Goal: Task Accomplishment & Management: Use online tool/utility

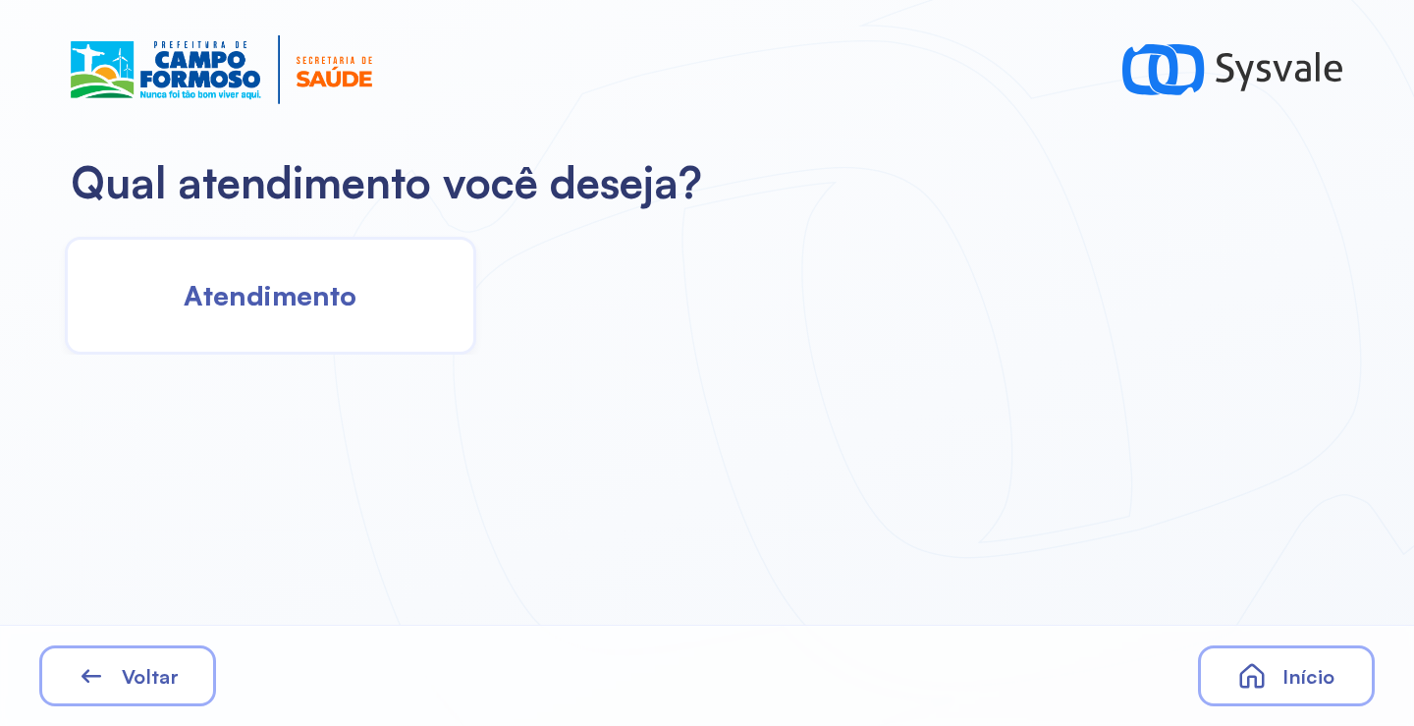
click at [336, 302] on span "Atendimento" at bounding box center [270, 295] width 173 height 34
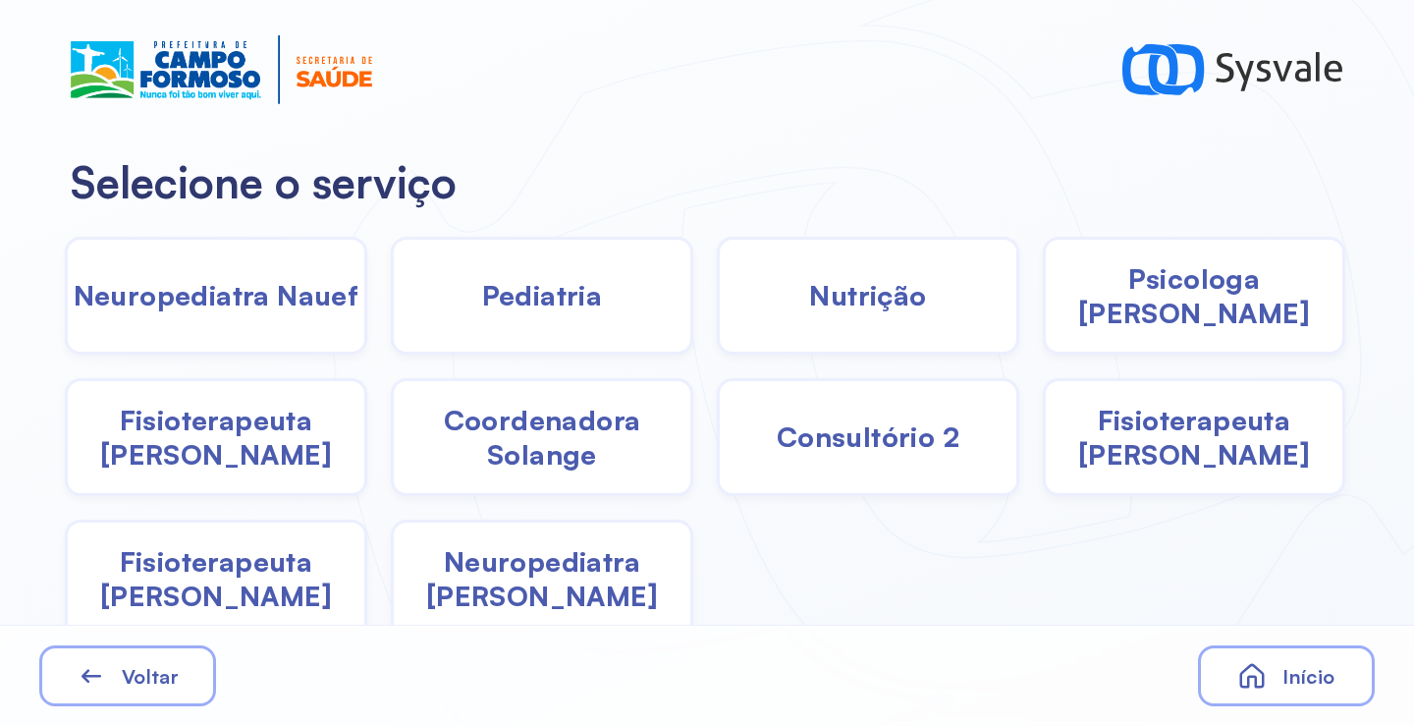
click at [231, 595] on span "Fisioterapeuta [PERSON_NAME]" at bounding box center [216, 578] width 296 height 69
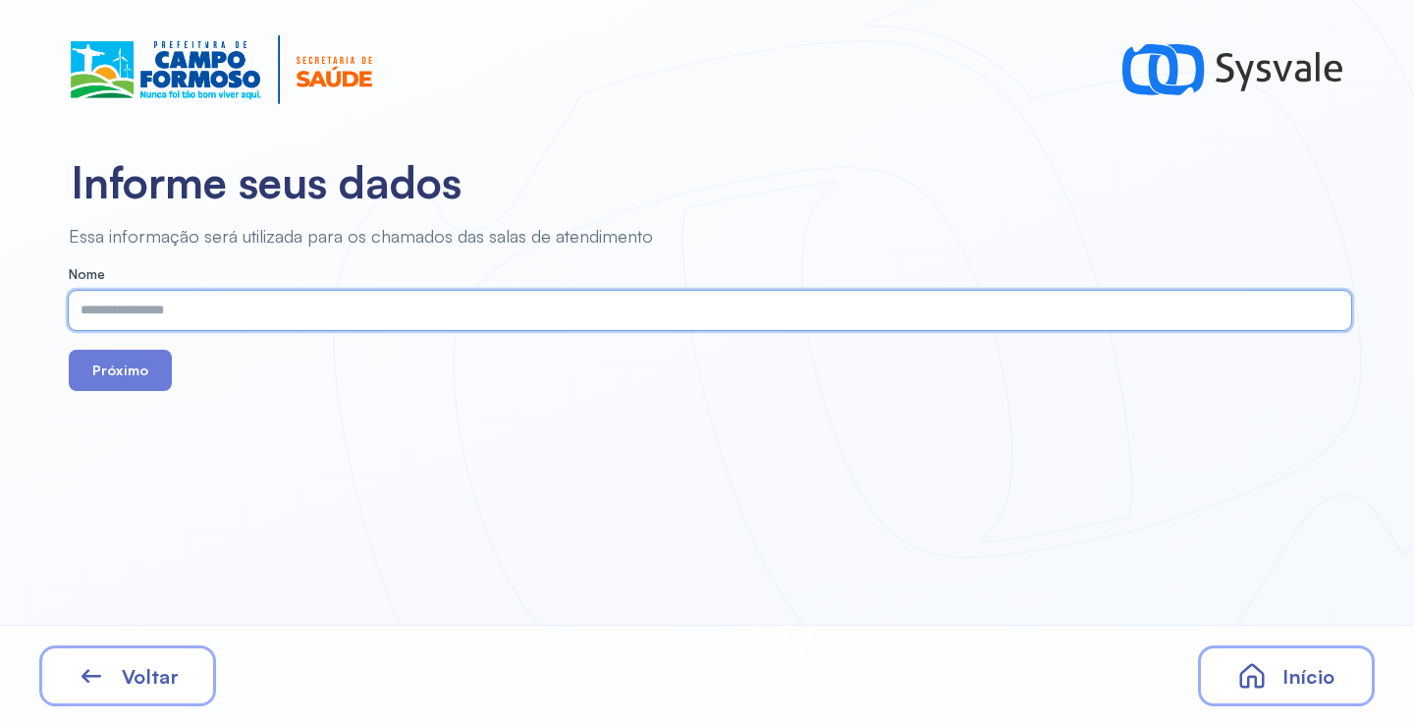
paste input "**********"
type input "**********"
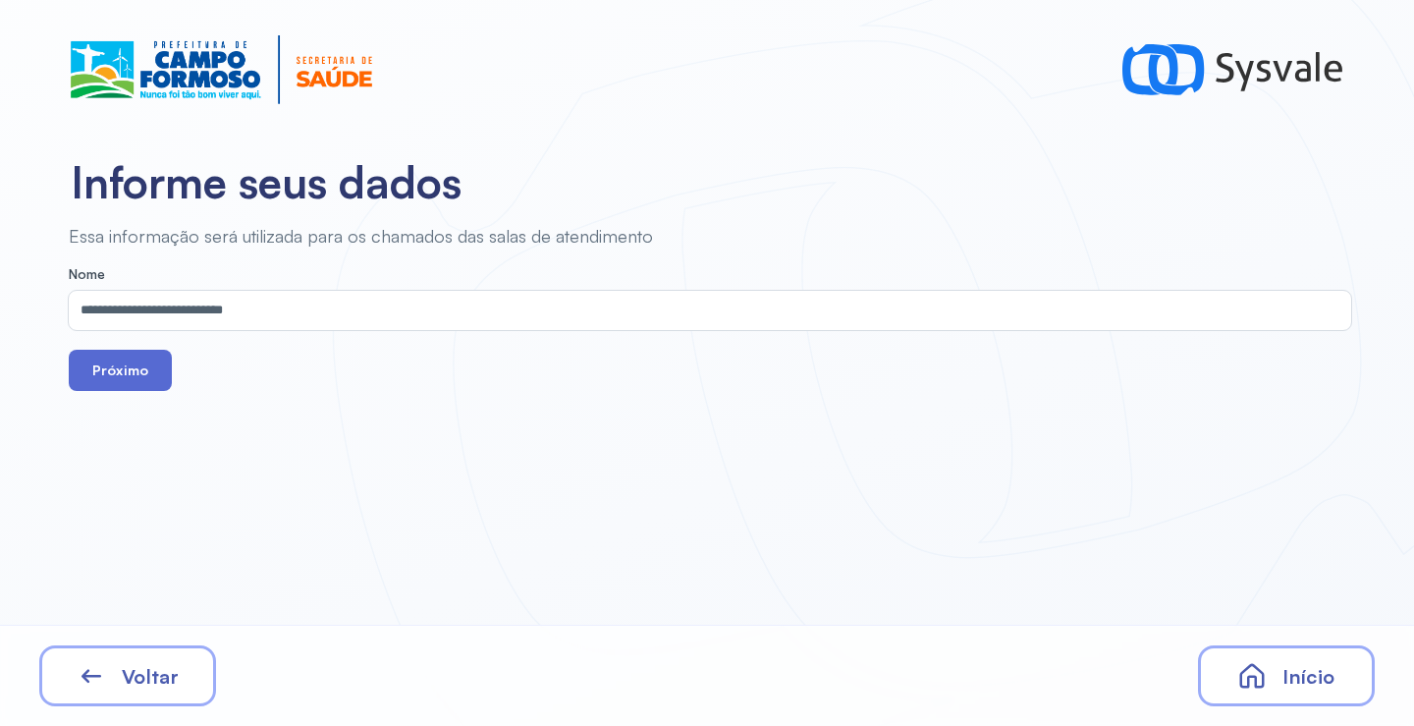
click at [111, 366] on button "Próximo" at bounding box center [120, 370] width 103 height 41
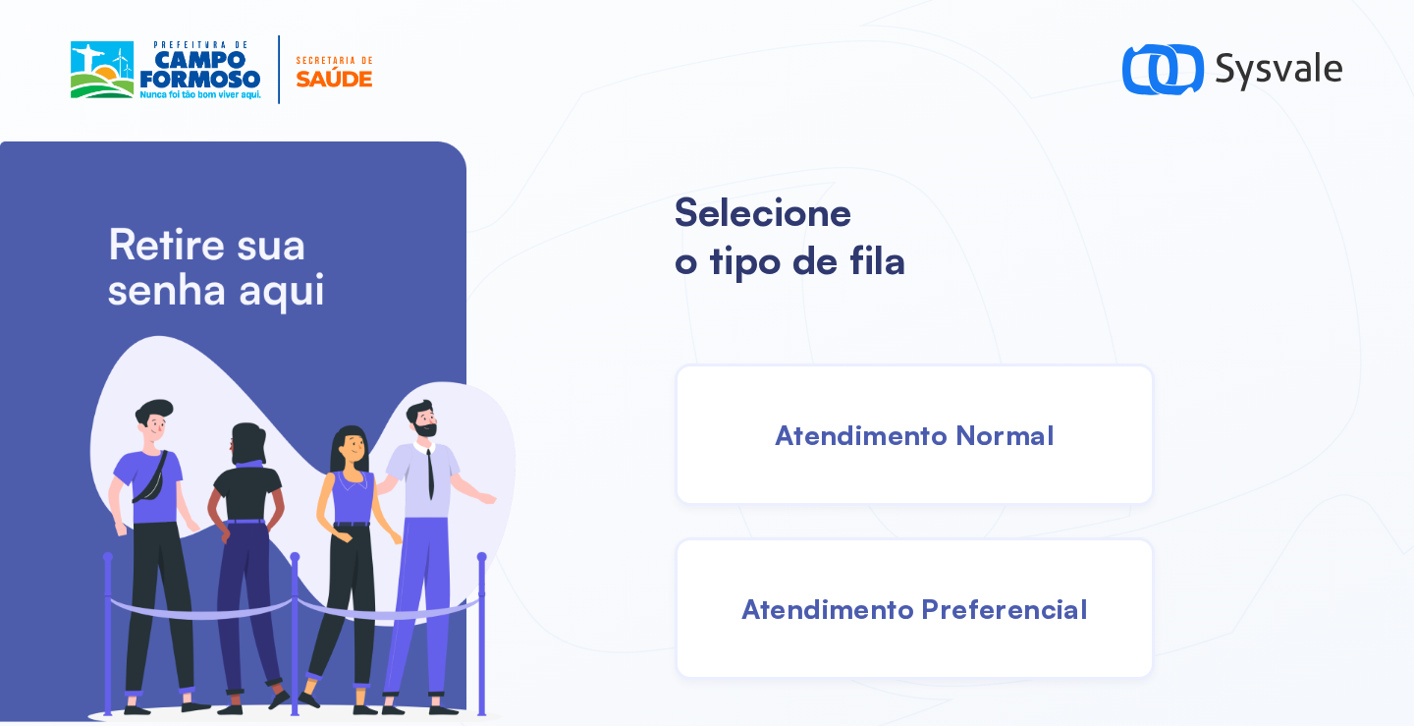
drag, startPoint x: 912, startPoint y: 614, endPoint x: 888, endPoint y: 610, distance: 23.9
click at [888, 610] on span "Atendimento Preferencial" at bounding box center [915, 608] width 348 height 34
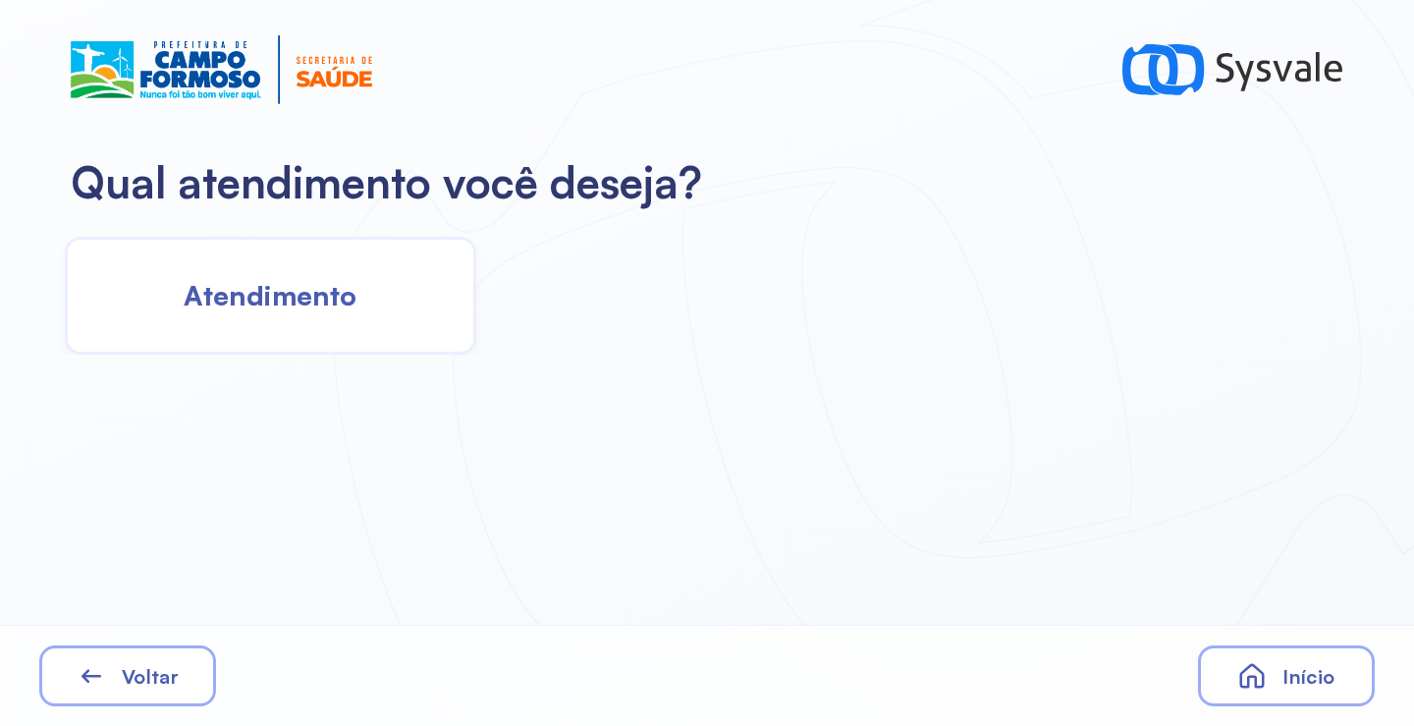
click at [323, 337] on div "Atendimento" at bounding box center [270, 296] width 411 height 118
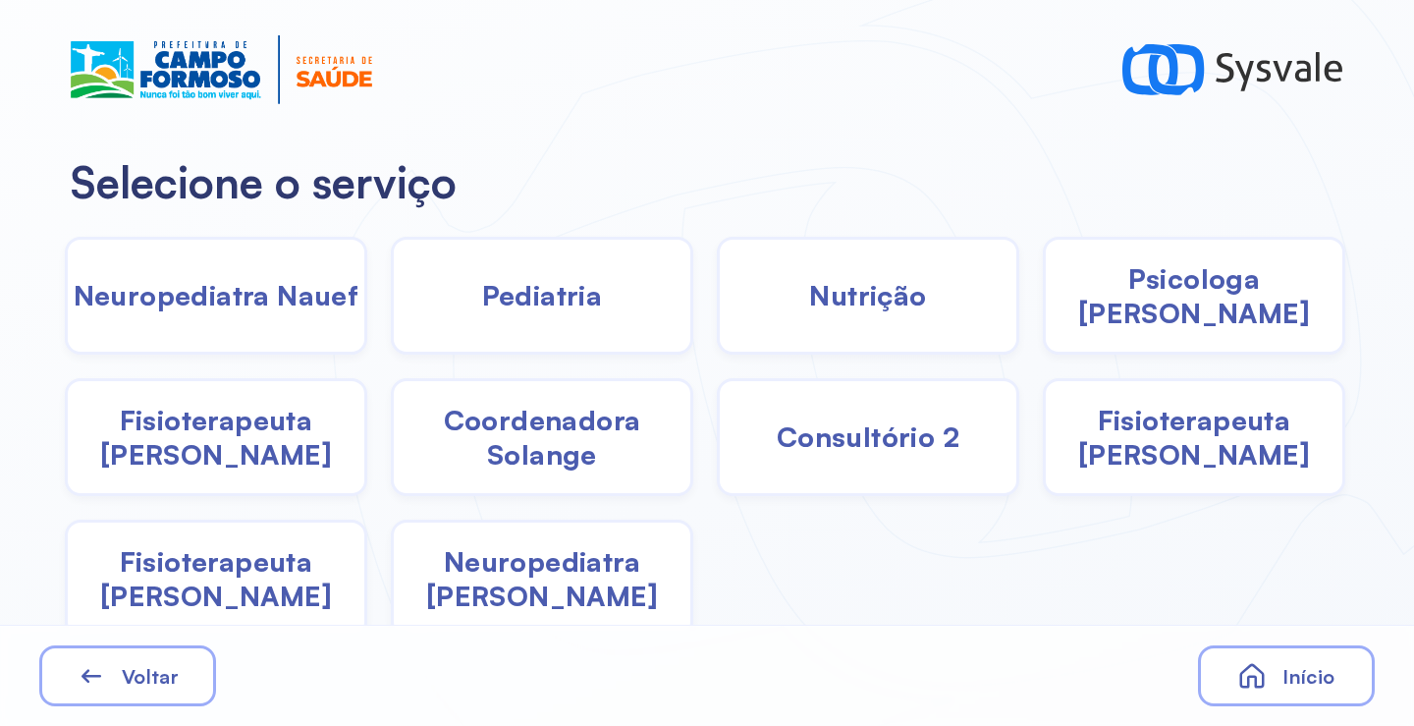
click at [483, 302] on span "Pediatria" at bounding box center [542, 295] width 121 height 34
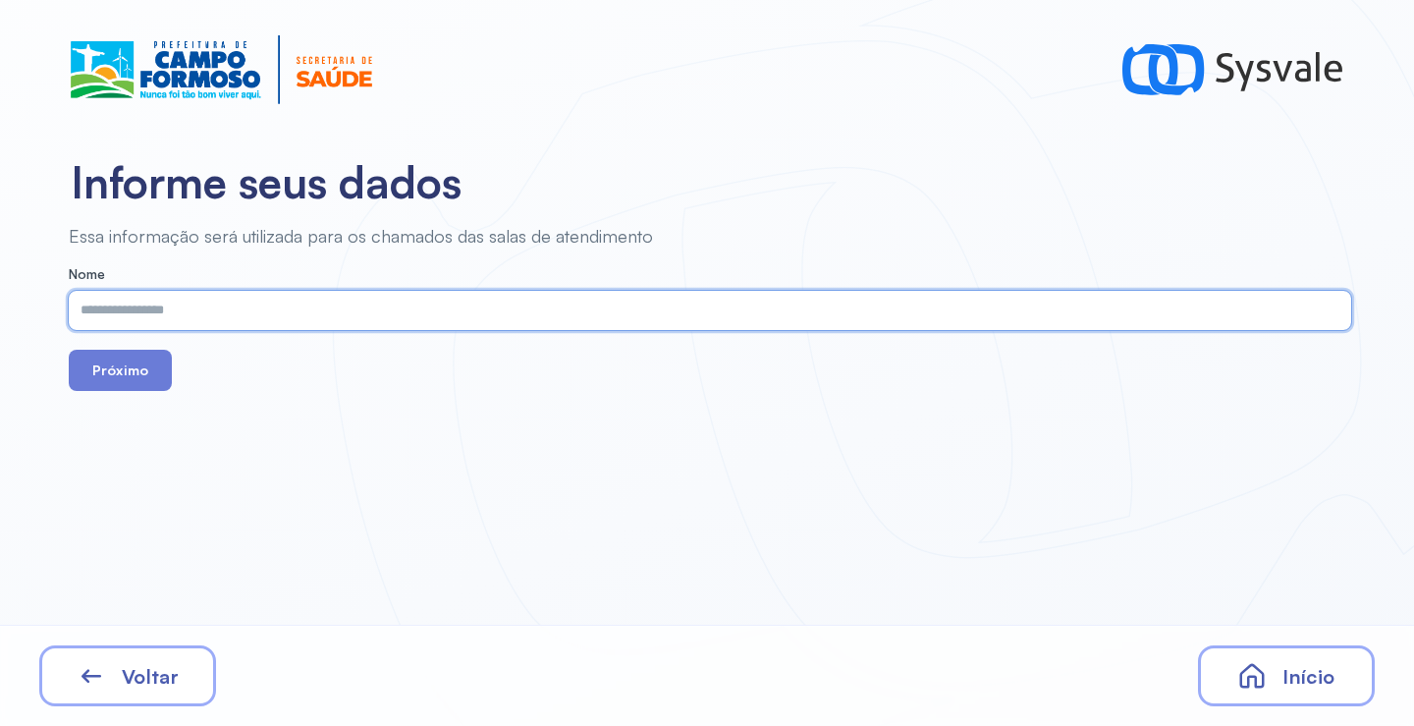
paste input "**********"
type input "**********"
click at [135, 373] on button "Próximo" at bounding box center [120, 370] width 103 height 41
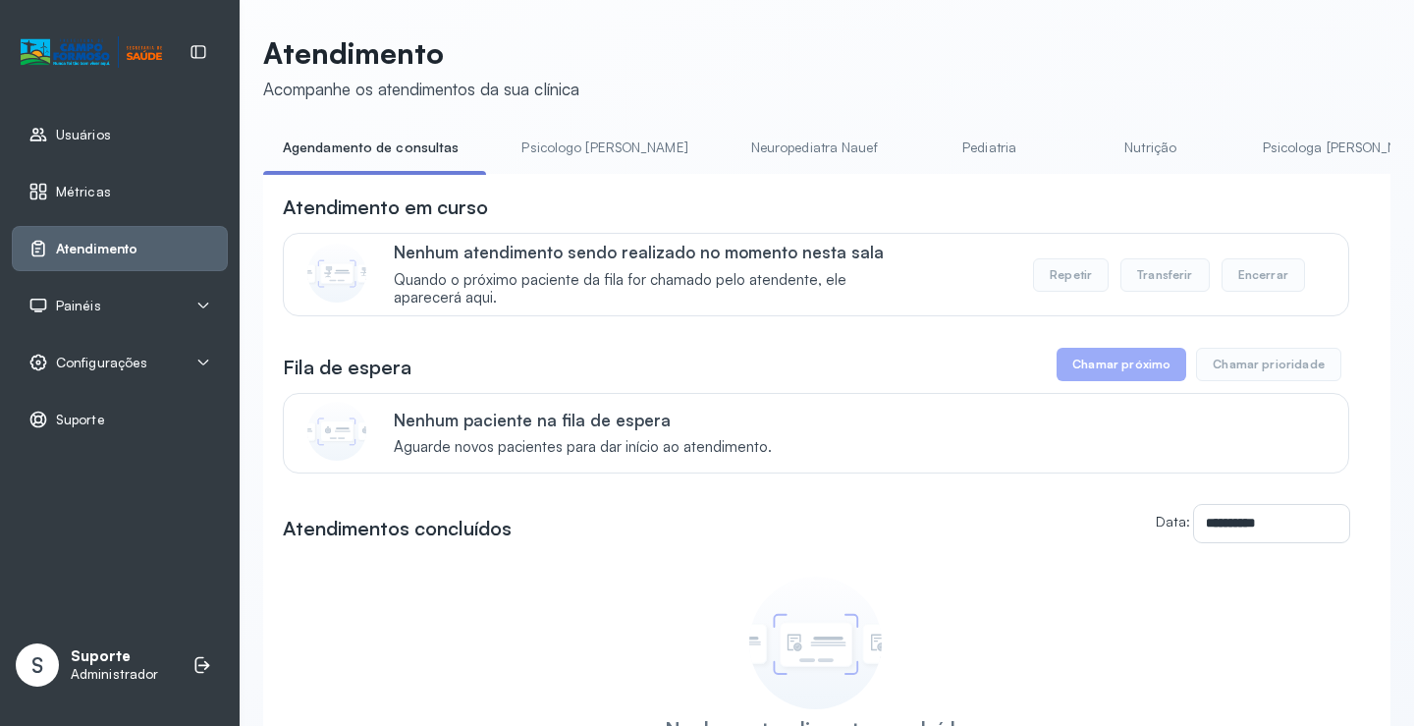
click at [554, 140] on link "Psicologo Pedro" at bounding box center [604, 148] width 205 height 32
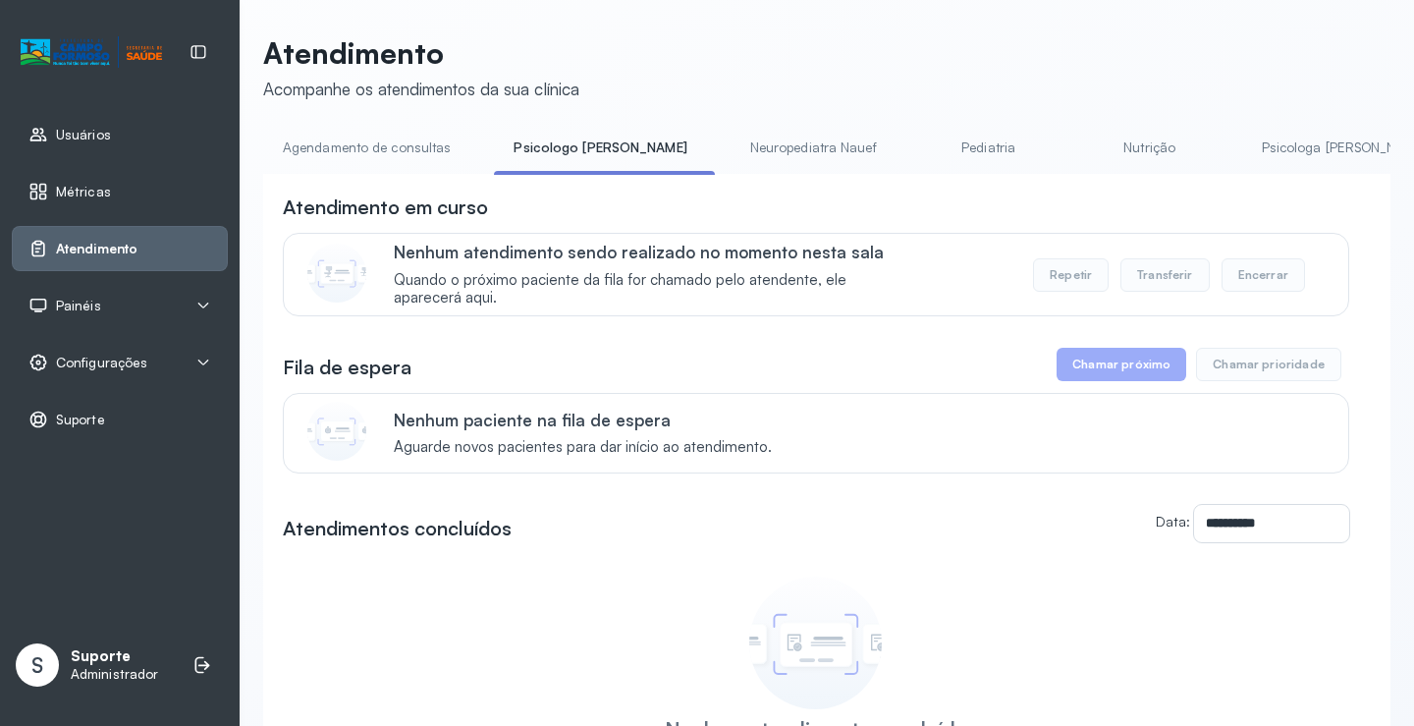
click at [396, 149] on link "Agendamento de consultas" at bounding box center [366, 148] width 207 height 32
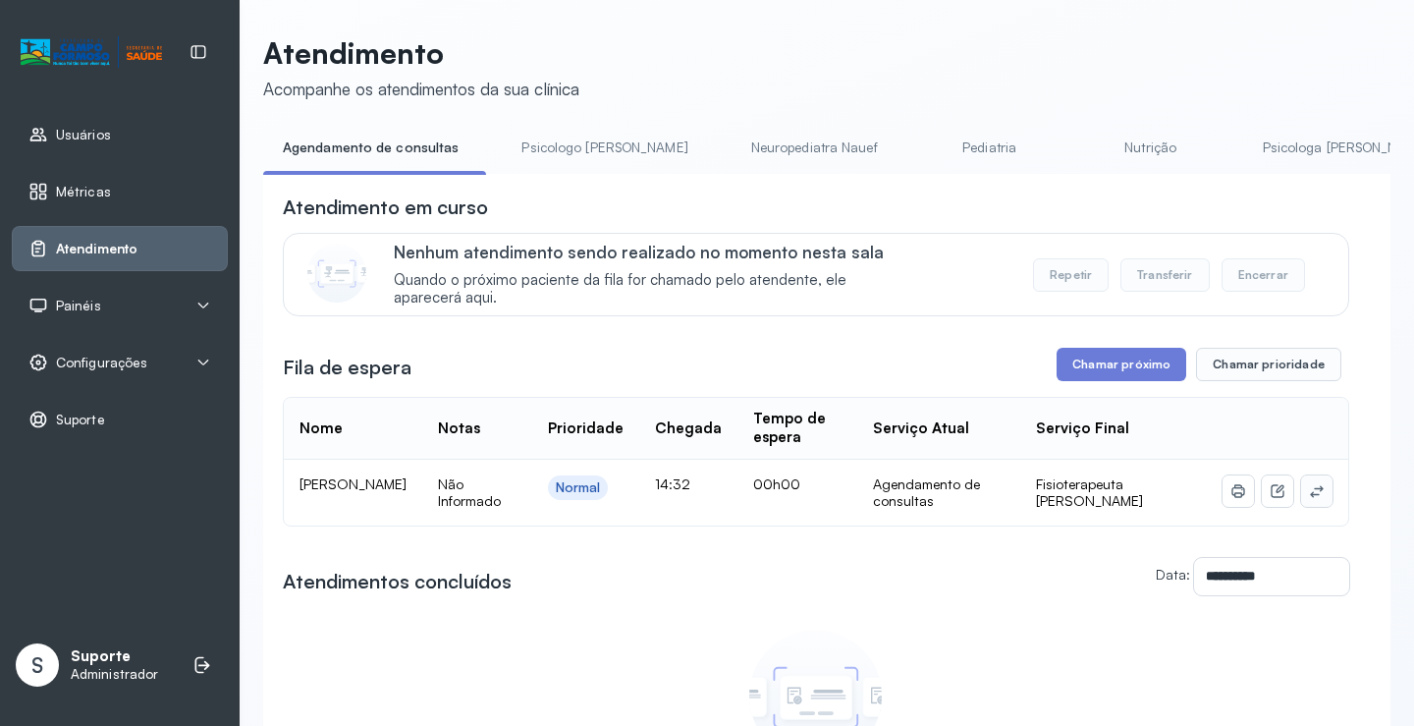
click at [1301, 493] on button at bounding box center [1316, 490] width 31 height 31
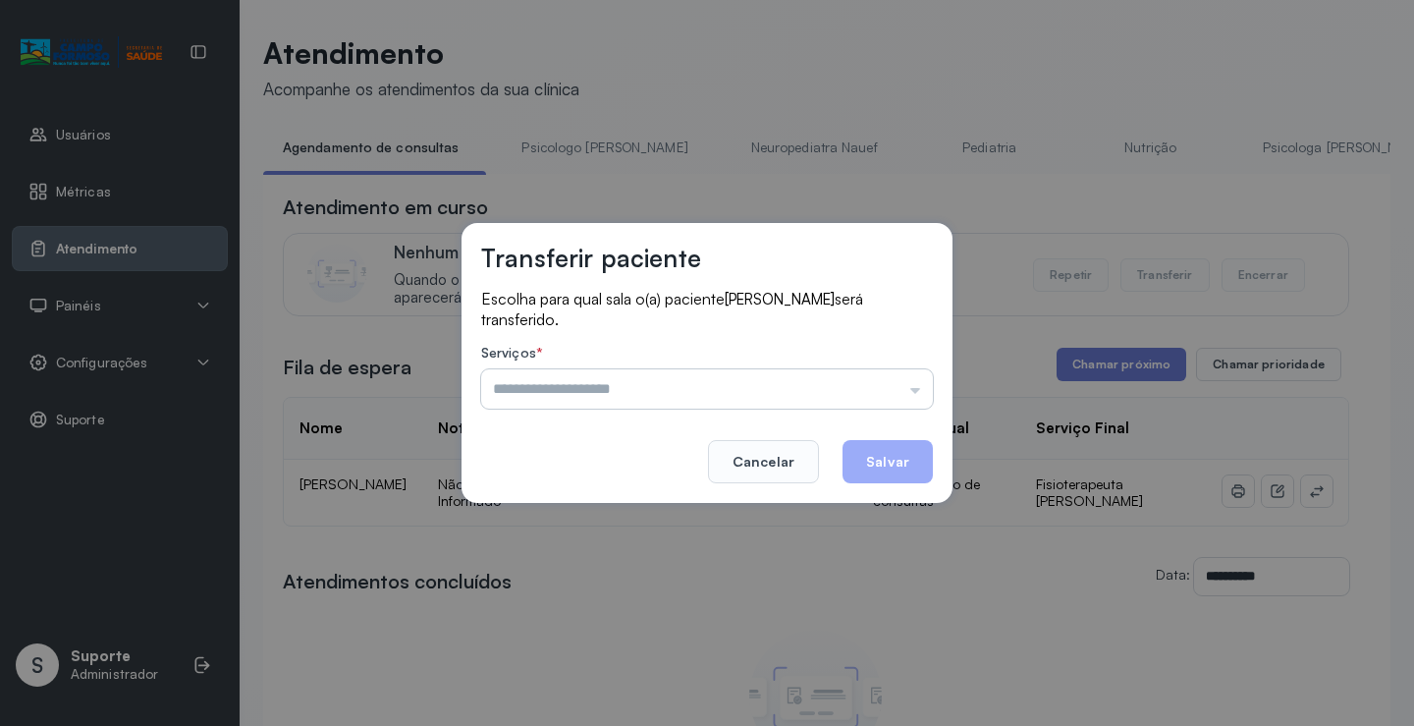
drag, startPoint x: 859, startPoint y: 390, endPoint x: 847, endPoint y: 389, distance: 11.8
click at [858, 388] on input "text" at bounding box center [707, 388] width 452 height 39
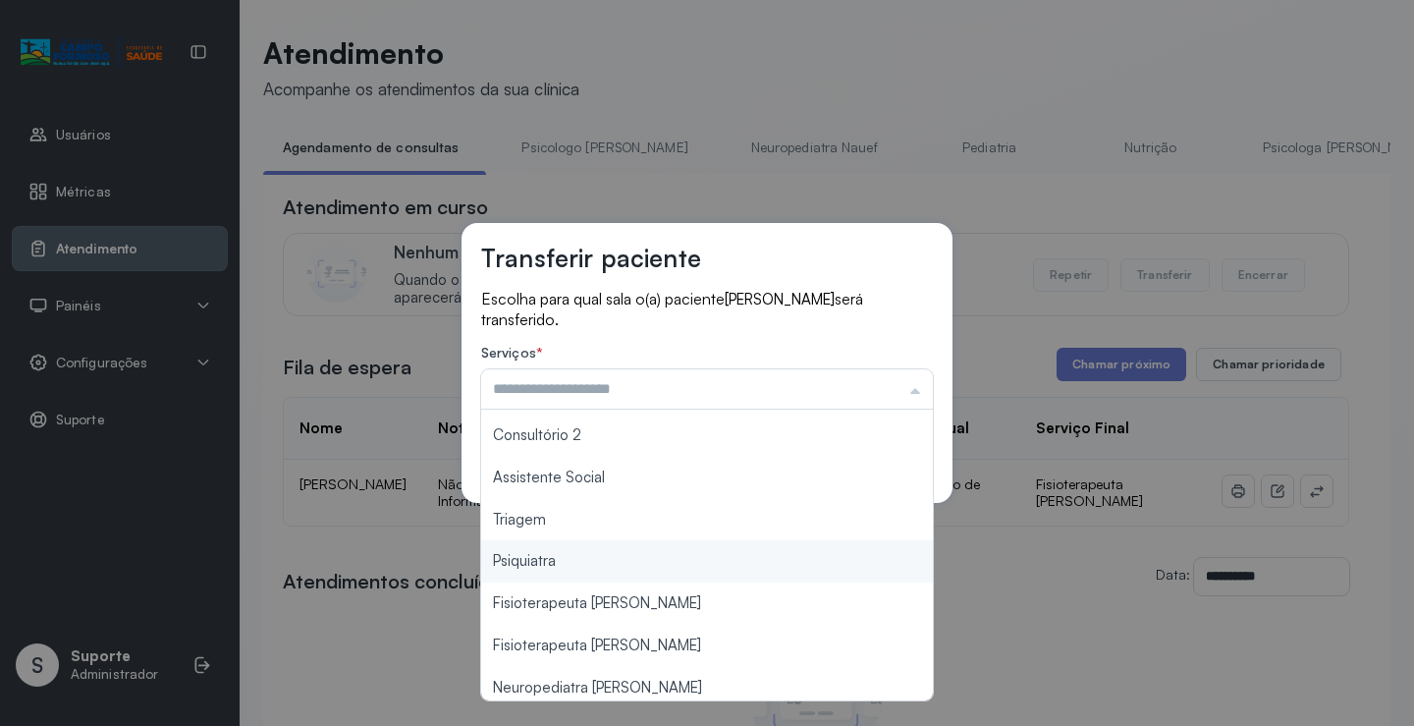
scroll to position [296, 0]
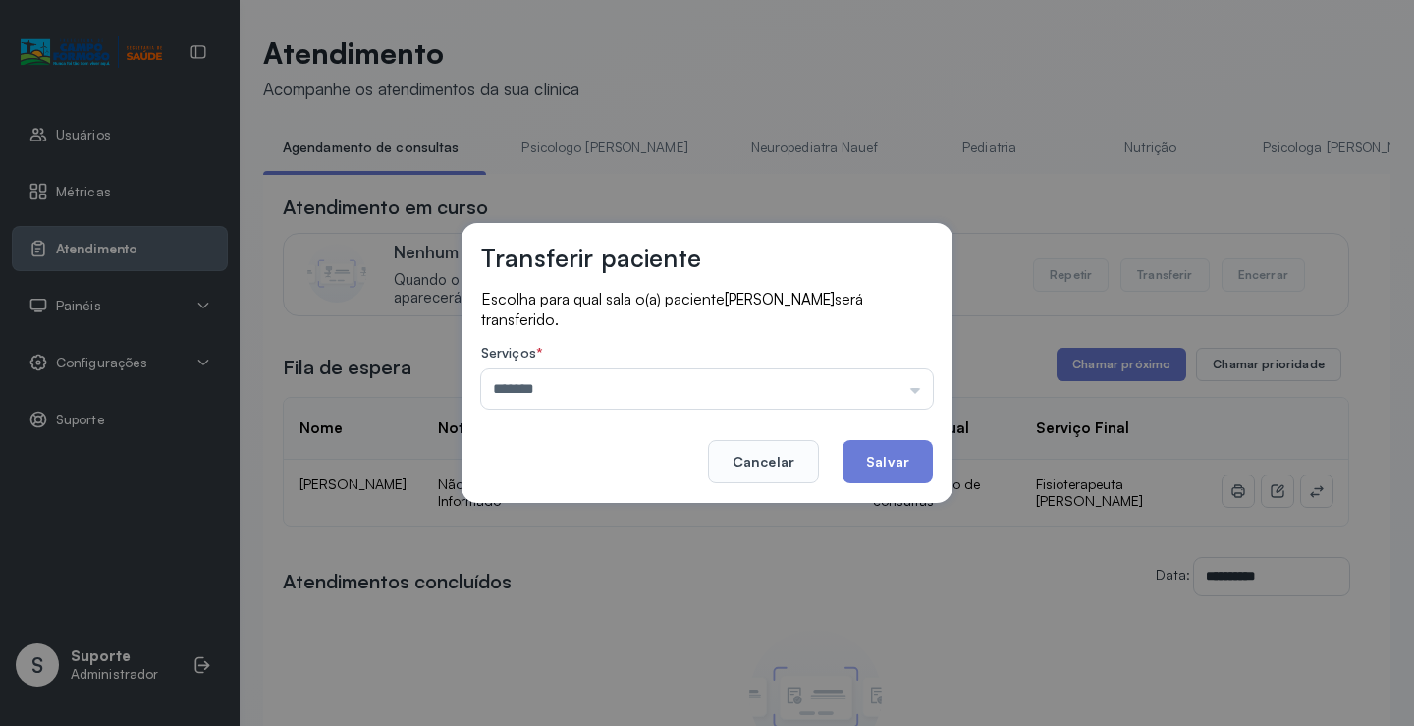
click at [593, 510] on div "Transferir paciente Escolha para qual sala o(a) paciente Maria Lopes Alves de O…" at bounding box center [707, 363] width 1414 height 726
click at [820, 374] on input "*******" at bounding box center [707, 388] width 452 height 39
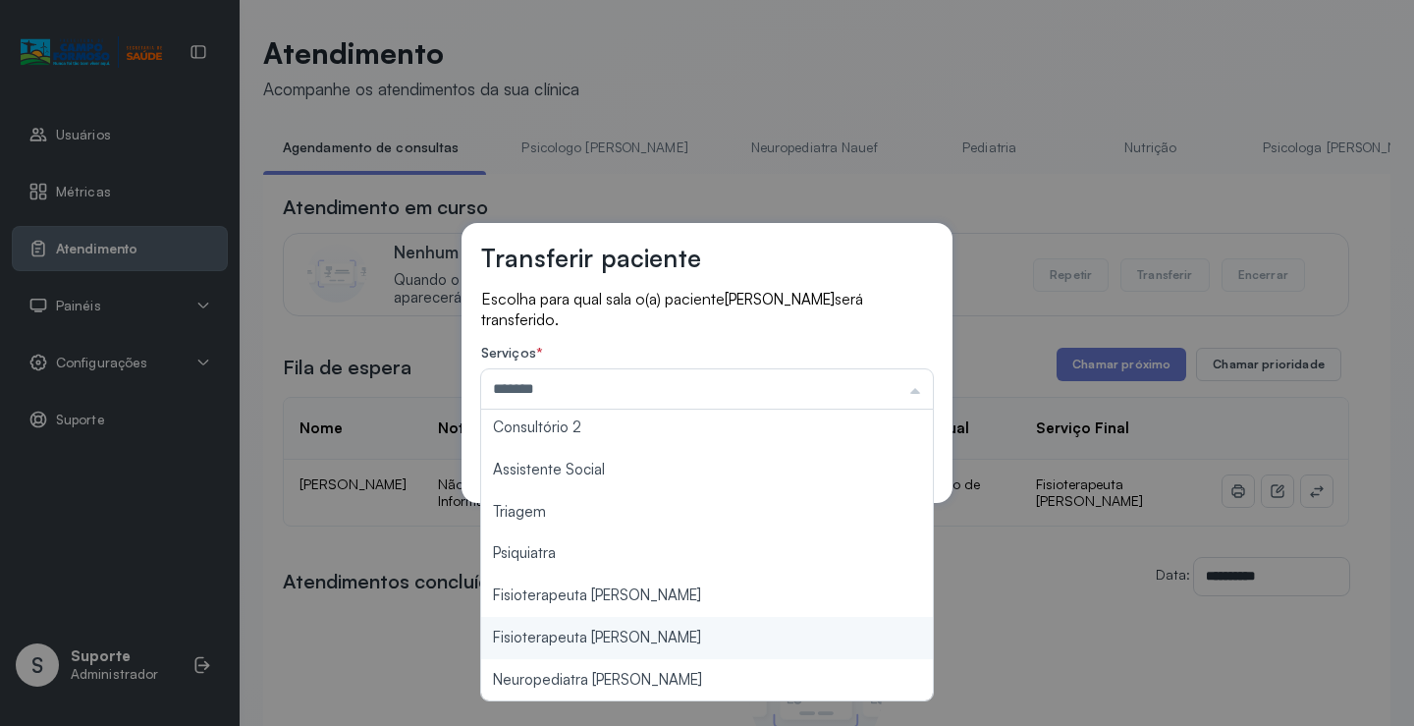
type input "**********"
drag, startPoint x: 684, startPoint y: 635, endPoint x: 831, endPoint y: 572, distance: 159.2
click at [685, 632] on div "**********" at bounding box center [707, 363] width 1414 height 726
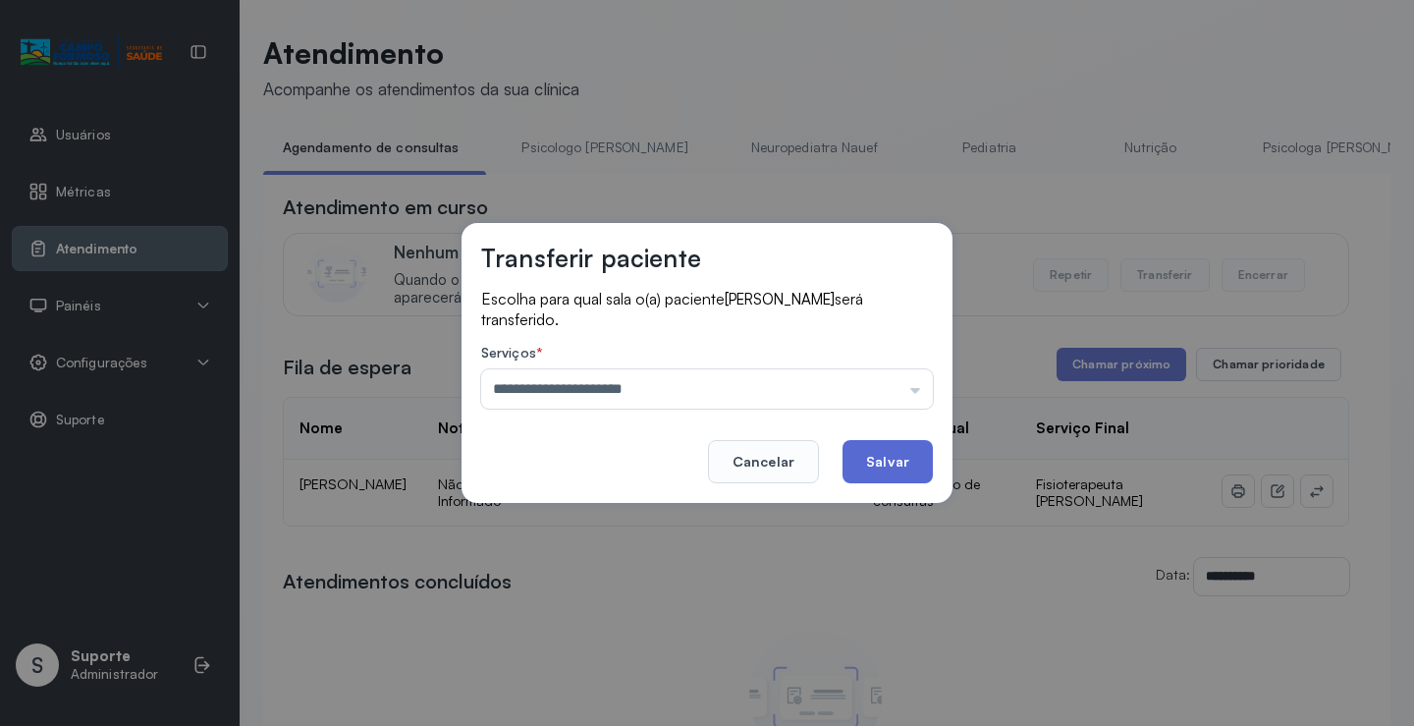
drag, startPoint x: 929, startPoint y: 454, endPoint x: 900, endPoint y: 496, distance: 50.9
click at [928, 454] on button "Salvar" at bounding box center [887, 461] width 90 height 43
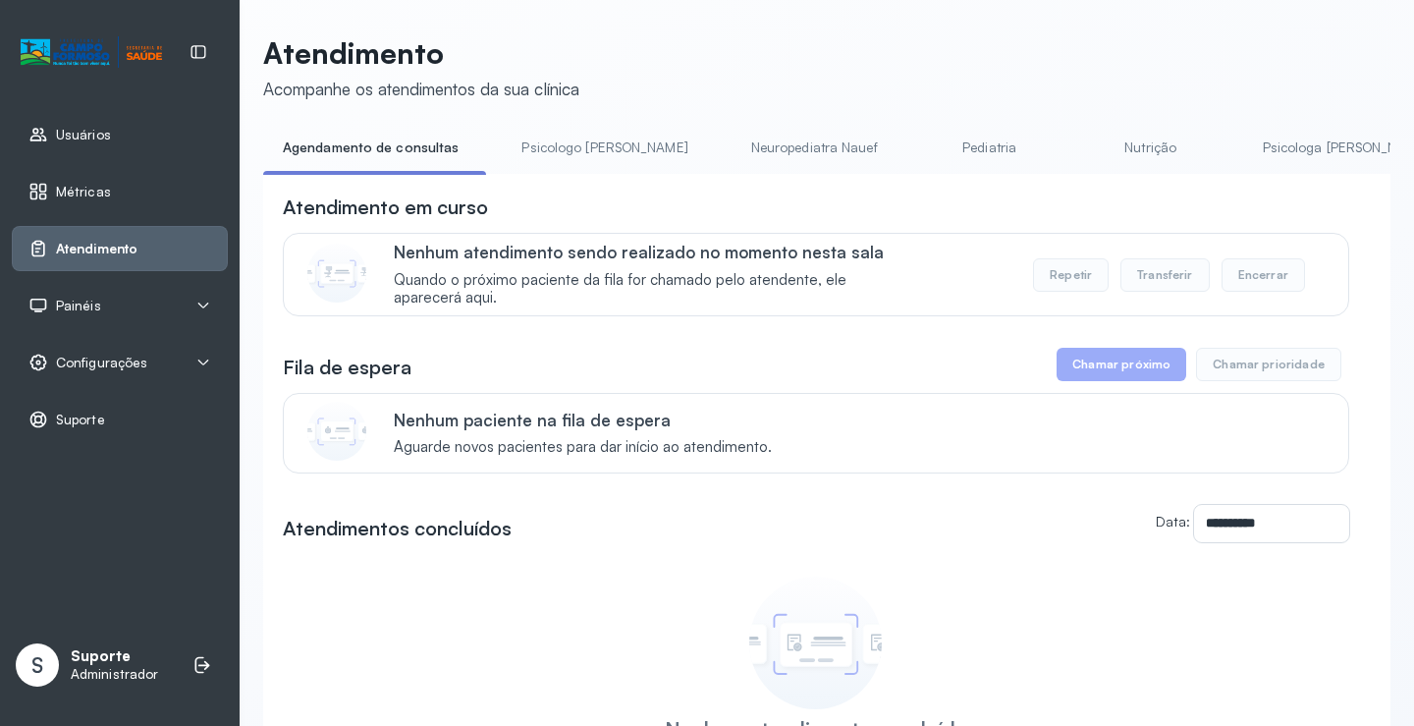
drag, startPoint x: 580, startPoint y: 141, endPoint x: 467, endPoint y: 150, distance: 113.2
click at [580, 140] on link "Psicologo Pedro" at bounding box center [604, 148] width 205 height 32
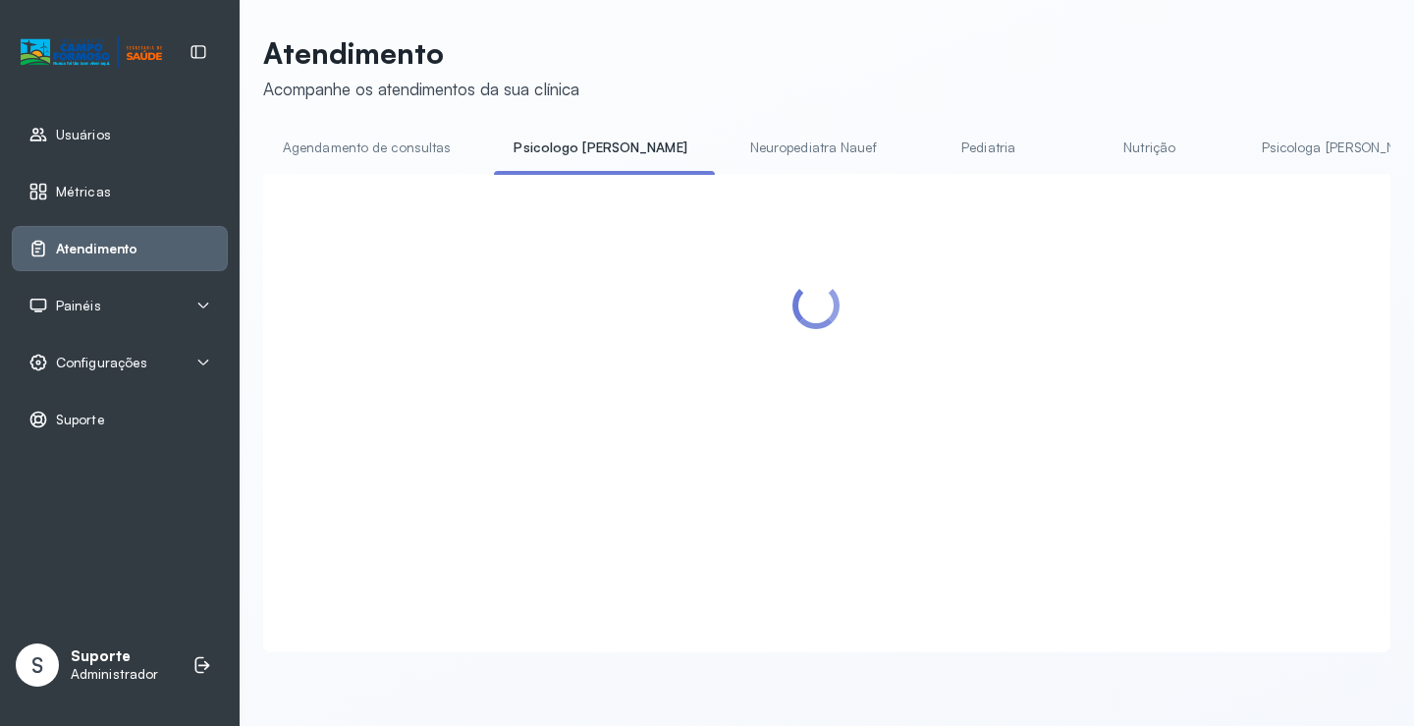
click at [411, 150] on link "Agendamento de consultas" at bounding box center [366, 148] width 207 height 32
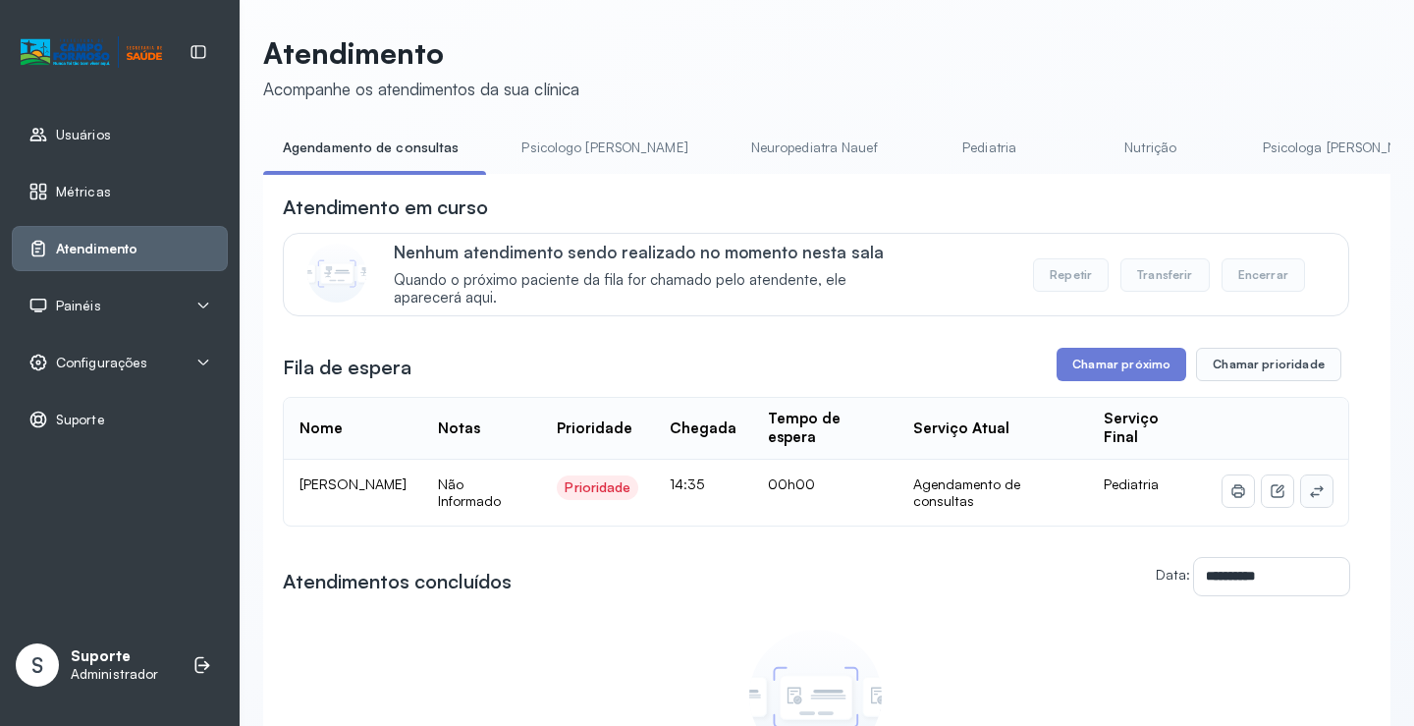
click at [1309, 495] on icon at bounding box center [1317, 491] width 16 height 16
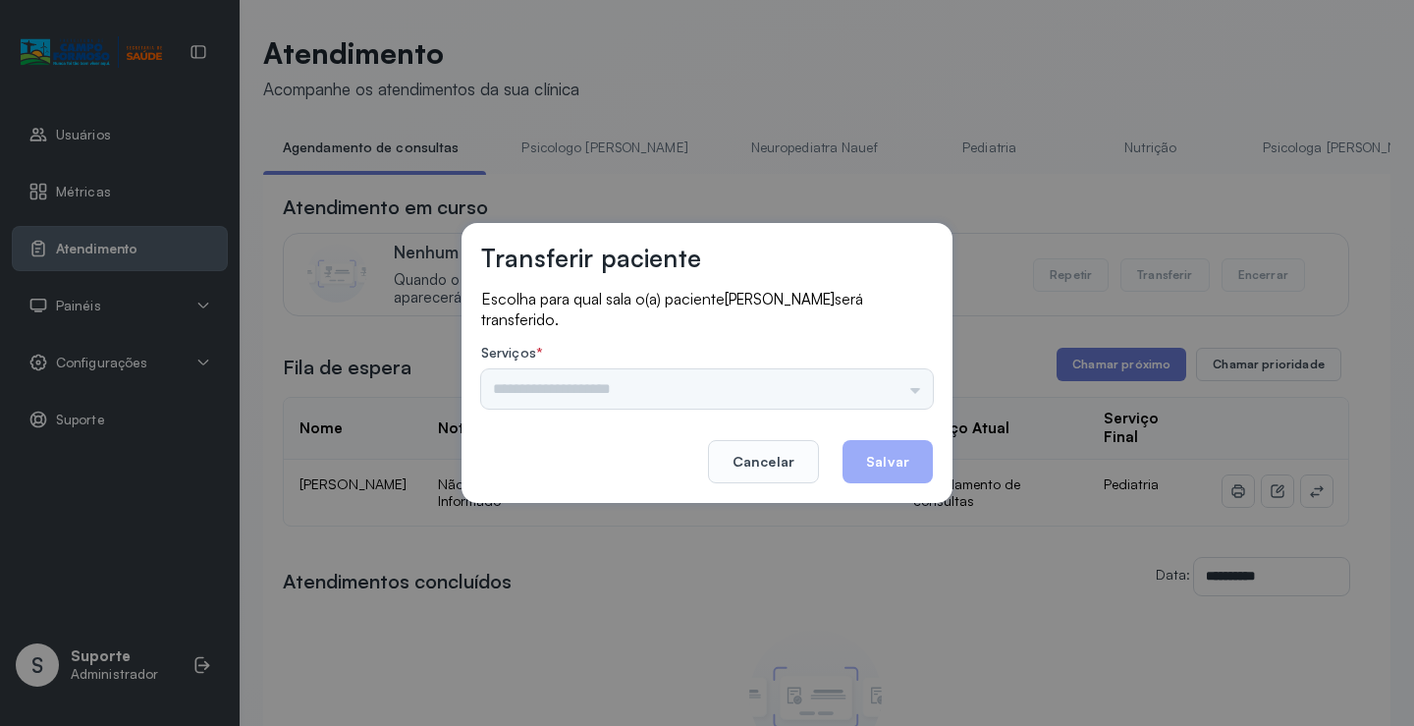
click at [853, 397] on div "Psicologo Pedro Neuropediatra Nauef Pediatria Nutrição Psicologa Alana Fisioter…" at bounding box center [707, 388] width 452 height 39
click at [757, 398] on input "text" at bounding box center [707, 388] width 452 height 39
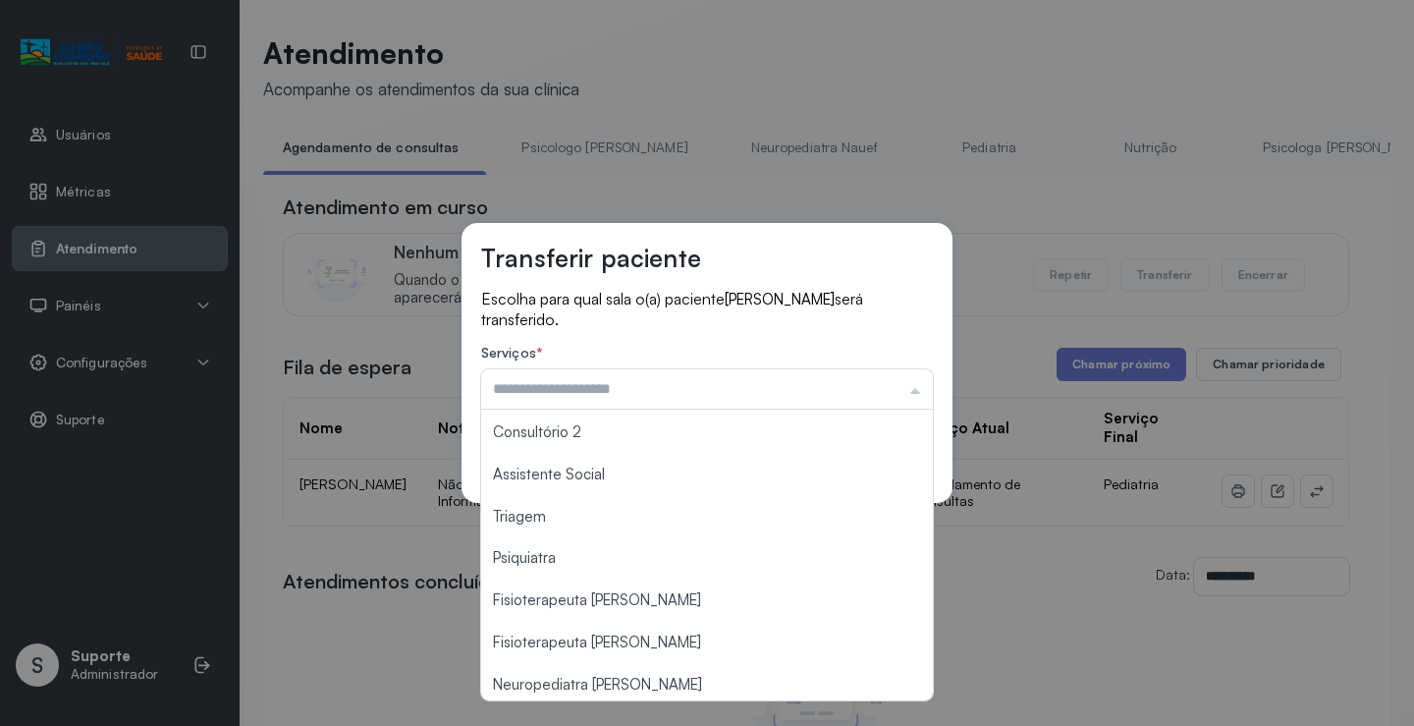
scroll to position [297, 0]
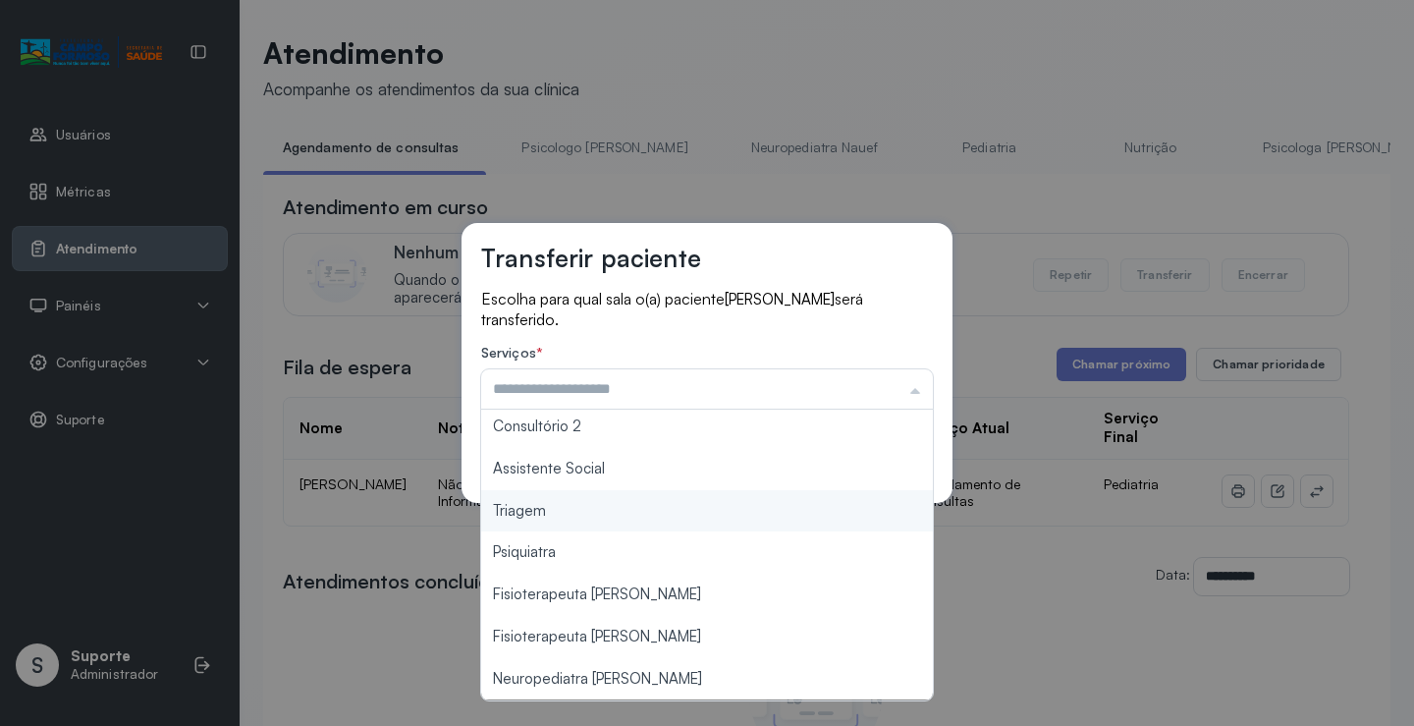
type input "*******"
click at [592, 507] on div "Transferir paciente Escolha para qual sala o(a) paciente HEITOR GABRIEL DE JESU…" at bounding box center [707, 363] width 1414 height 726
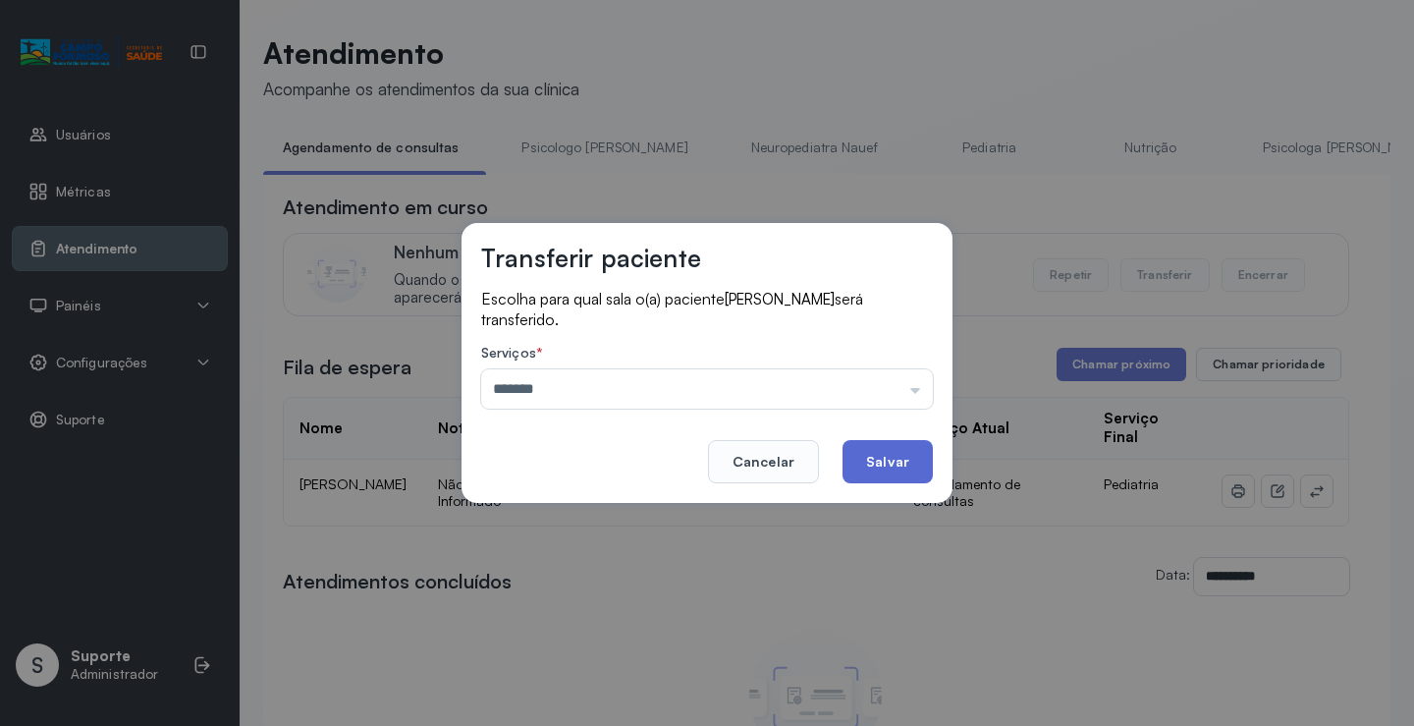
click at [887, 453] on button "Salvar" at bounding box center [887, 461] width 90 height 43
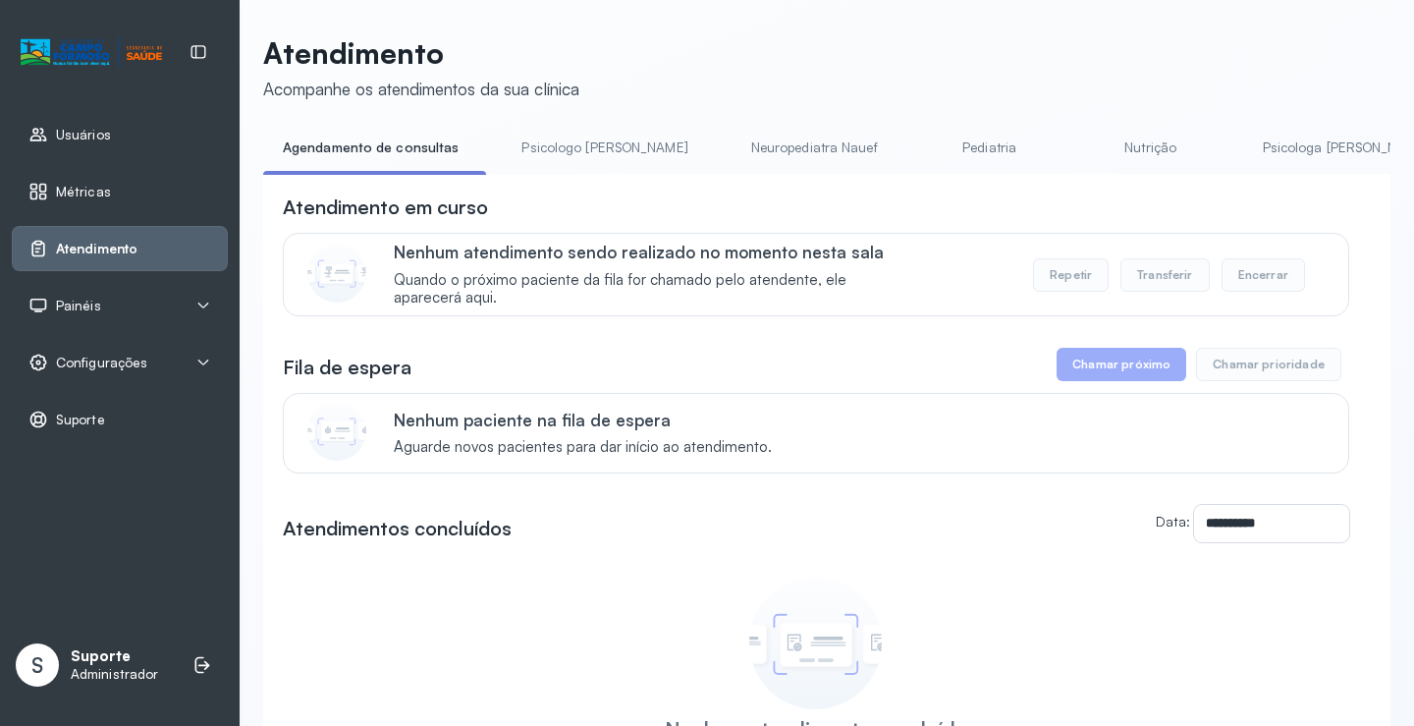
click at [931, 135] on link "Pediatria" at bounding box center [989, 148] width 137 height 32
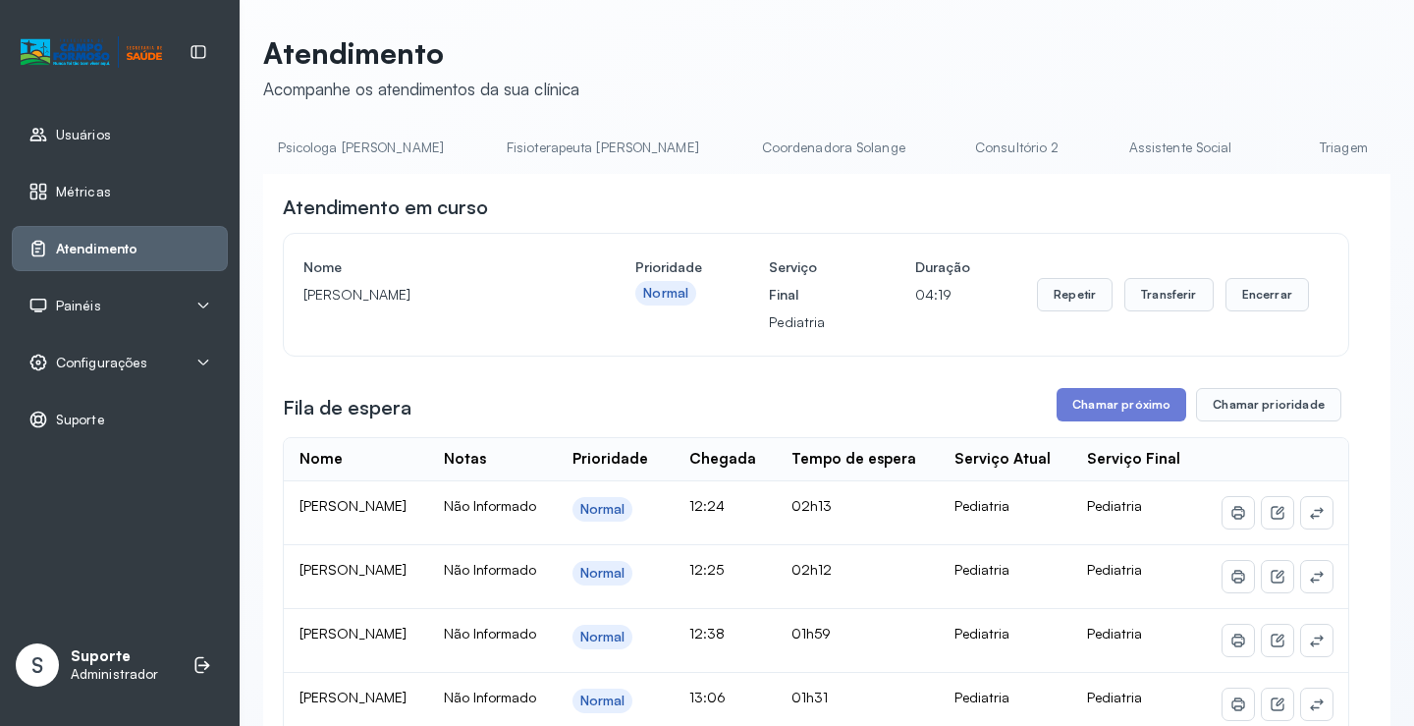
scroll to position [0, 996]
click at [1255, 155] on link "Triagem" at bounding box center [1323, 148] width 137 height 32
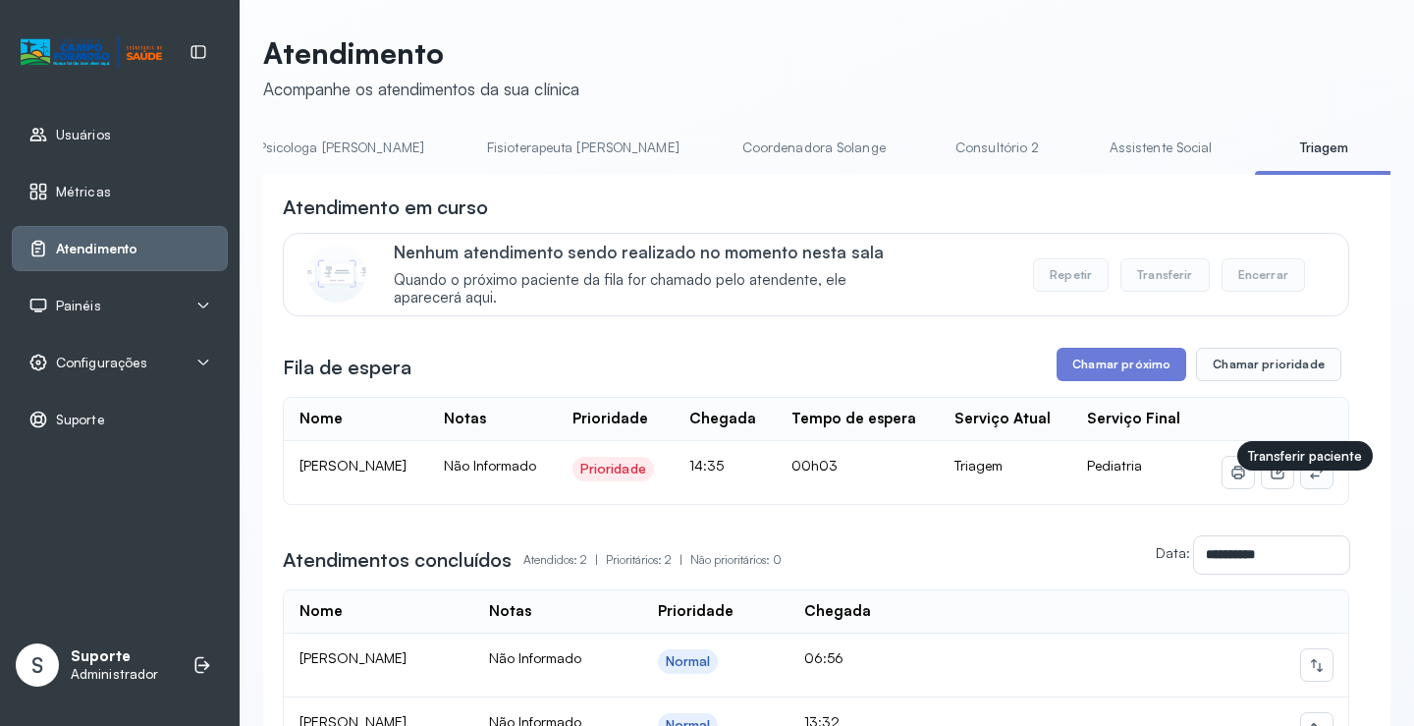
click at [1312, 488] on button at bounding box center [1316, 472] width 31 height 31
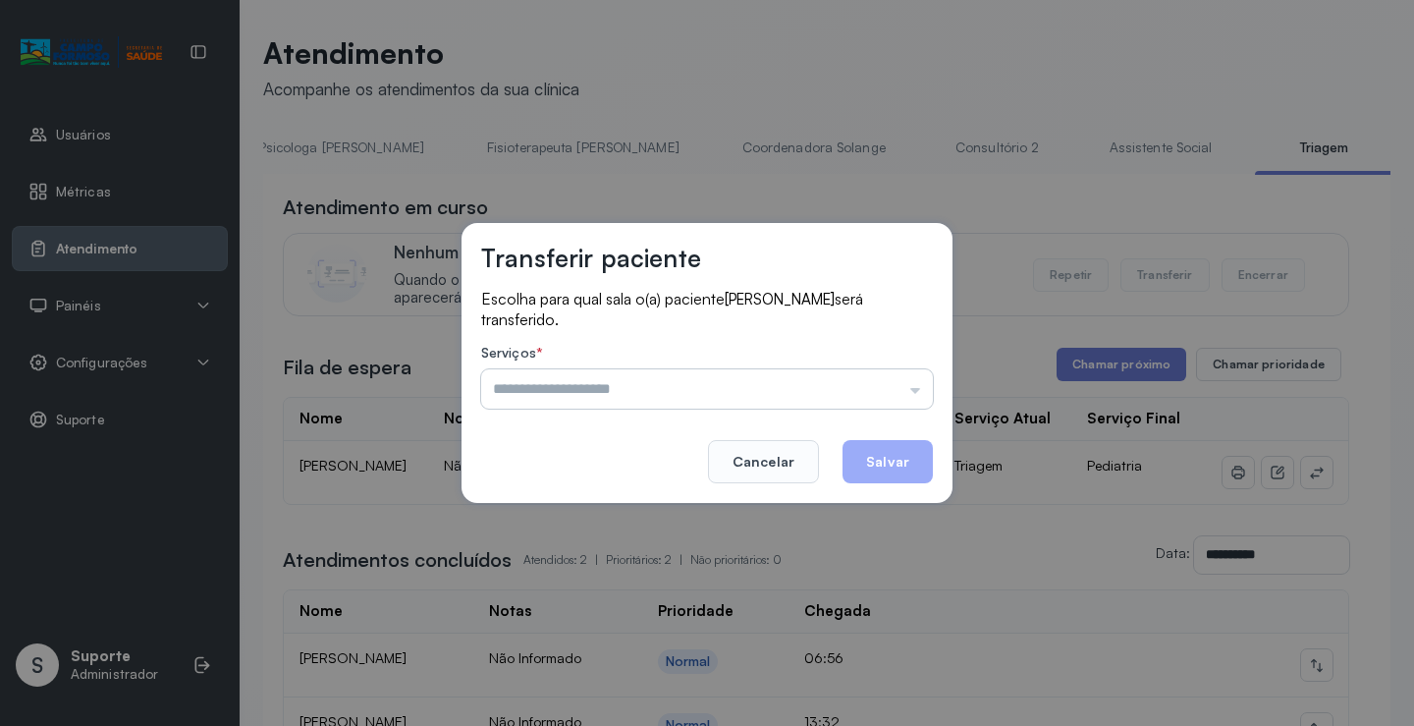
click at [869, 384] on input "text" at bounding box center [707, 388] width 452 height 39
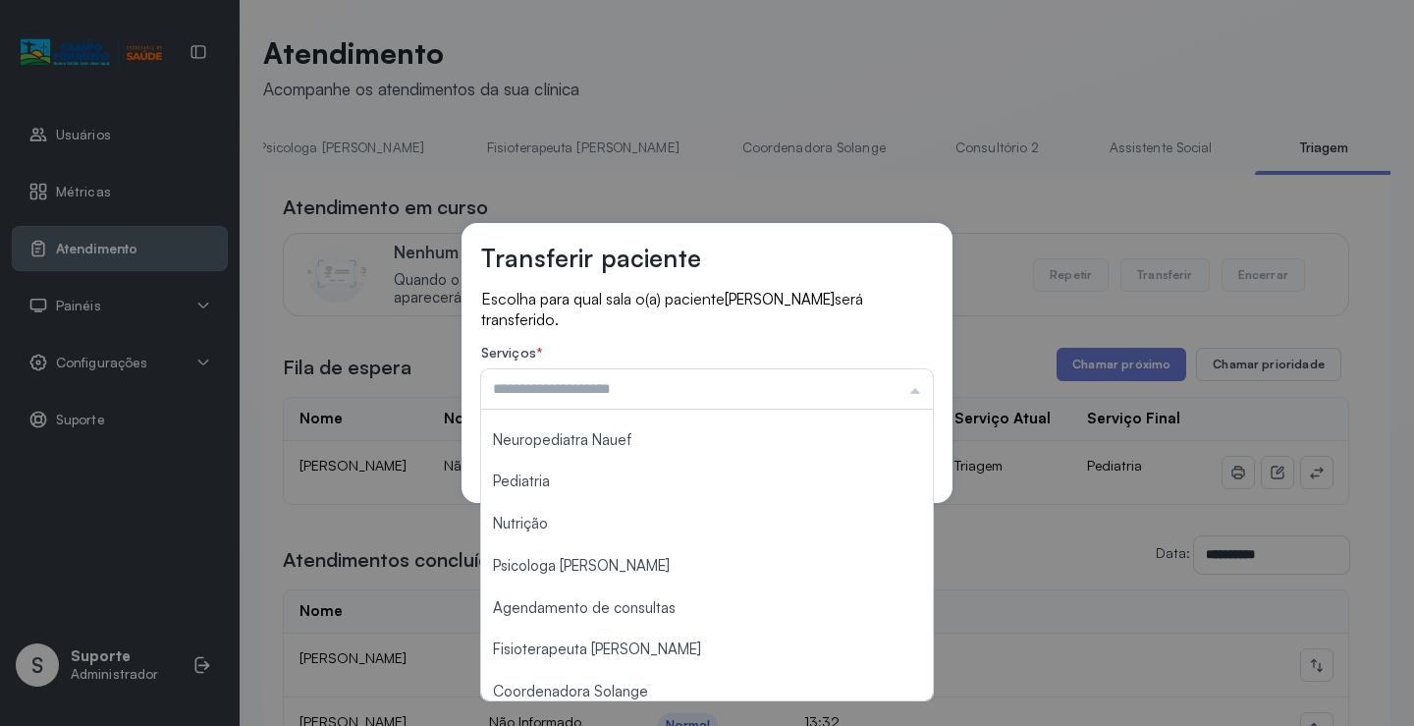
scroll to position [0, 0]
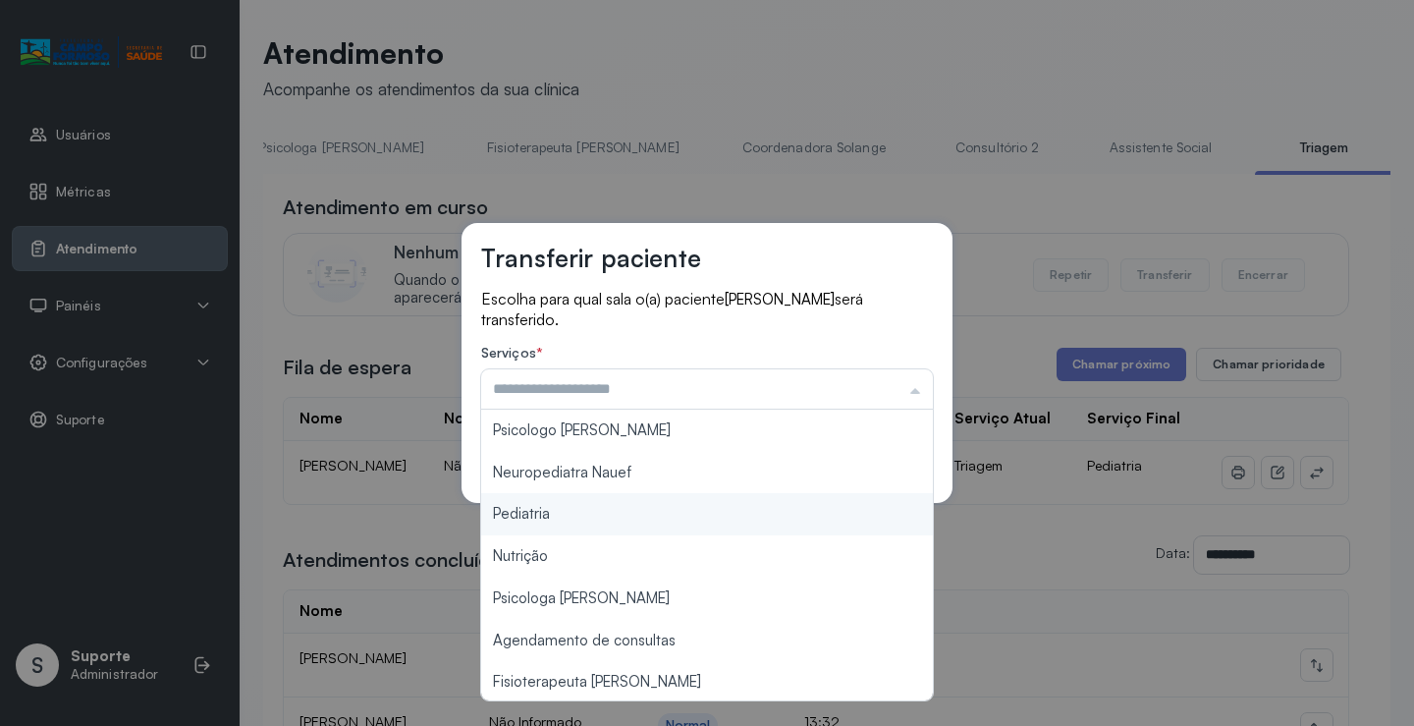
type input "*********"
click at [570, 512] on div "Transferir paciente Escolha para qual sala o(a) paciente HEITOR GABRIEL DE JESU…" at bounding box center [707, 363] width 1414 height 726
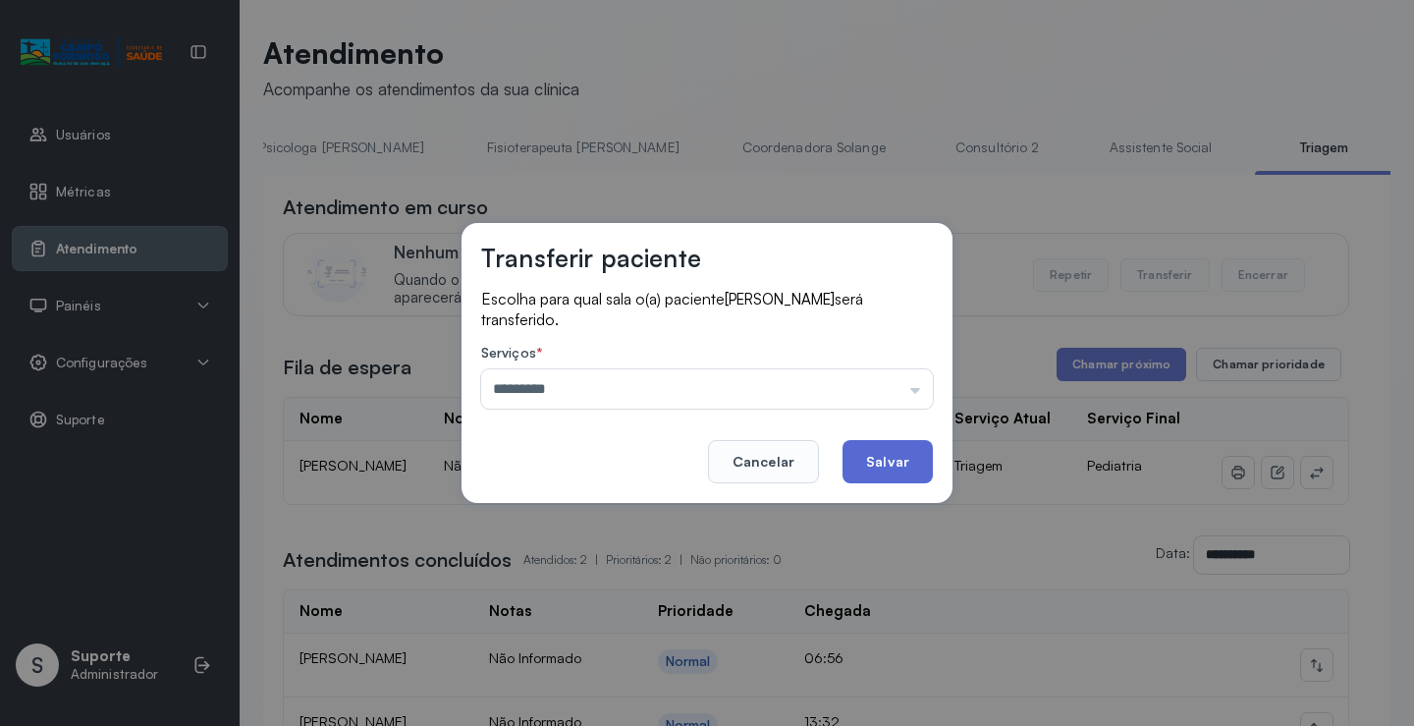
click at [882, 459] on button "Salvar" at bounding box center [887, 461] width 90 height 43
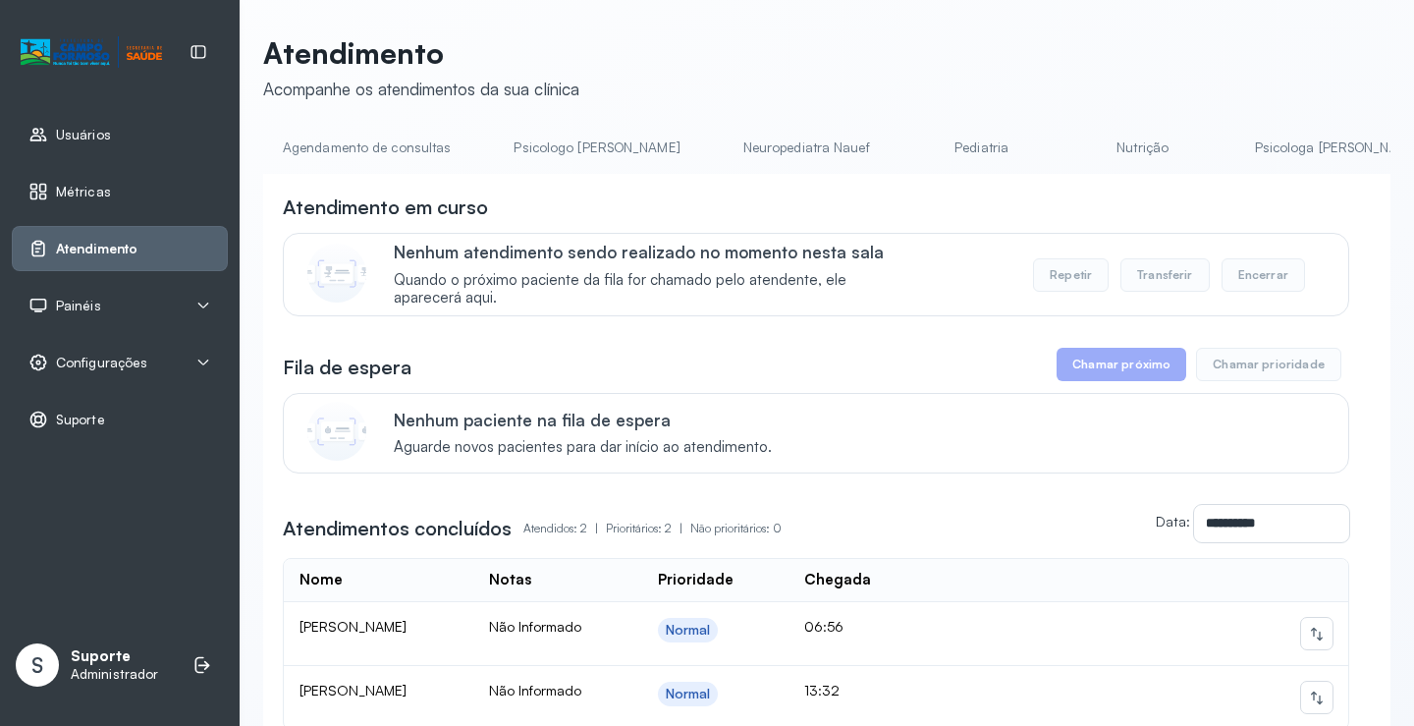
click at [915, 137] on link "Pediatria" at bounding box center [981, 148] width 137 height 32
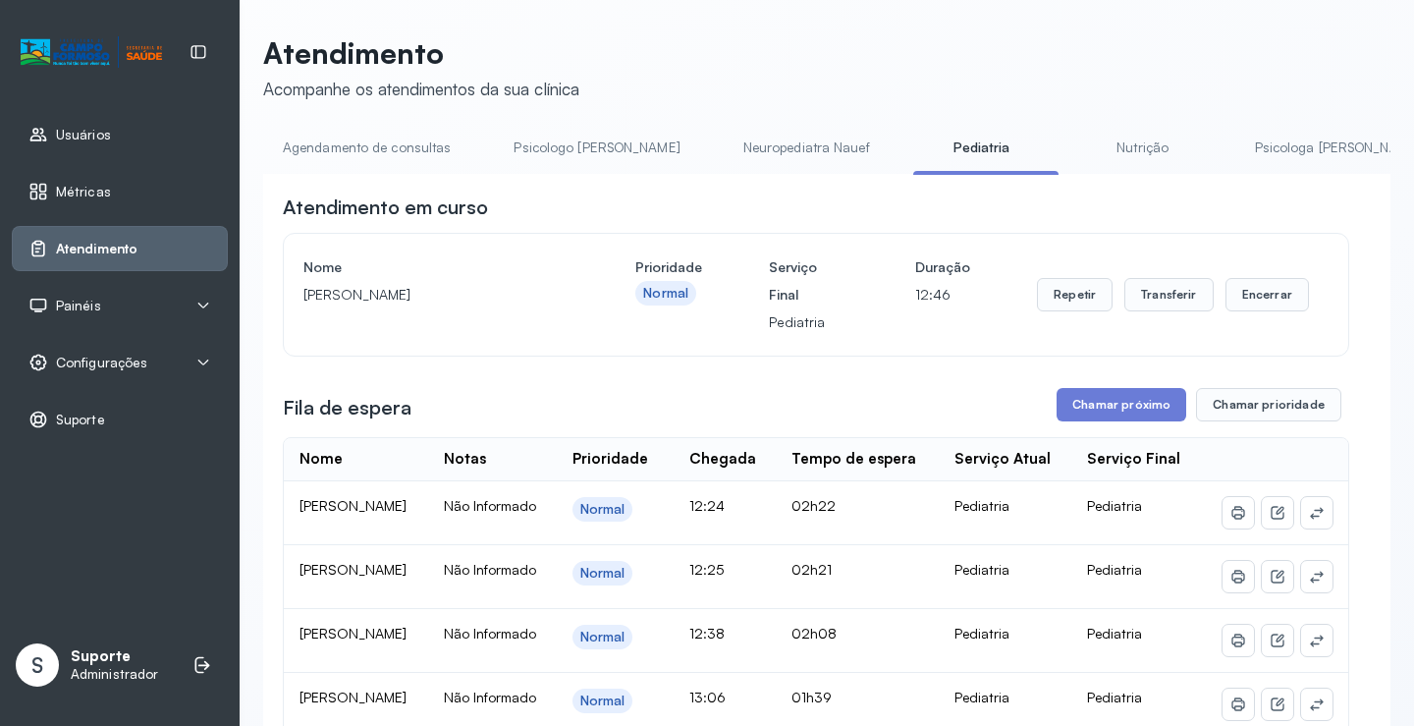
click at [745, 160] on link "Neuropediatra Nauef" at bounding box center [807, 148] width 166 height 32
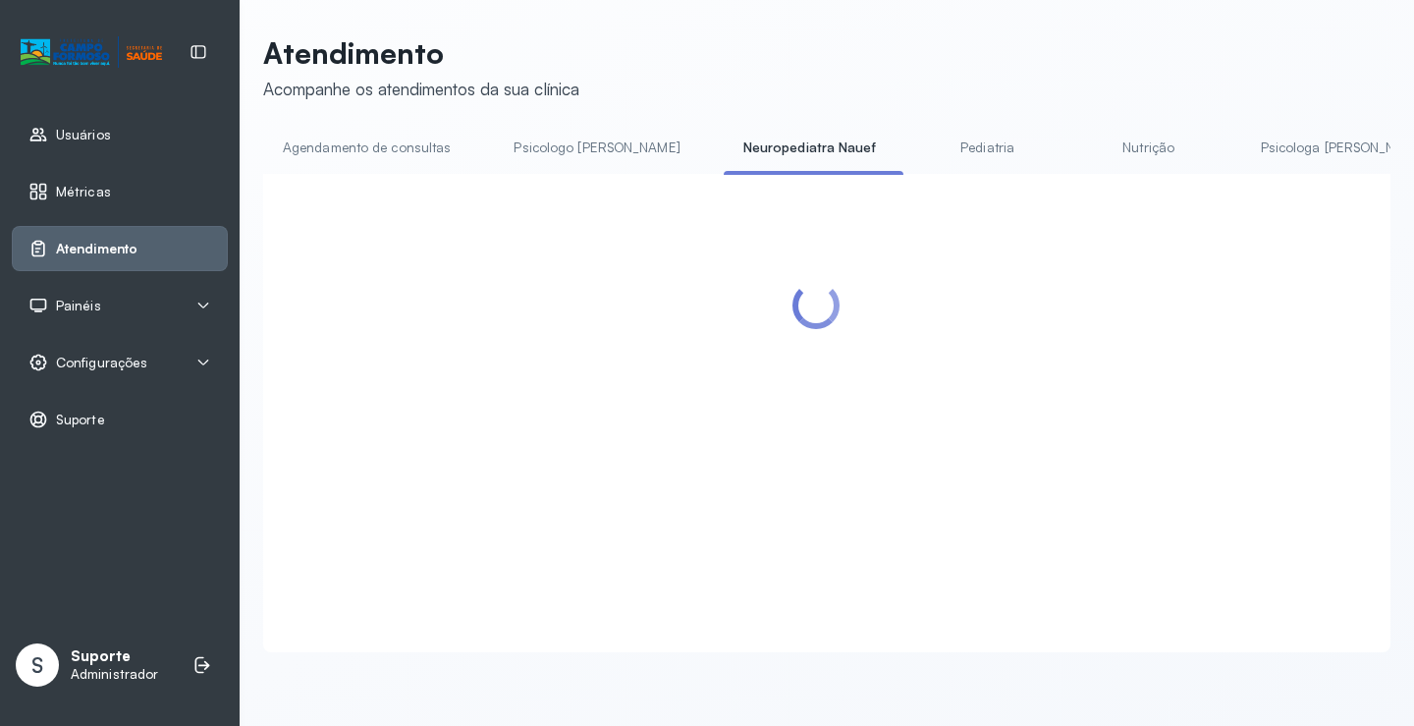
click at [919, 163] on link "Pediatria" at bounding box center [987, 148] width 137 height 32
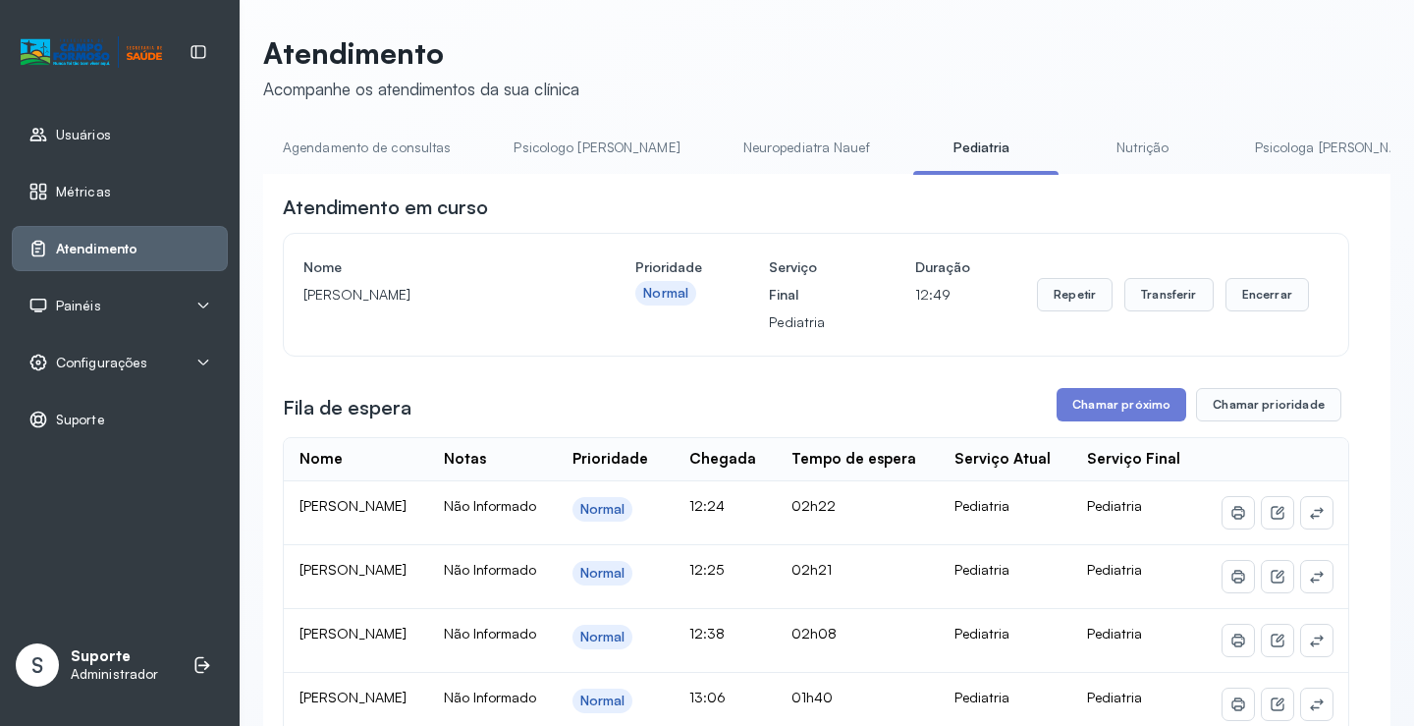
click at [344, 146] on link "Agendamento de consultas" at bounding box center [366, 148] width 207 height 32
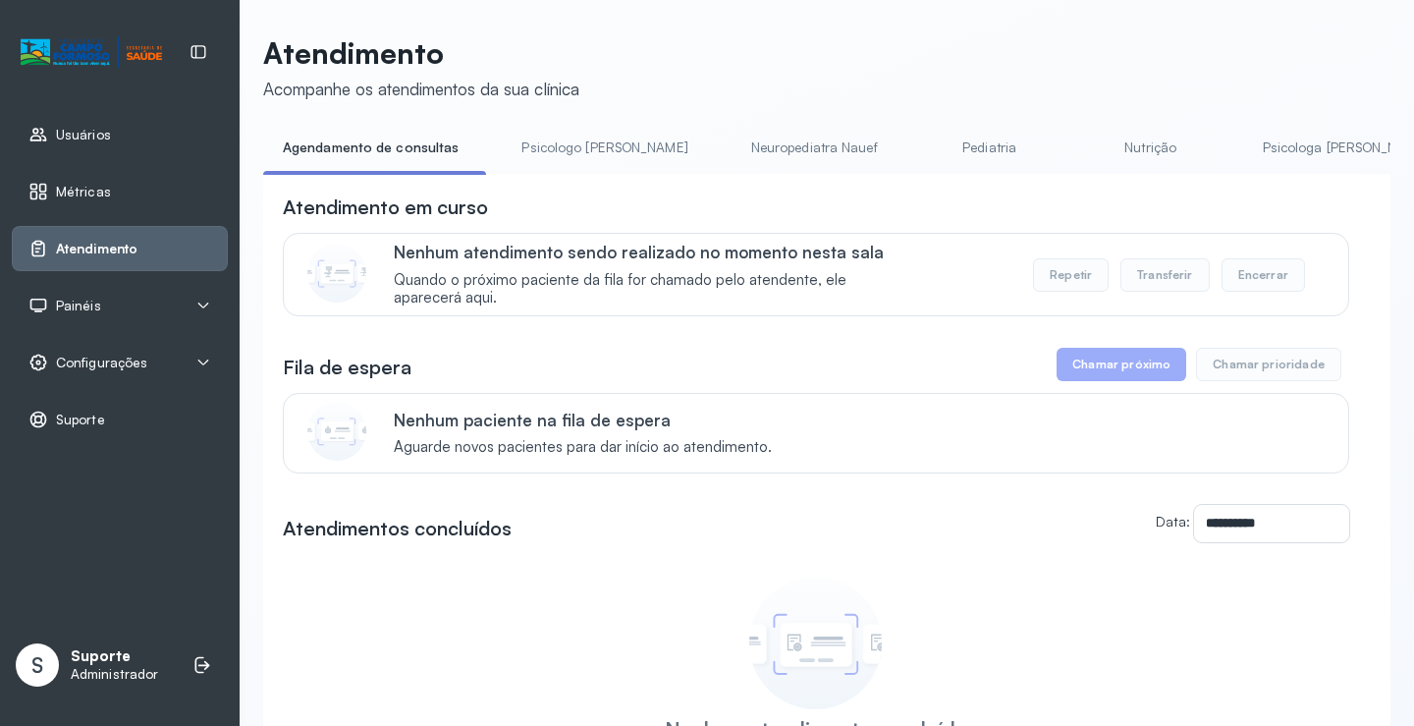
click at [946, 139] on link "Pediatria" at bounding box center [989, 148] width 137 height 32
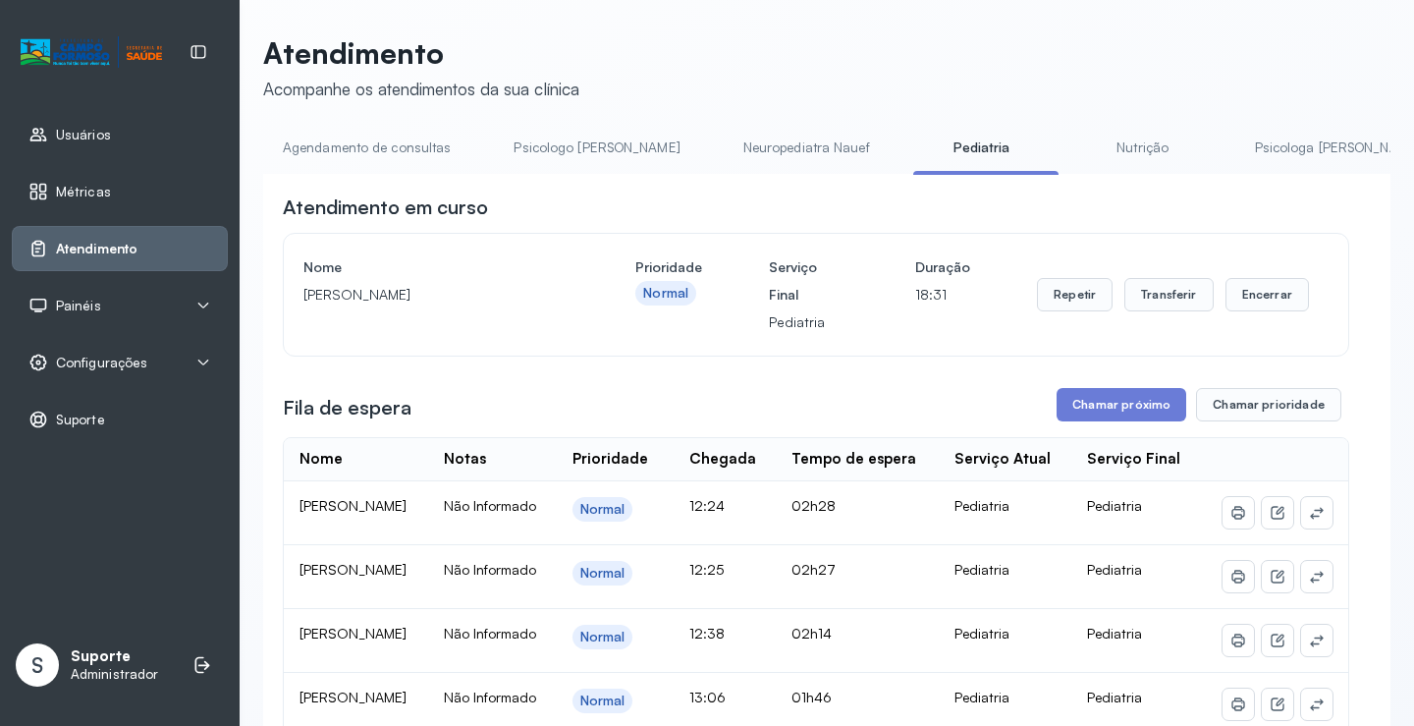
click at [388, 142] on link "Agendamento de consultas" at bounding box center [366, 148] width 207 height 32
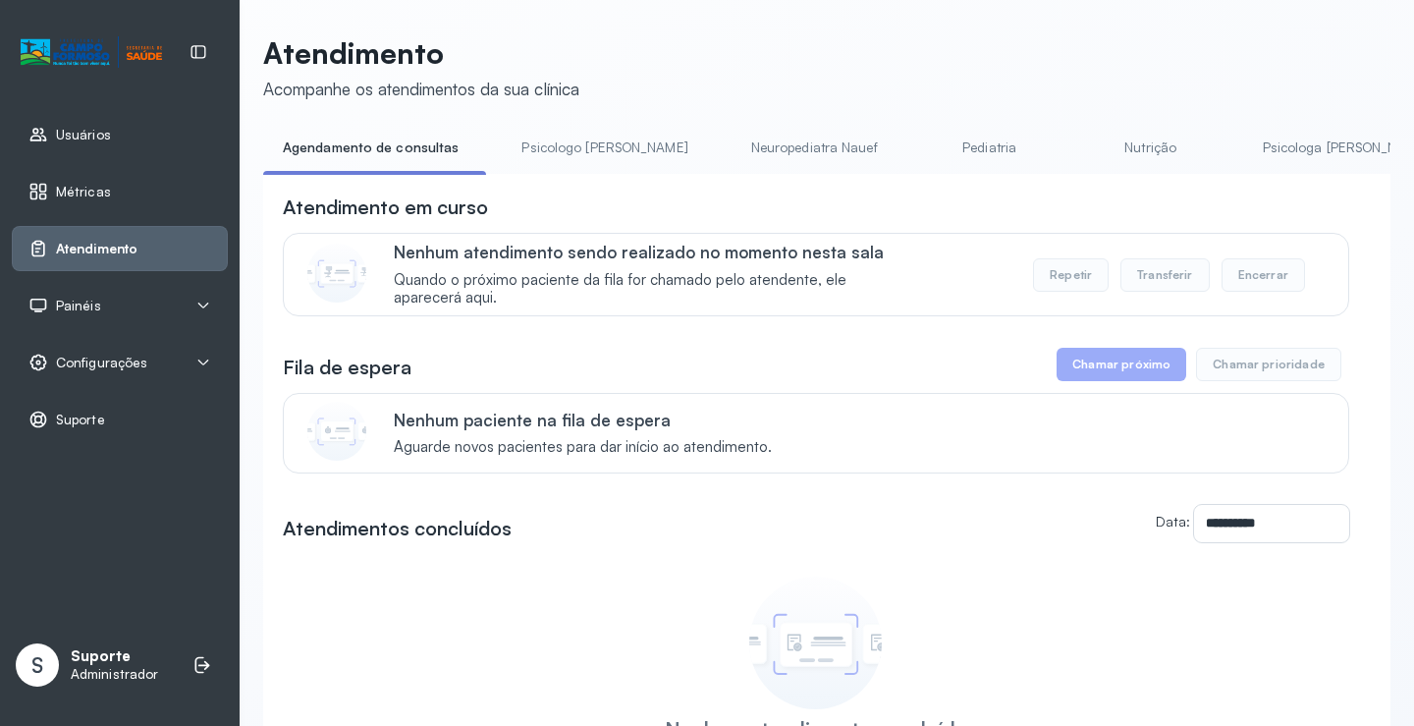
click at [921, 139] on link "Pediatria" at bounding box center [989, 148] width 137 height 32
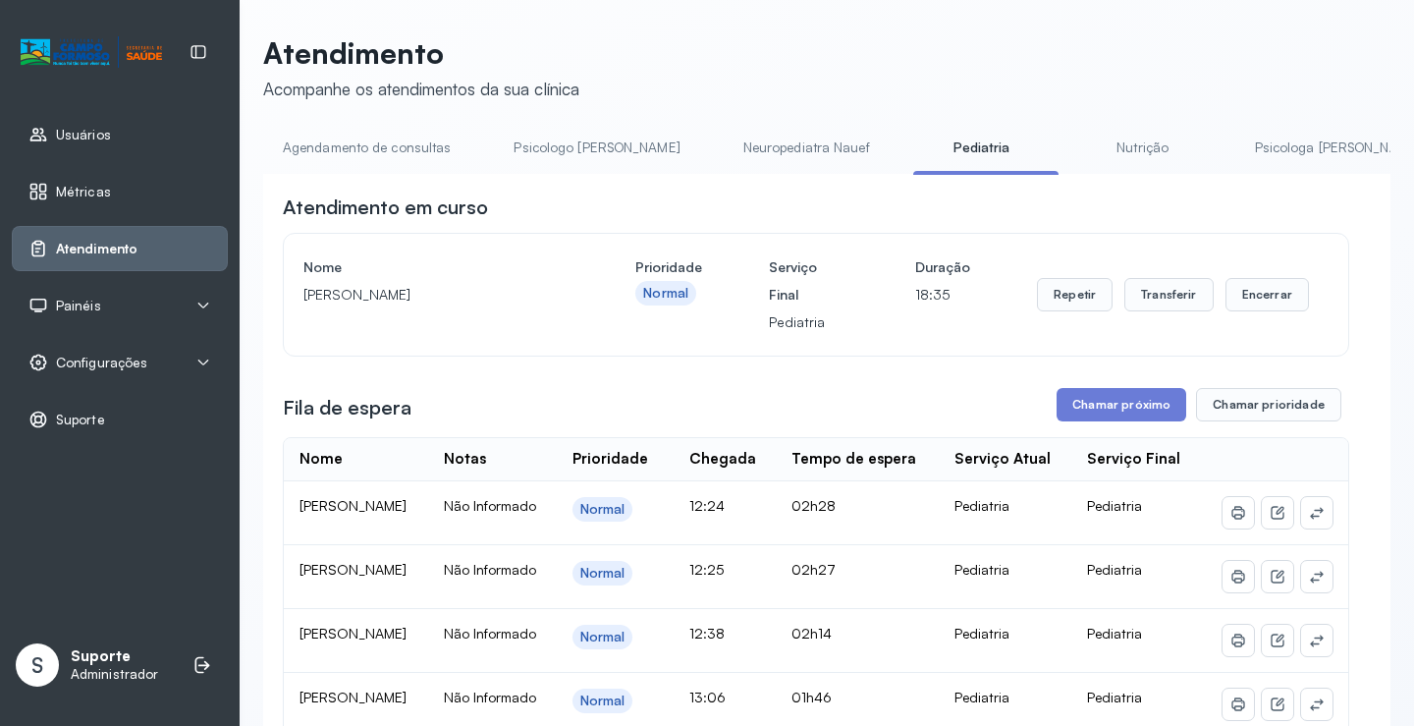
click at [338, 149] on link "Agendamento de consultas" at bounding box center [366, 148] width 207 height 32
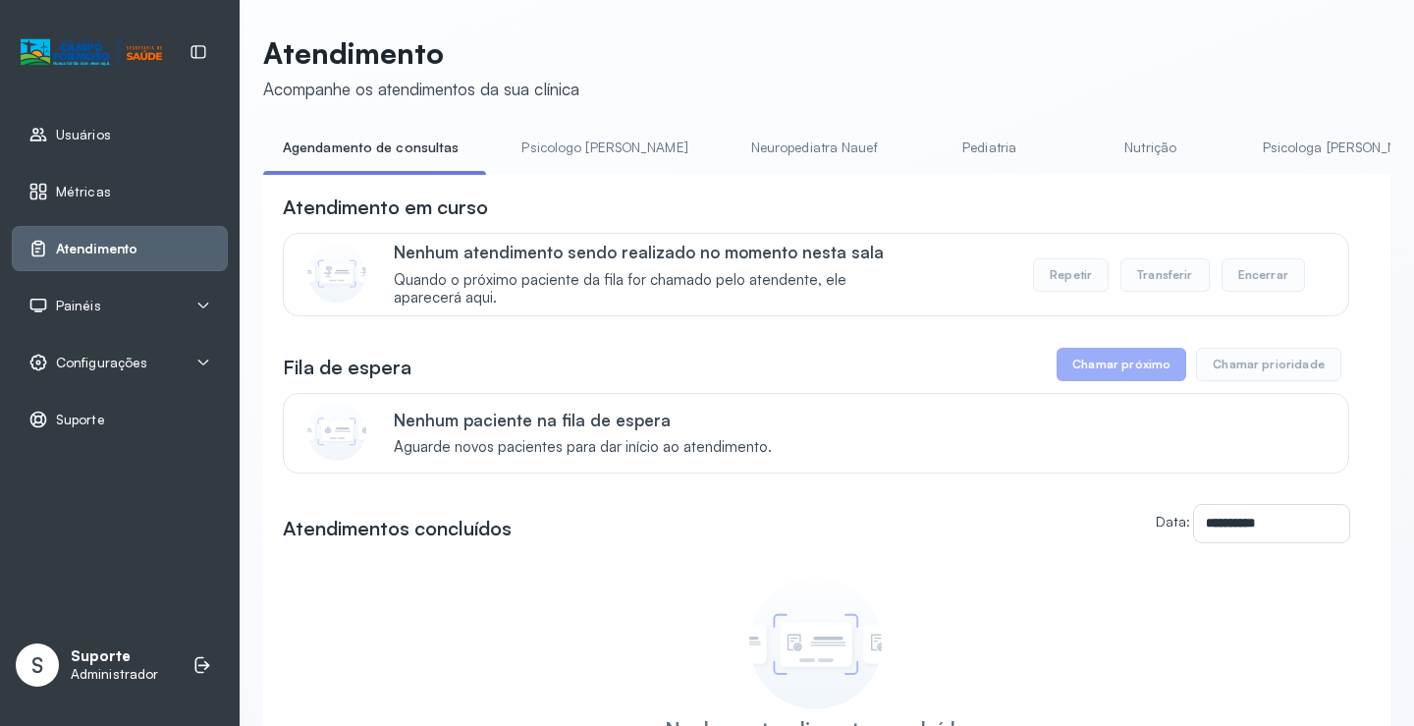
click at [943, 135] on link "Pediatria" at bounding box center [989, 148] width 137 height 32
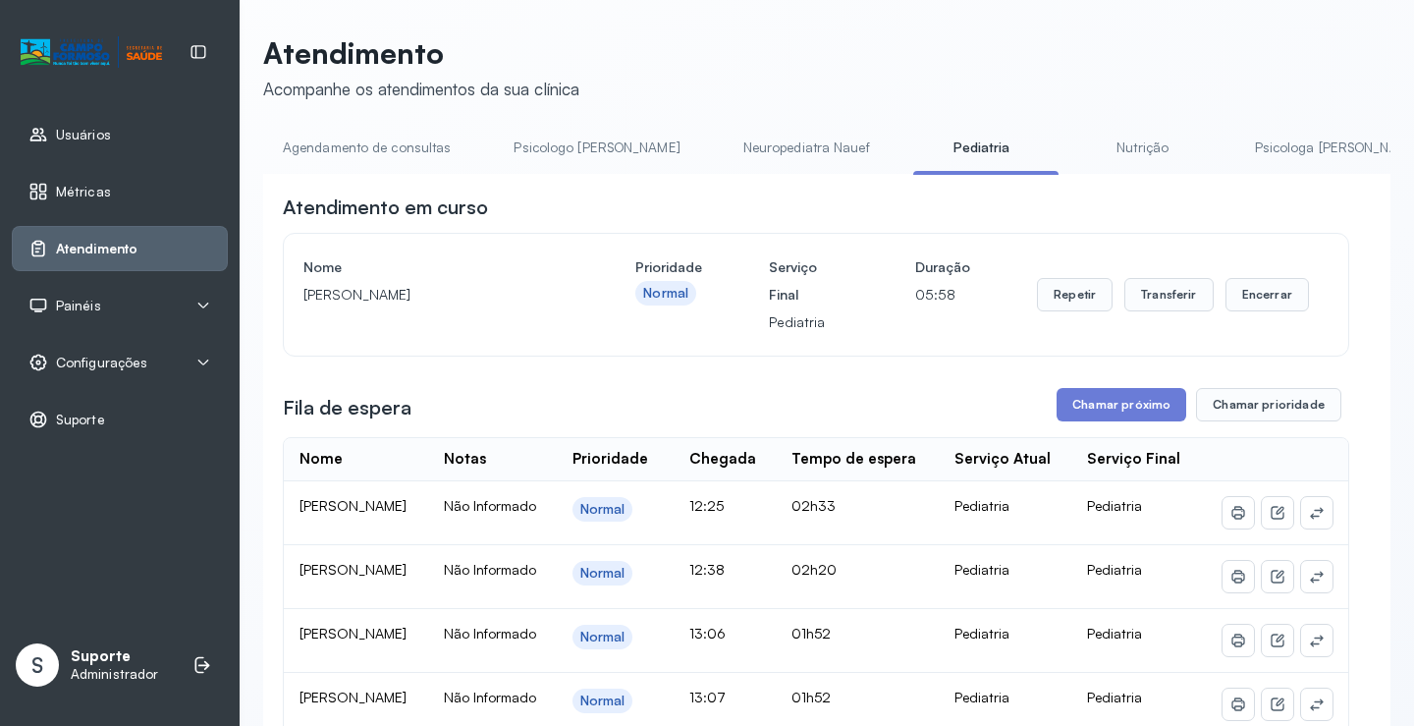
click at [409, 154] on link "Agendamento de consultas" at bounding box center [366, 148] width 207 height 32
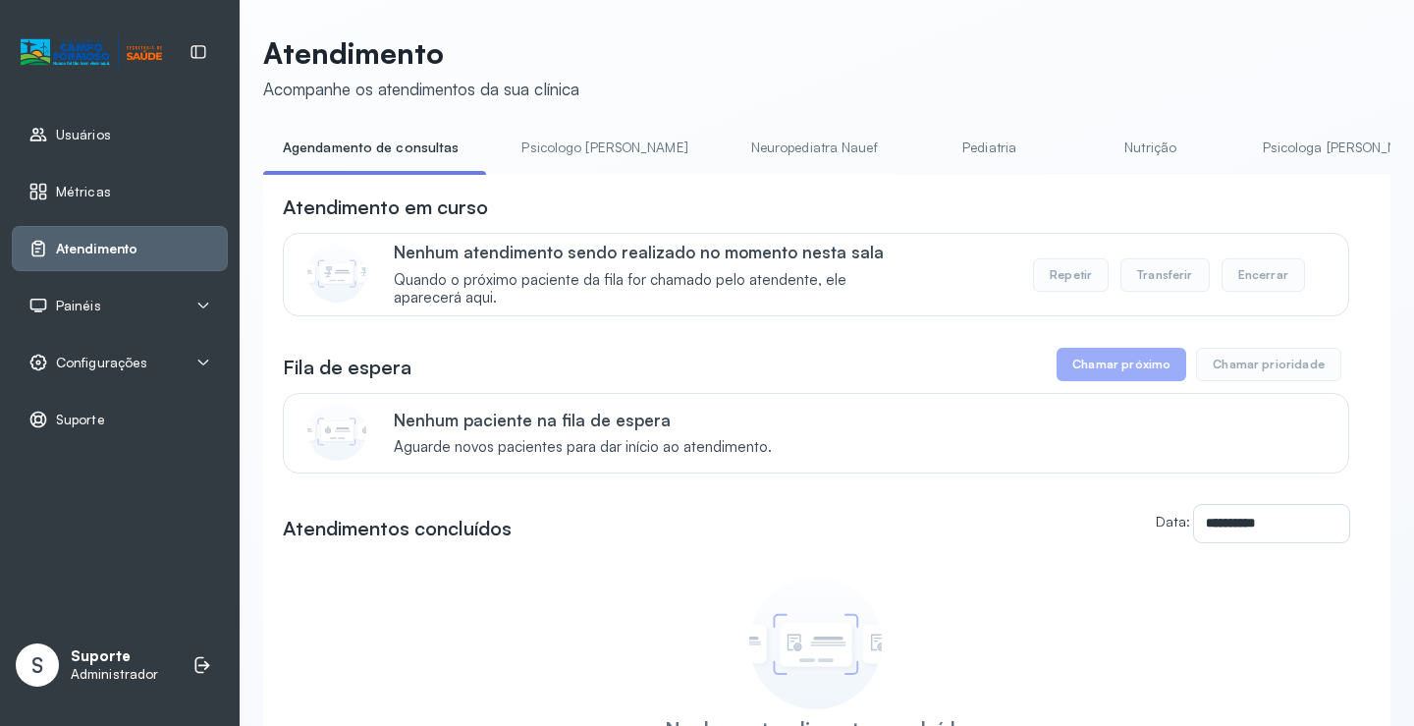
click at [921, 146] on link "Pediatria" at bounding box center [989, 148] width 137 height 32
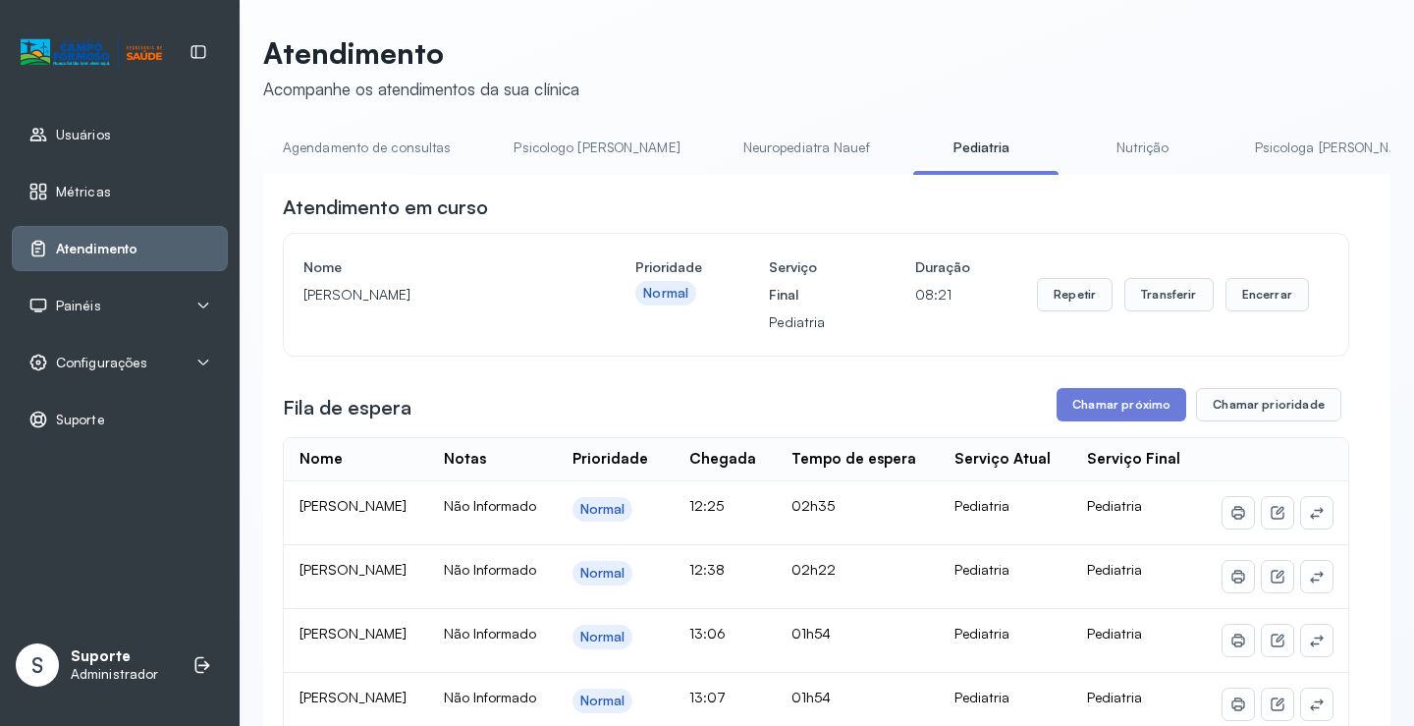
click at [362, 145] on link "Agendamento de consultas" at bounding box center [366, 148] width 207 height 32
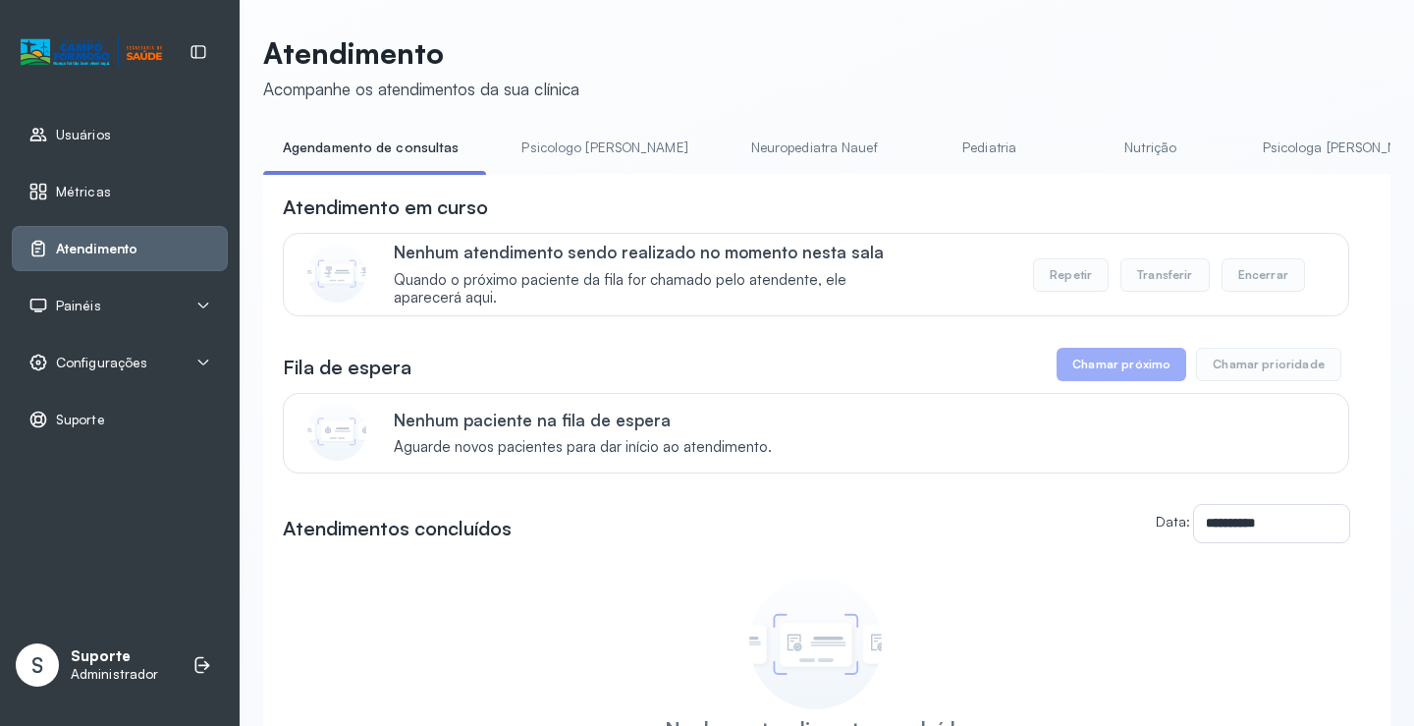
click at [923, 154] on link "Pediatria" at bounding box center [989, 148] width 137 height 32
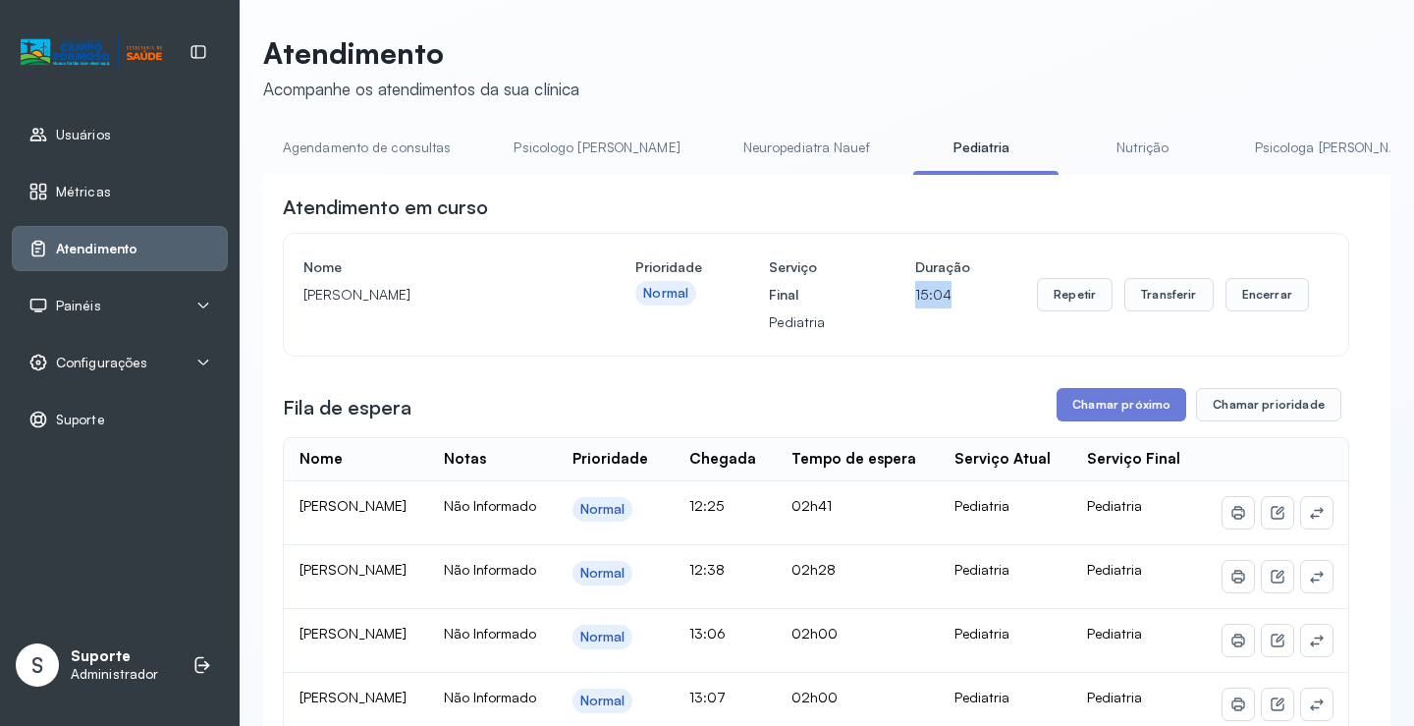
drag, startPoint x: 899, startPoint y: 302, endPoint x: 999, endPoint y: 285, distance: 101.7
click at [999, 285] on div "Nome LUIZ FELIPE VIEIRA RAMOS Prioridade Normal Serviço Final Pediatria Duração…" at bounding box center [815, 294] width 1025 height 82
click at [983, 299] on div "Nome LUIZ FELIPE VIEIRA RAMOS Prioridade Normal Serviço Final Pediatria Duração…" at bounding box center [815, 294] width 1025 height 82
click at [915, 296] on p "15:05" at bounding box center [942, 294] width 55 height 27
drag, startPoint x: 909, startPoint y: 296, endPoint x: 963, endPoint y: 296, distance: 54.0
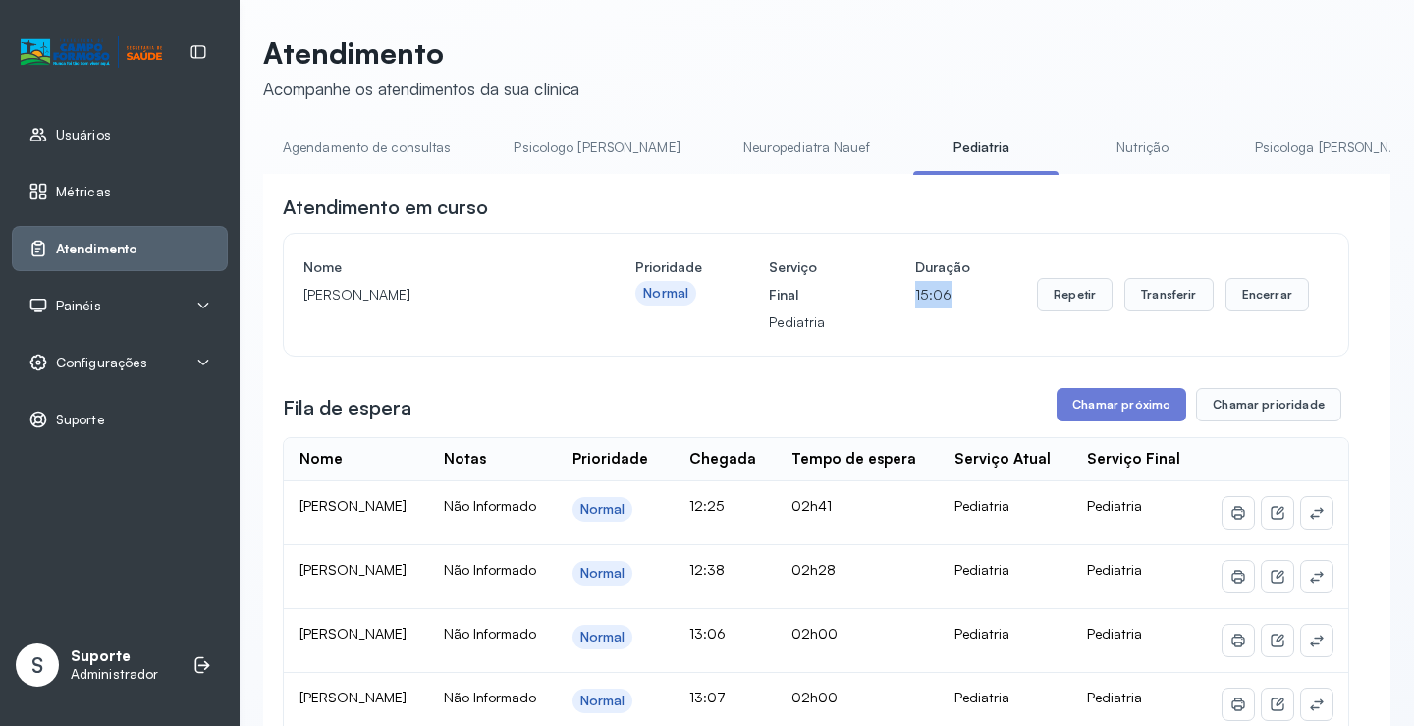
click at [963, 296] on div "Nome LUIZ FELIPE VIEIRA RAMOS Prioridade Normal Serviço Final Pediatria Duração…" at bounding box center [815, 294] width 1025 height 82
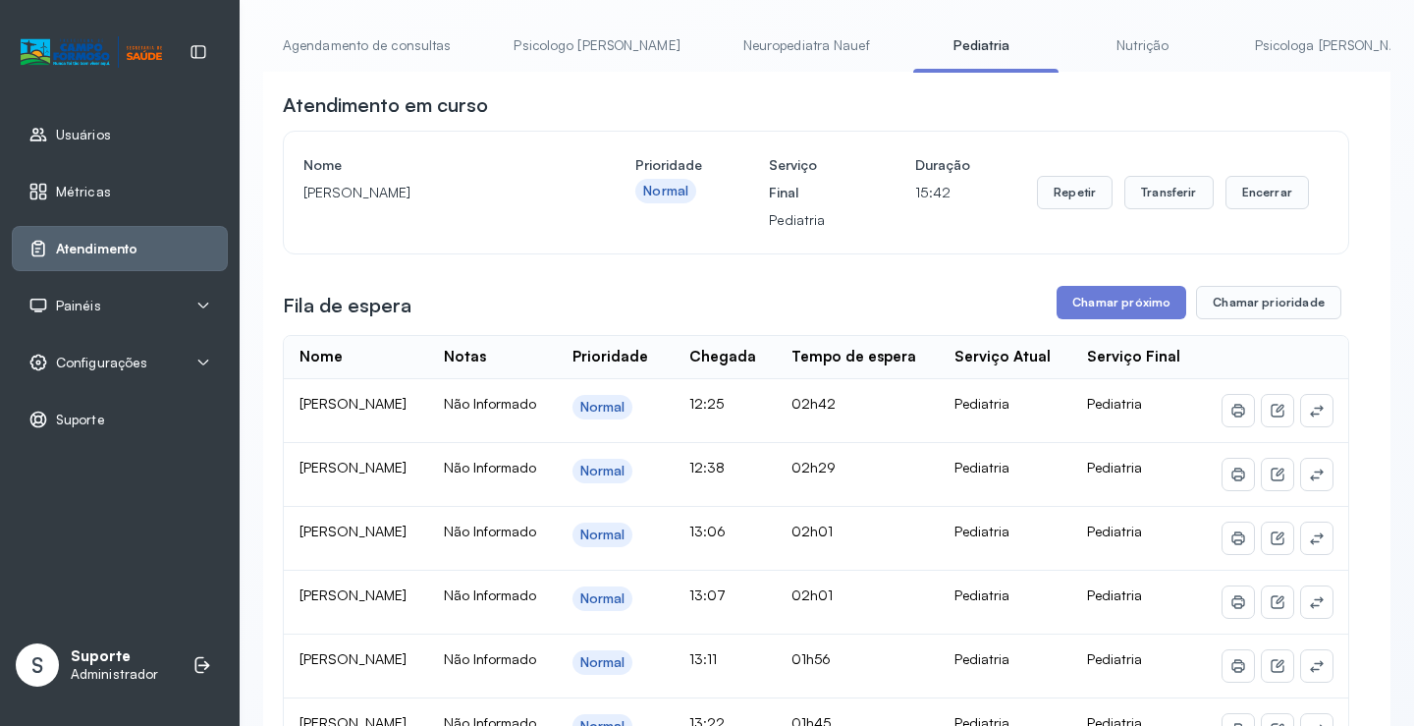
scroll to position [98, 0]
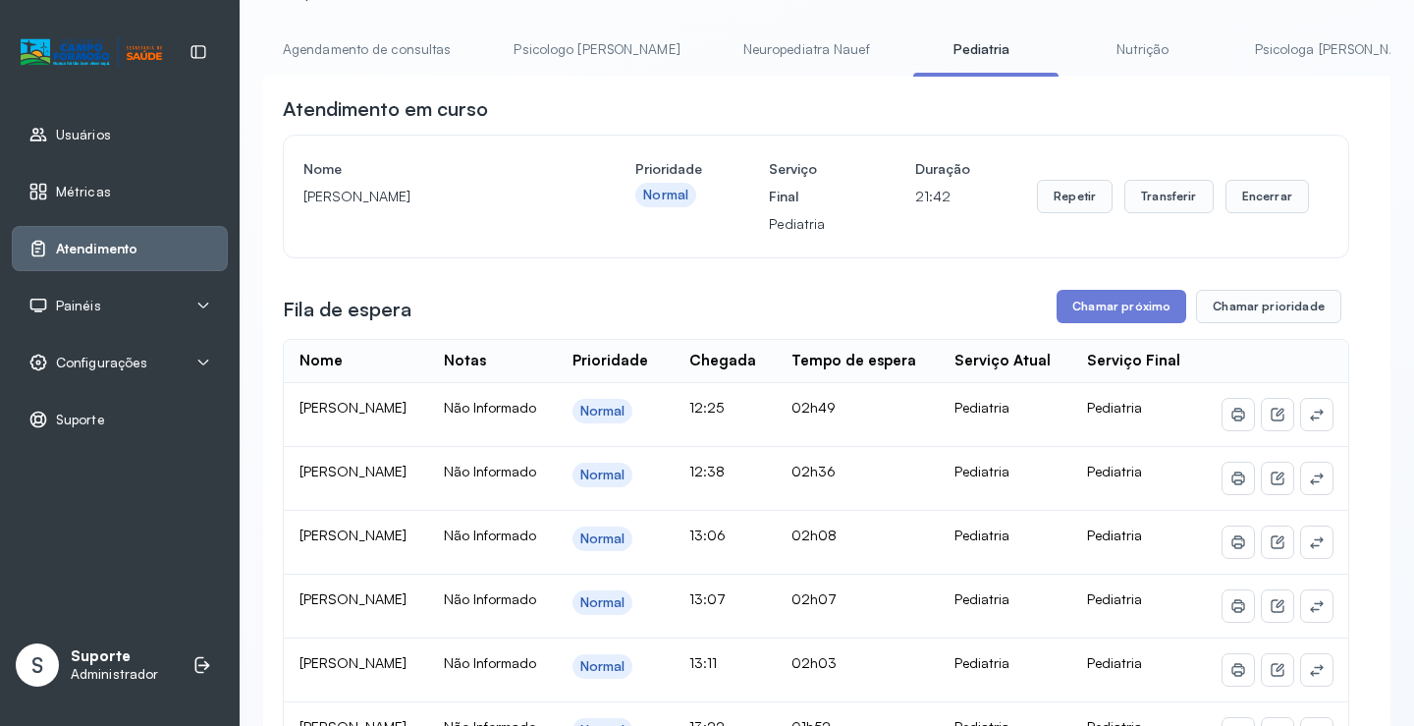
click at [724, 39] on link "Neuropediatra Nauef" at bounding box center [807, 49] width 166 height 32
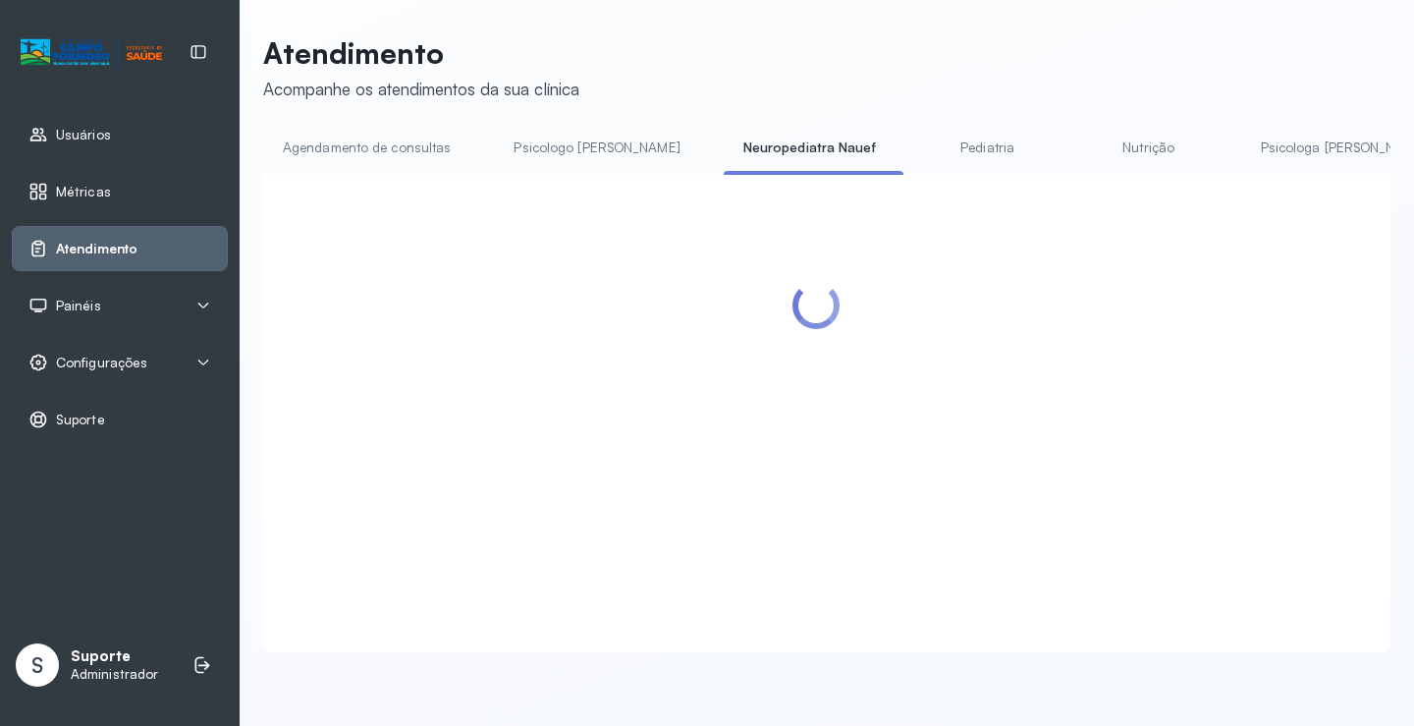
scroll to position [1, 0]
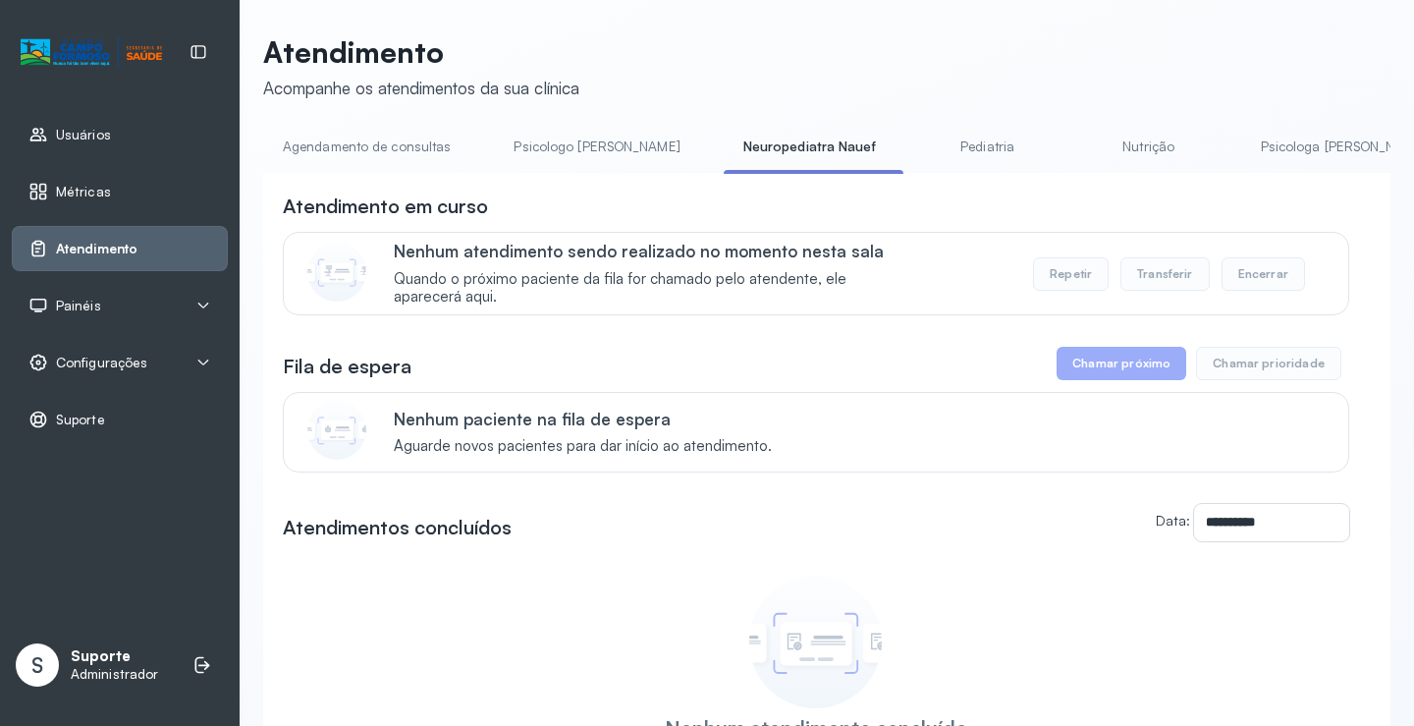
click at [924, 135] on link "Pediatria" at bounding box center [987, 147] width 137 height 32
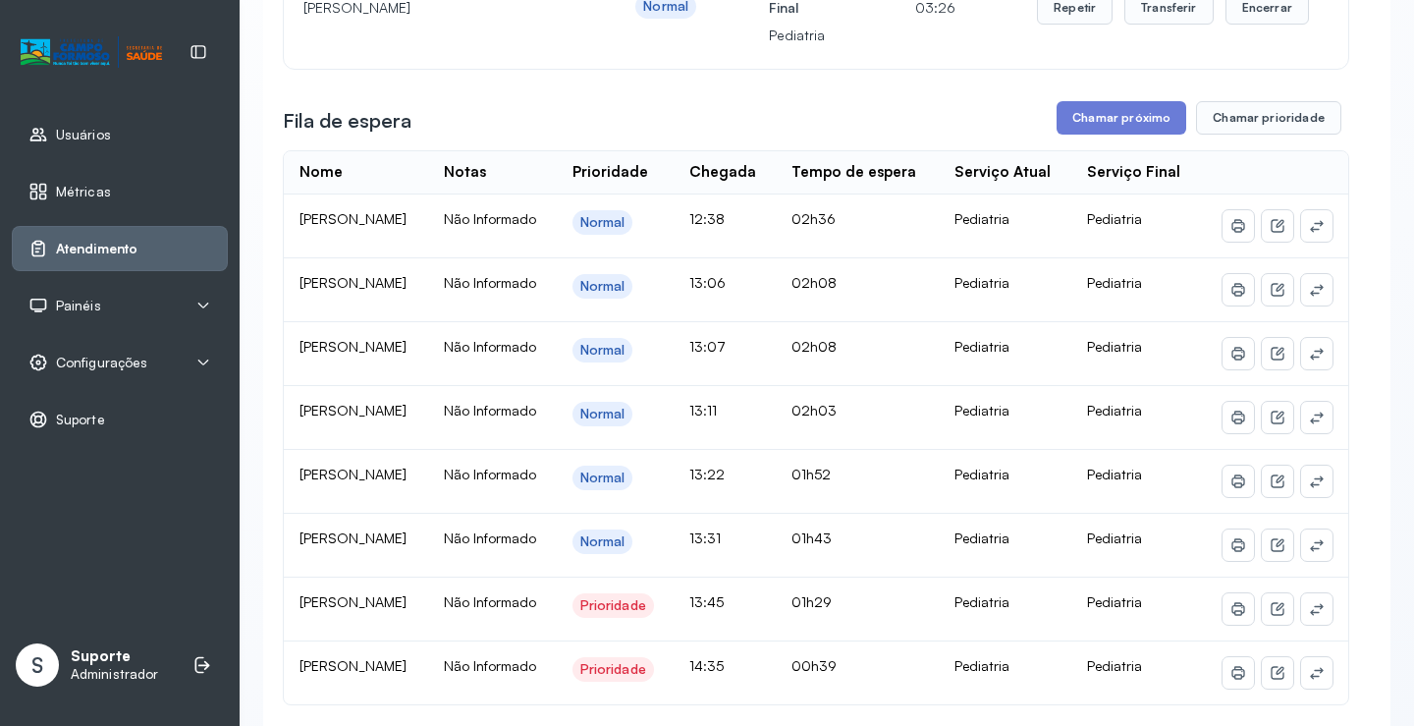
scroll to position [296, 0]
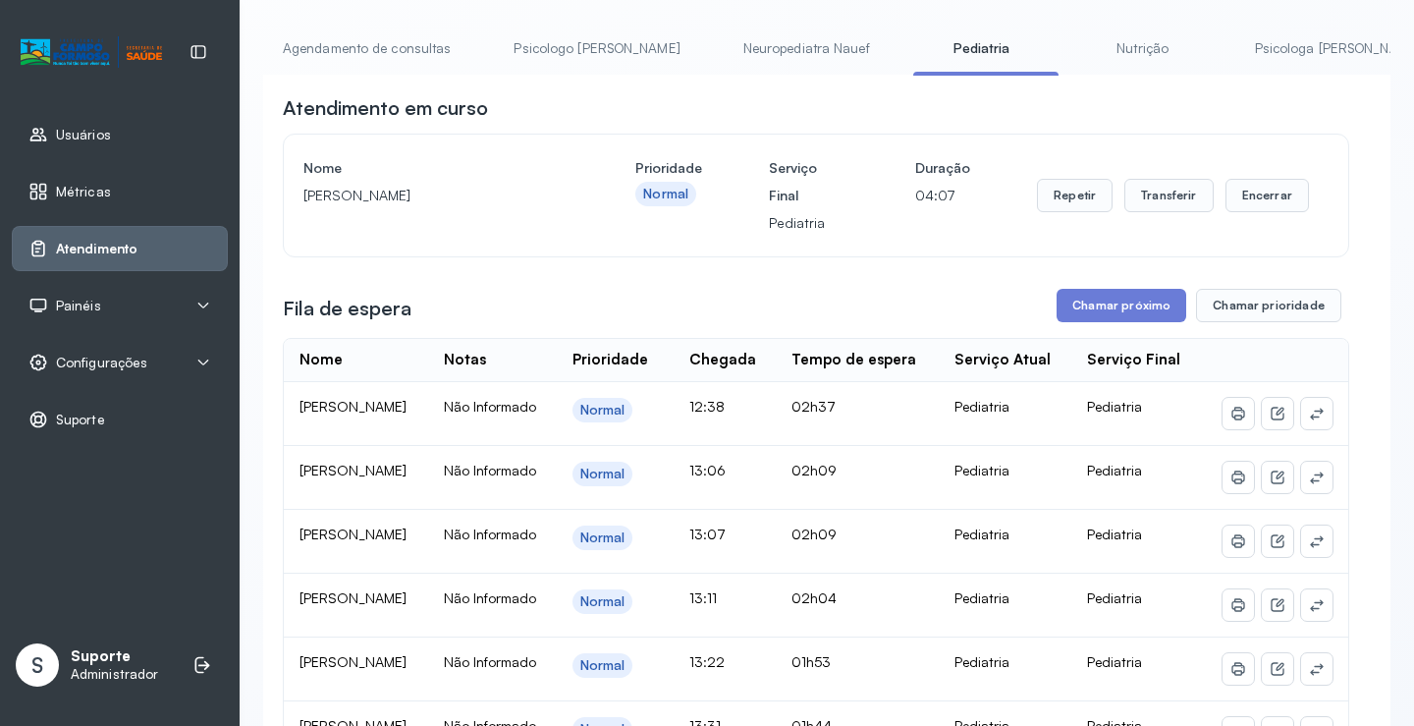
click at [337, 42] on link "Agendamento de consultas" at bounding box center [366, 48] width 207 height 32
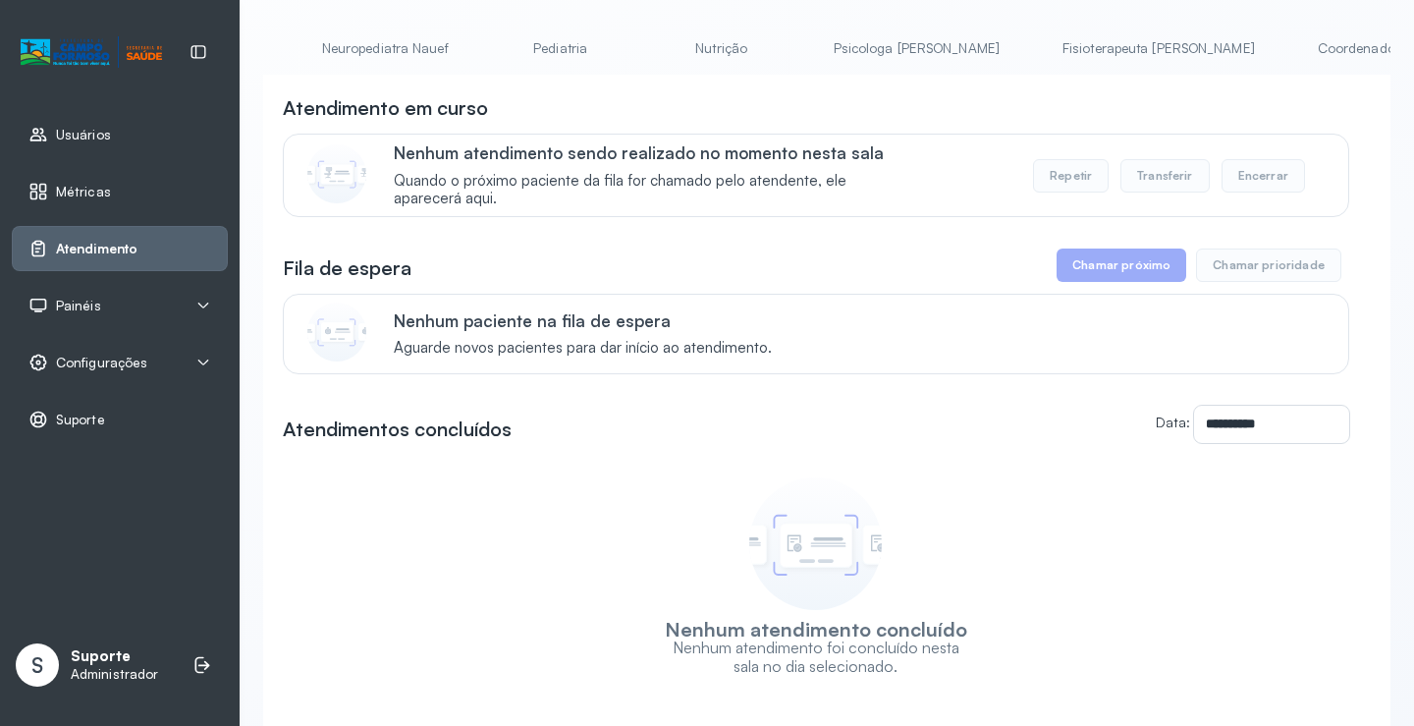
scroll to position [0, 195]
click at [726, 41] on link "Pediatria" at bounding box center [794, 48] width 137 height 32
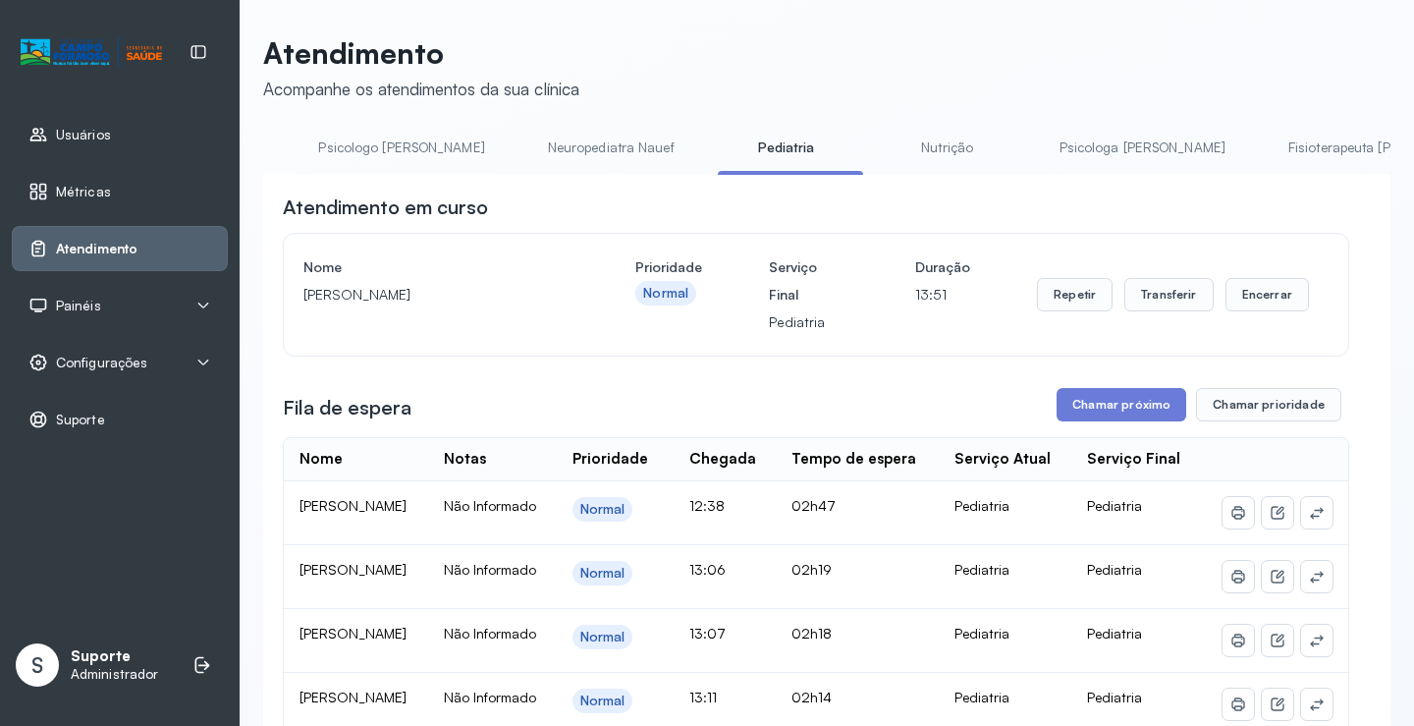
scroll to position [0, 0]
drag, startPoint x: 526, startPoint y: 174, endPoint x: 309, endPoint y: 177, distance: 217.0
click at [309, 176] on div "Agendamento de consultas Psicologo Pedro Neuropediatra Nauef Pediatria Nutrição…" at bounding box center [826, 154] width 1127 height 44
click at [528, 172] on li "Neuropediatra Nauef" at bounding box center [615, 154] width 174 height 44
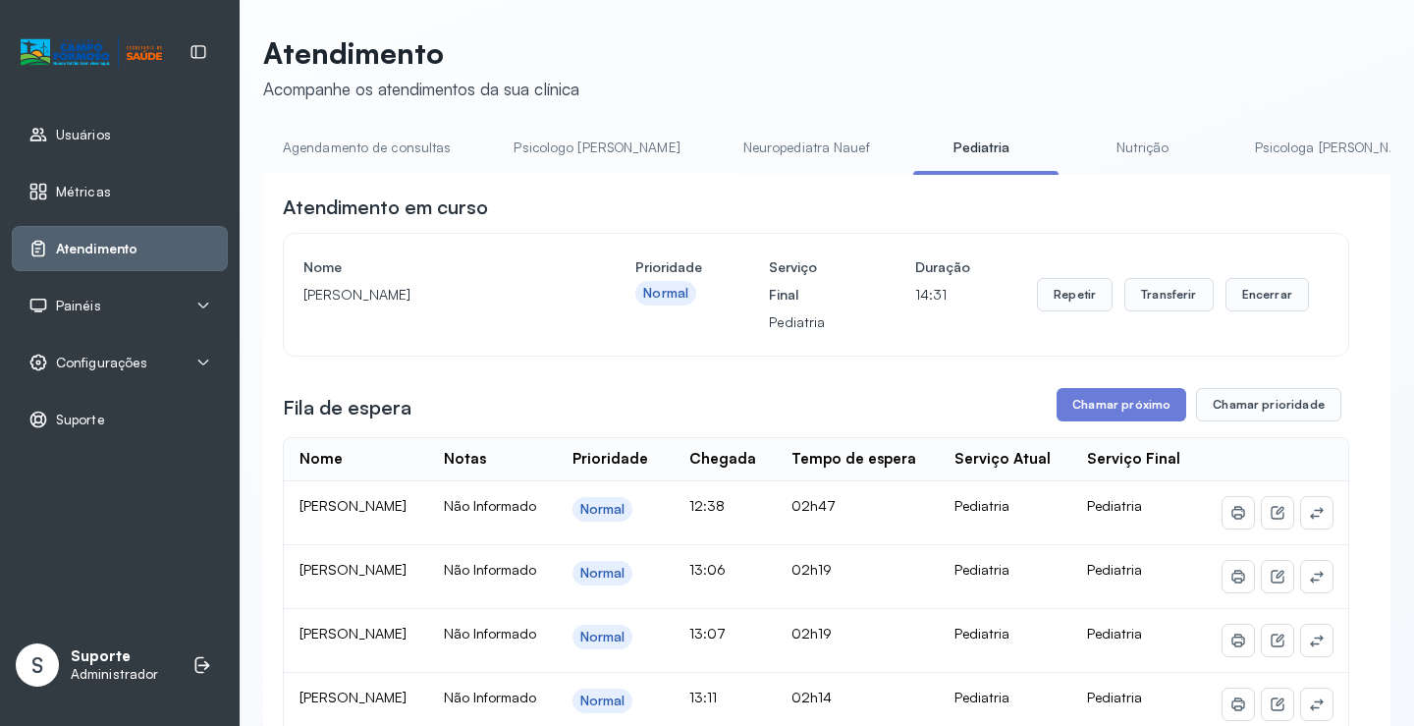
click at [324, 149] on link "Agendamento de consultas" at bounding box center [366, 148] width 207 height 32
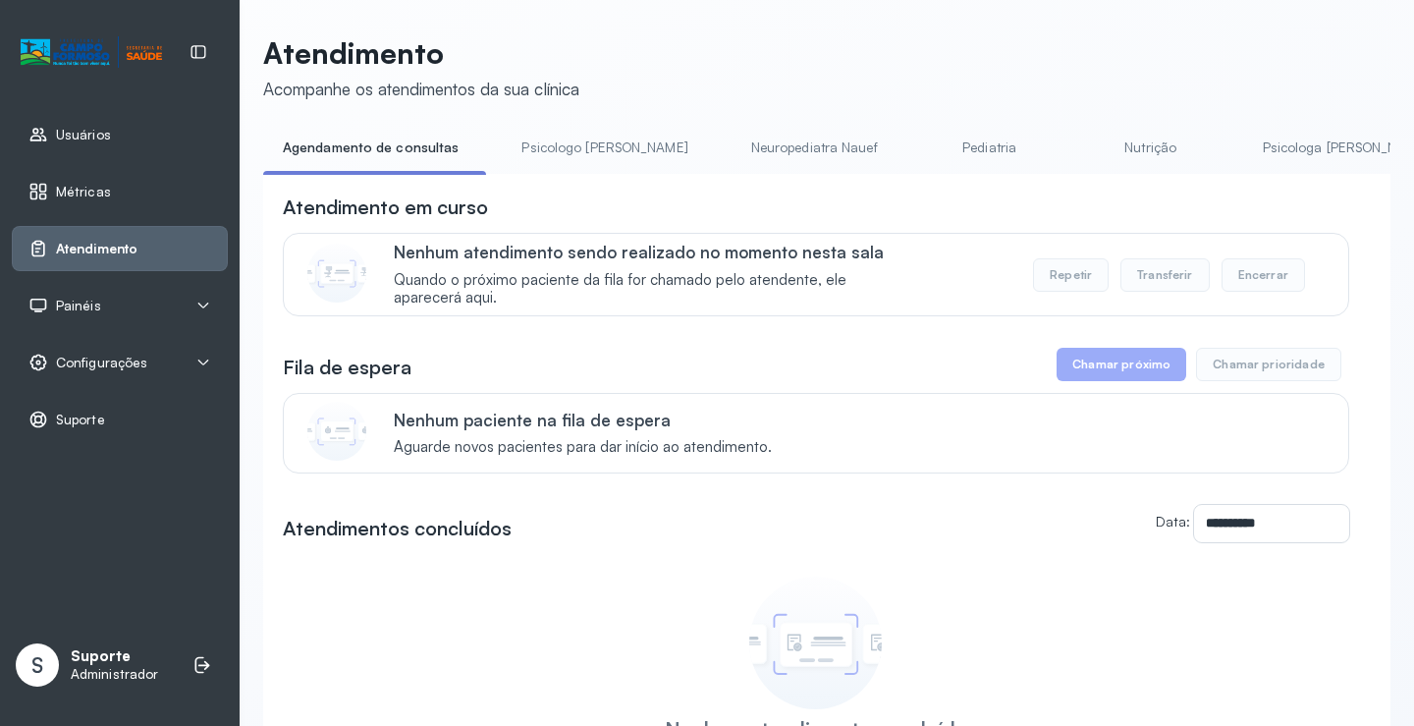
click at [933, 140] on link "Pediatria" at bounding box center [989, 148] width 137 height 32
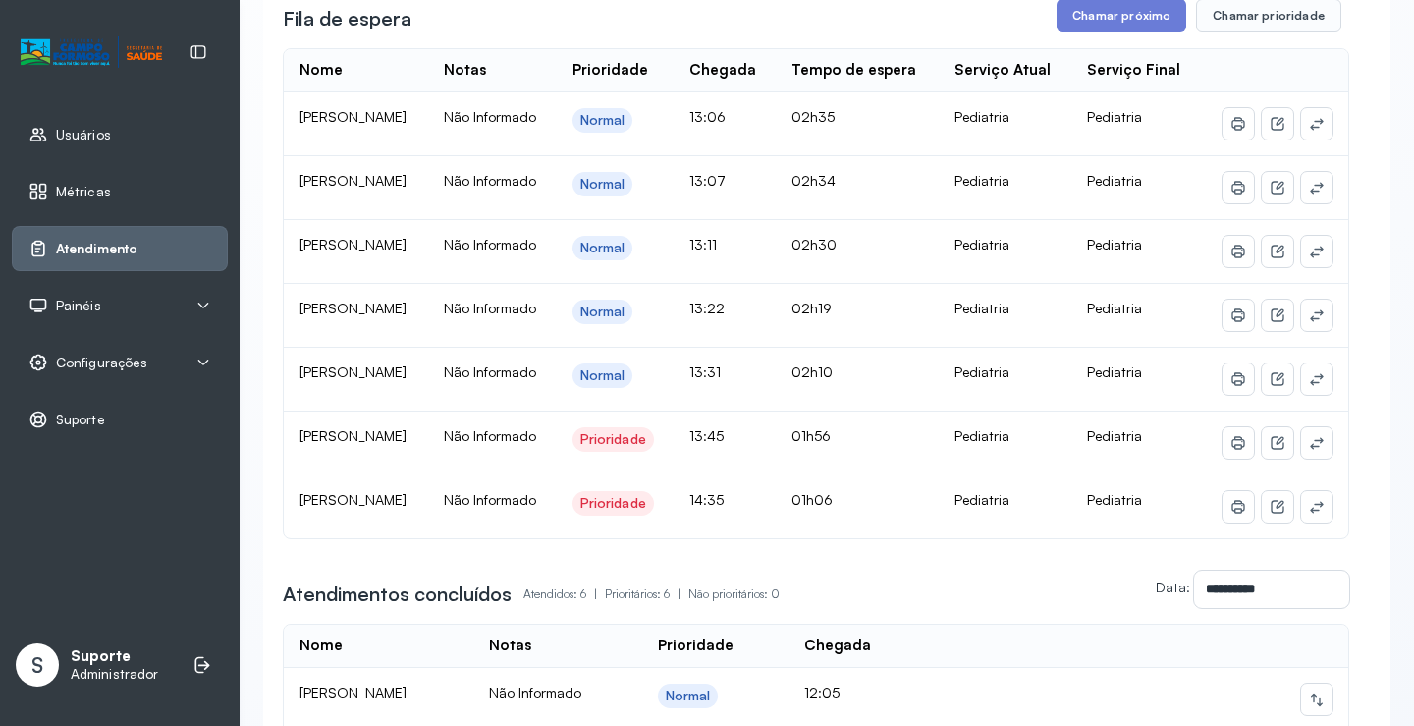
scroll to position [393, 0]
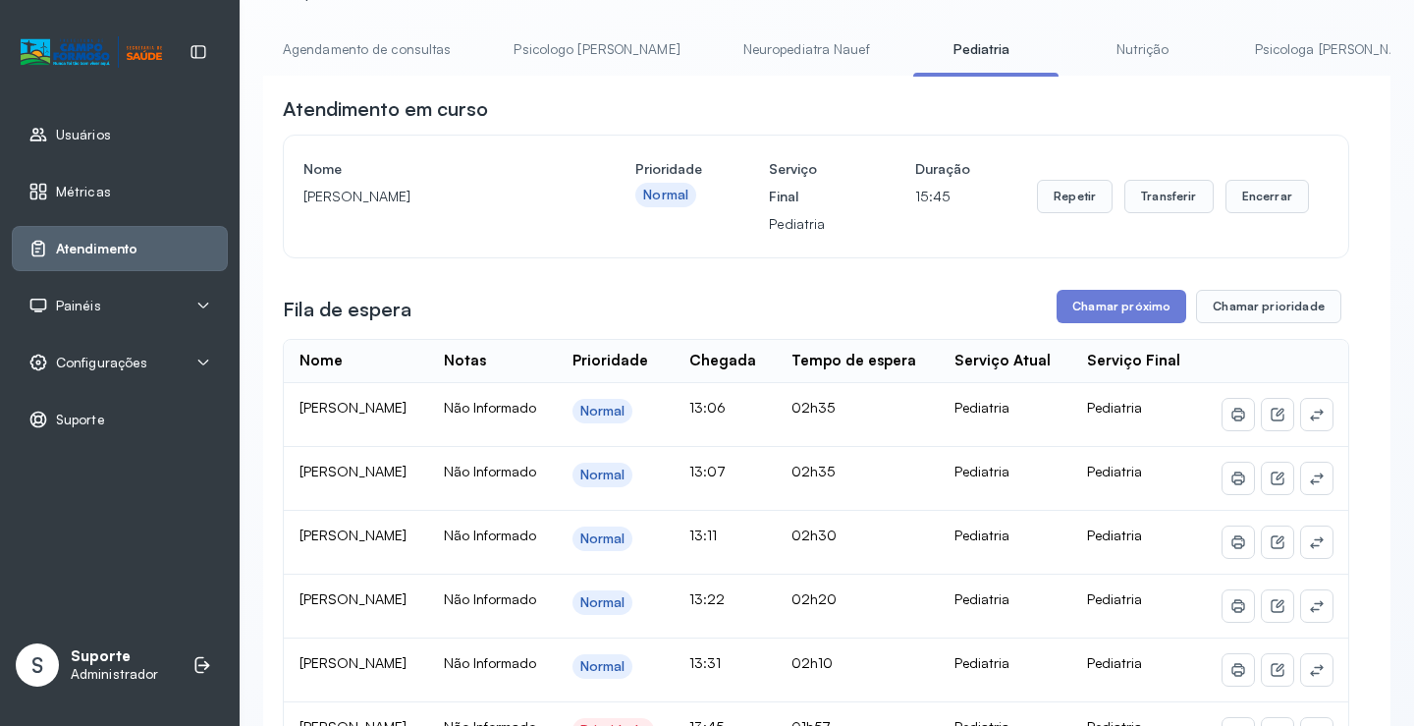
click at [731, 47] on link "Neuropediatra Nauef" at bounding box center [807, 49] width 166 height 32
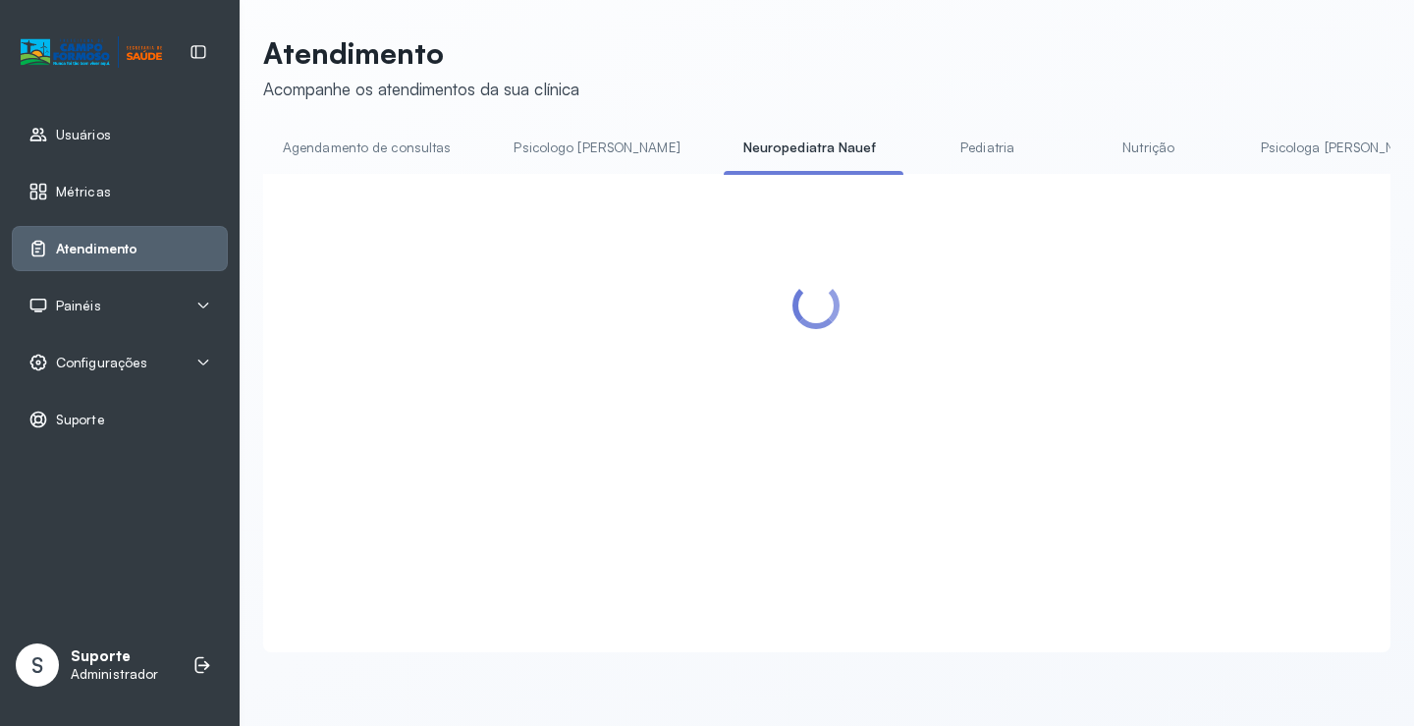
click at [919, 138] on link "Pediatria" at bounding box center [987, 148] width 137 height 32
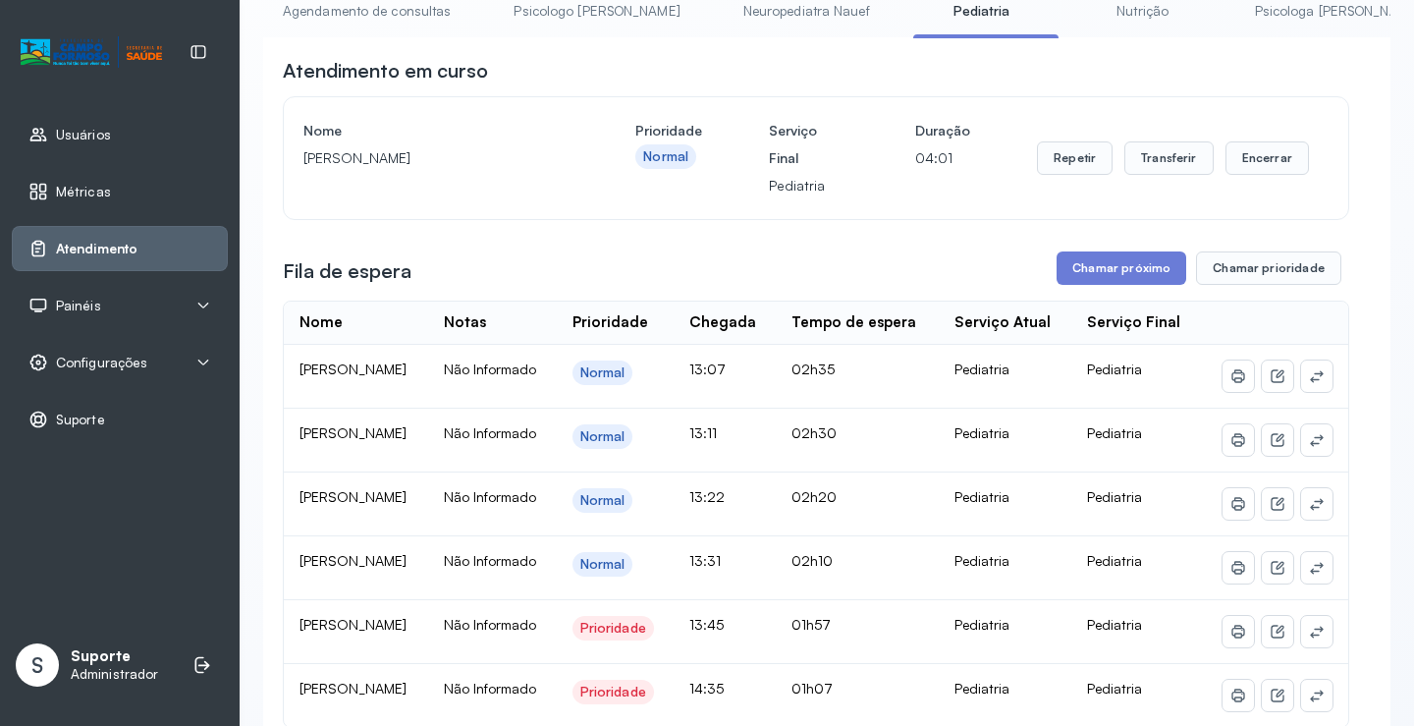
scroll to position [197, 0]
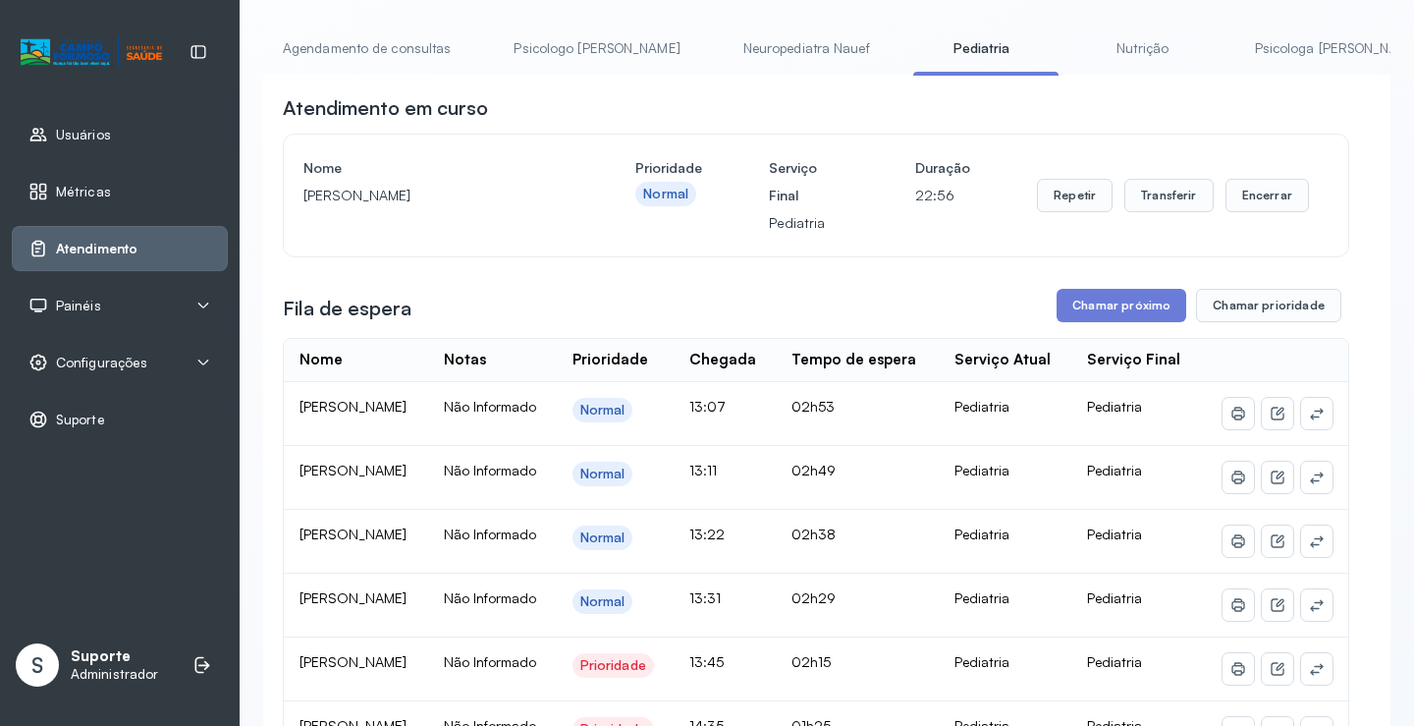
drag, startPoint x: 762, startPoint y: 58, endPoint x: 837, endPoint y: 48, distance: 76.2
click at [763, 58] on link "Neuropediatra Nauef" at bounding box center [807, 48] width 166 height 32
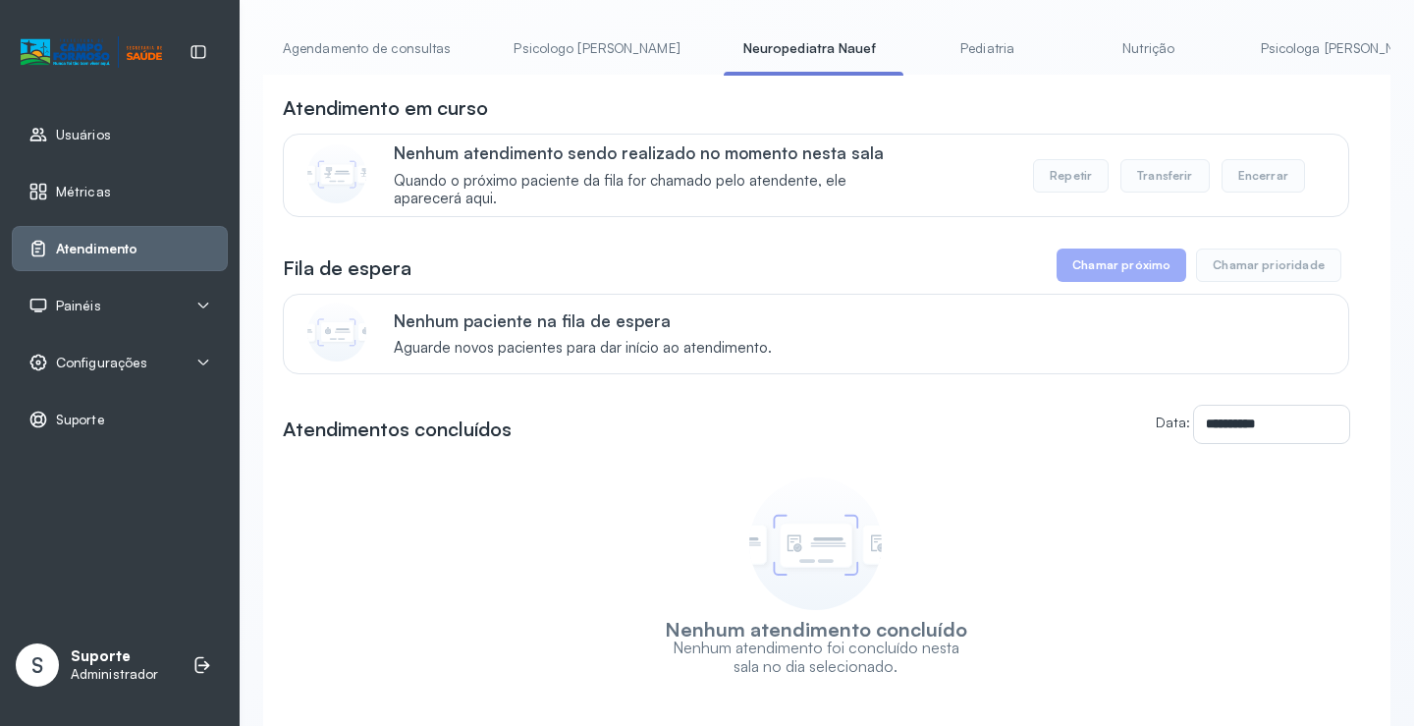
click at [919, 50] on link "Pediatria" at bounding box center [987, 48] width 137 height 32
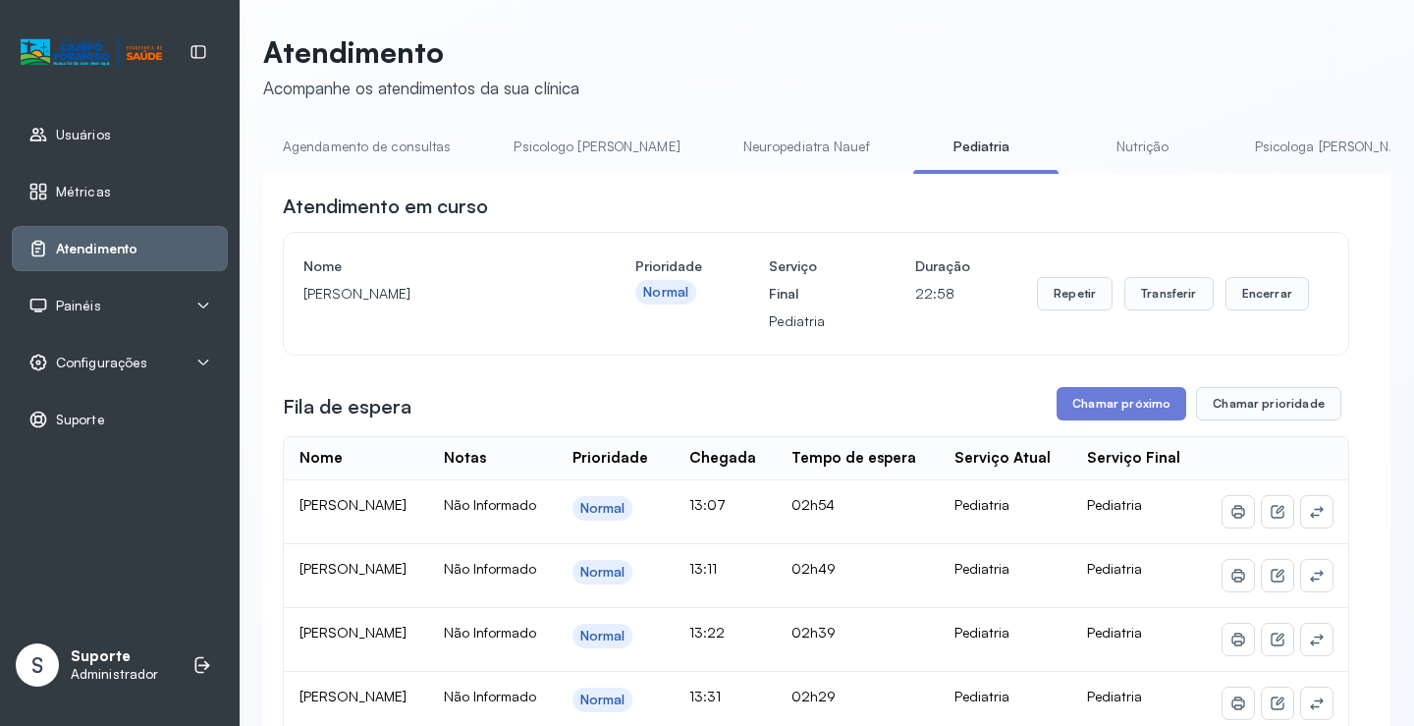
scroll to position [99, 0]
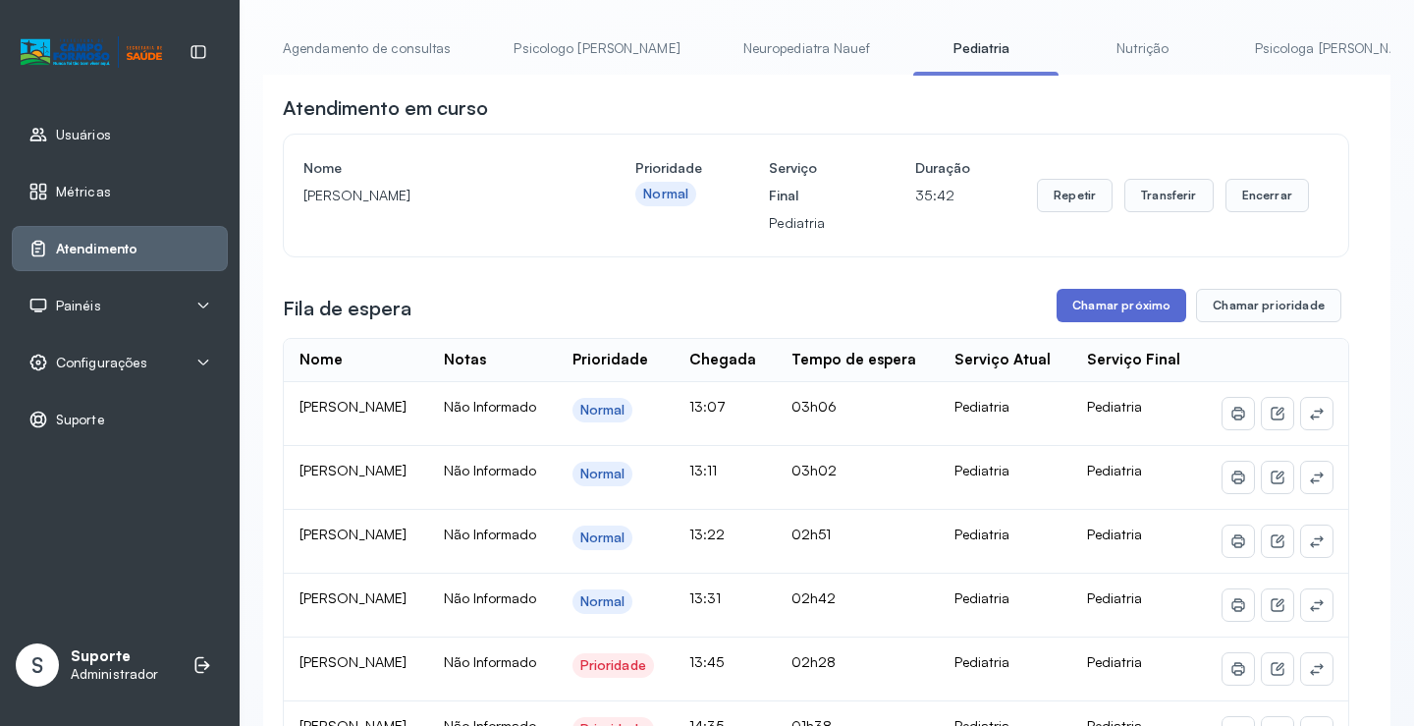
click at [1107, 304] on button "Chamar próximo" at bounding box center [1121, 305] width 130 height 33
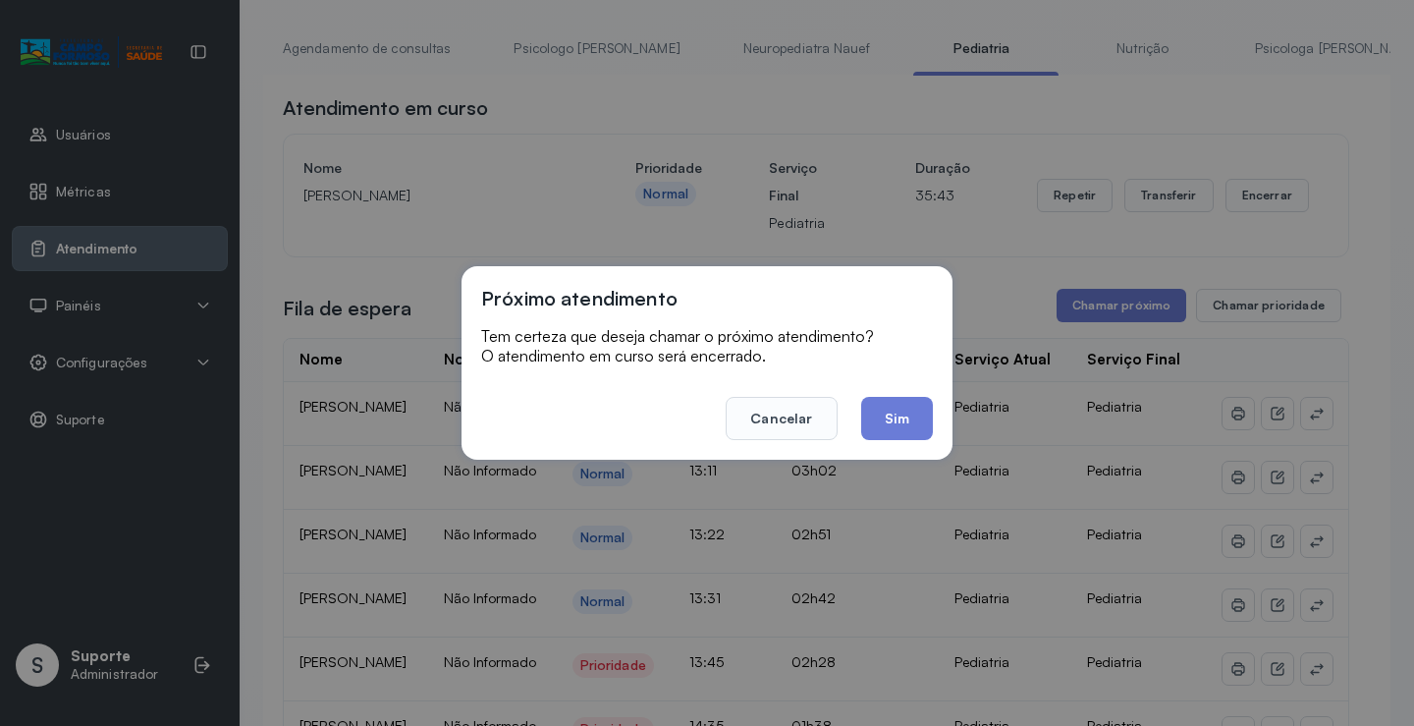
drag, startPoint x: 786, startPoint y: 408, endPoint x: 773, endPoint y: 398, distance: 17.5
click at [780, 405] on button "Cancelar" at bounding box center [781, 418] width 111 height 43
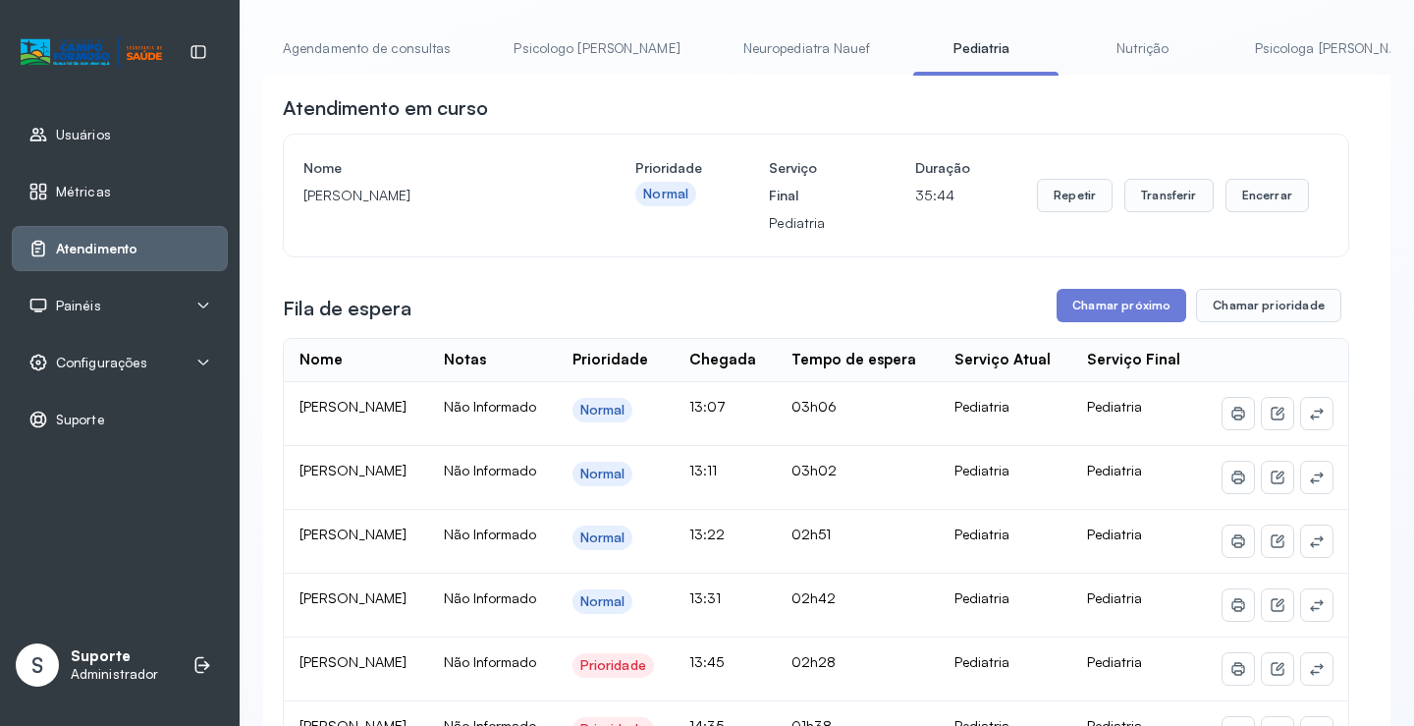
click at [749, 68] on li "Neuropediatra Nauef" at bounding box center [811, 54] width 174 height 44
click at [746, 59] on link "Neuropediatra Nauef" at bounding box center [807, 48] width 166 height 32
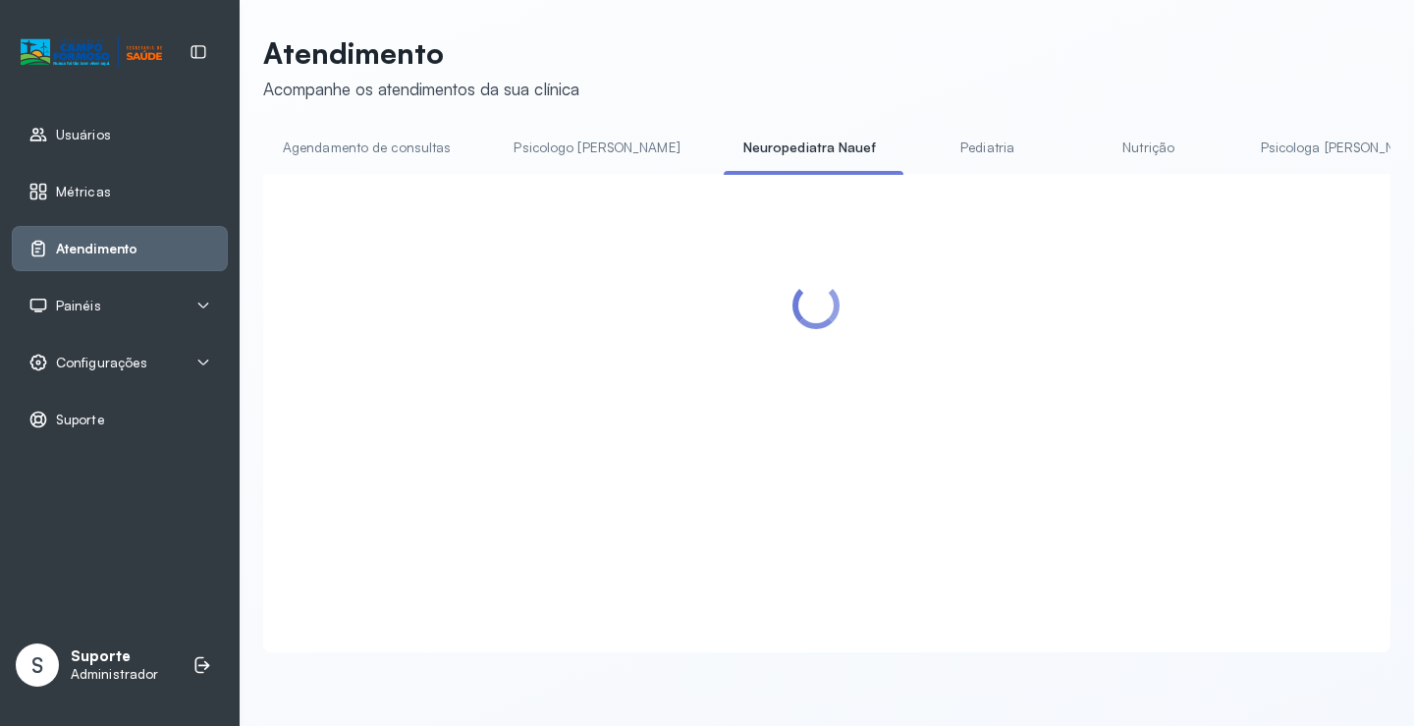
scroll to position [1, 0]
click at [922, 137] on link "Pediatria" at bounding box center [987, 148] width 137 height 32
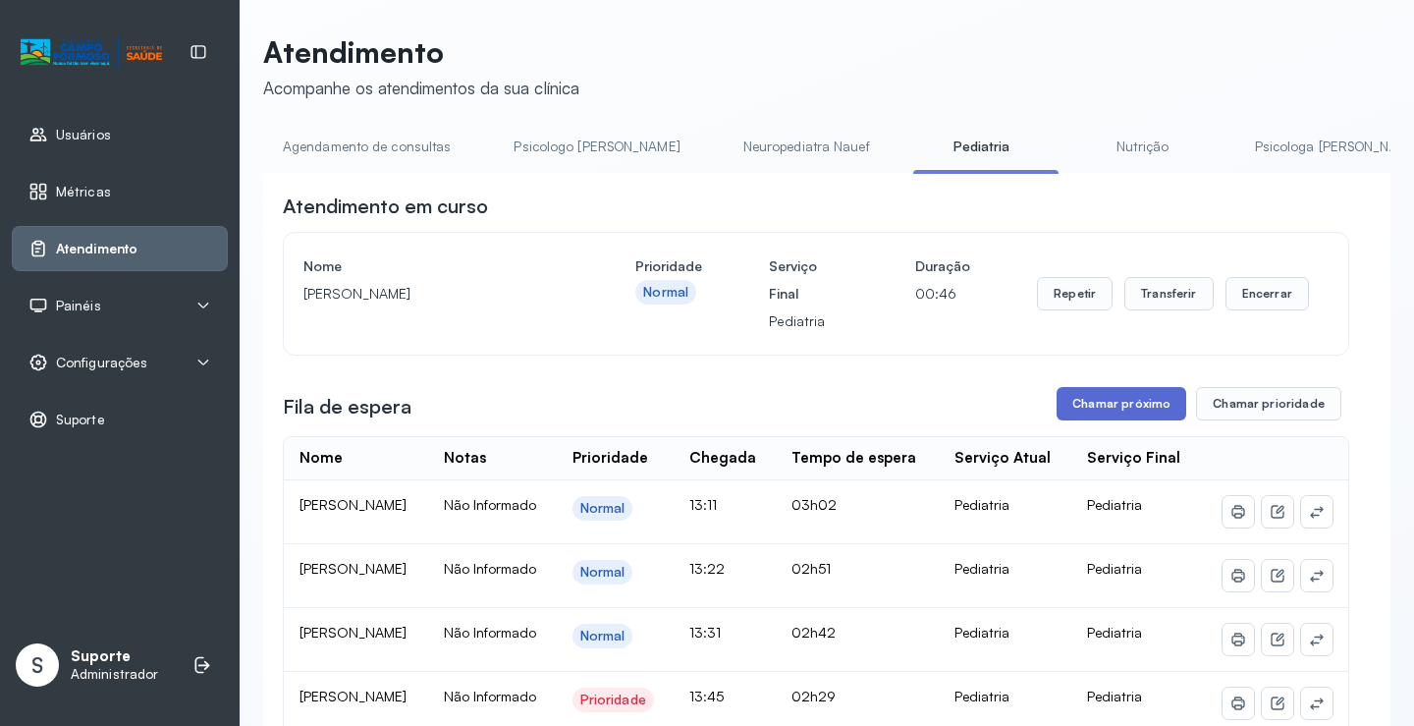
click at [1125, 402] on button "Chamar próximo" at bounding box center [1121, 403] width 130 height 33
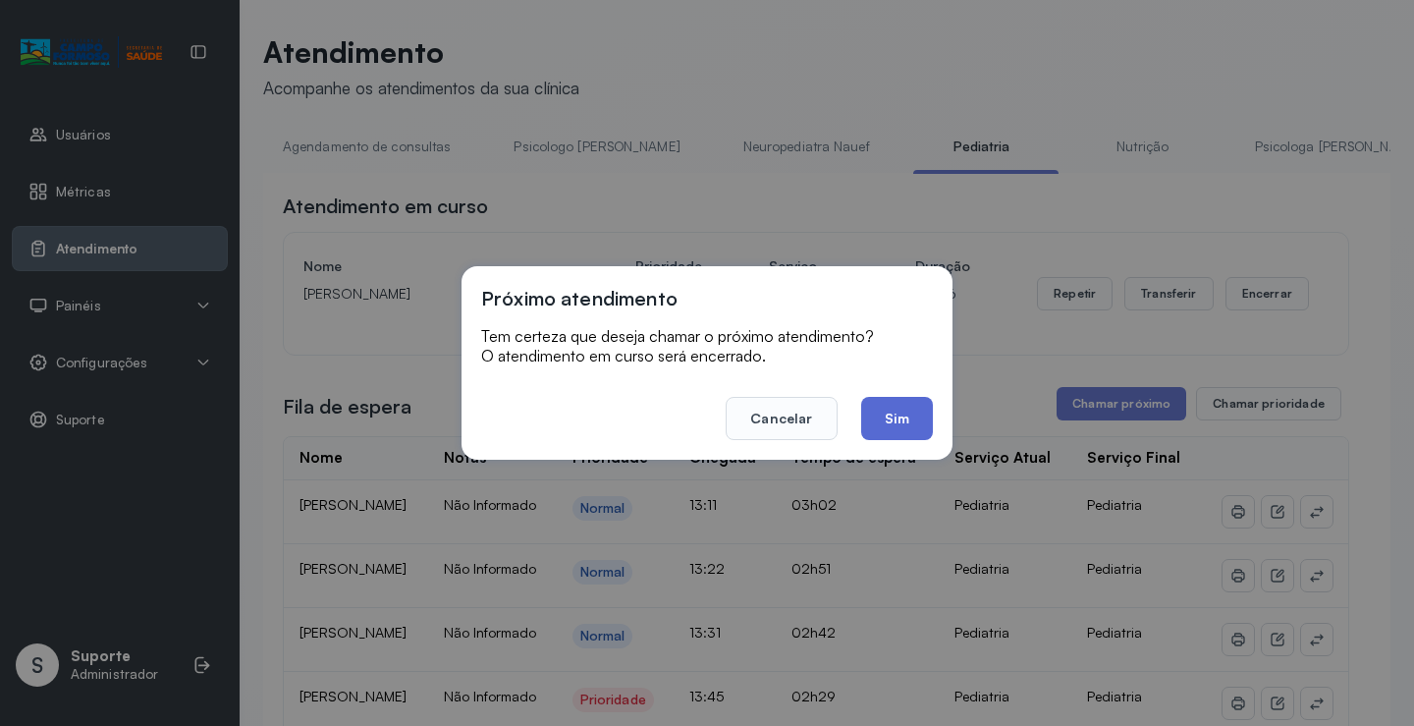
click at [903, 415] on button "Sim" at bounding box center [897, 418] width 72 height 43
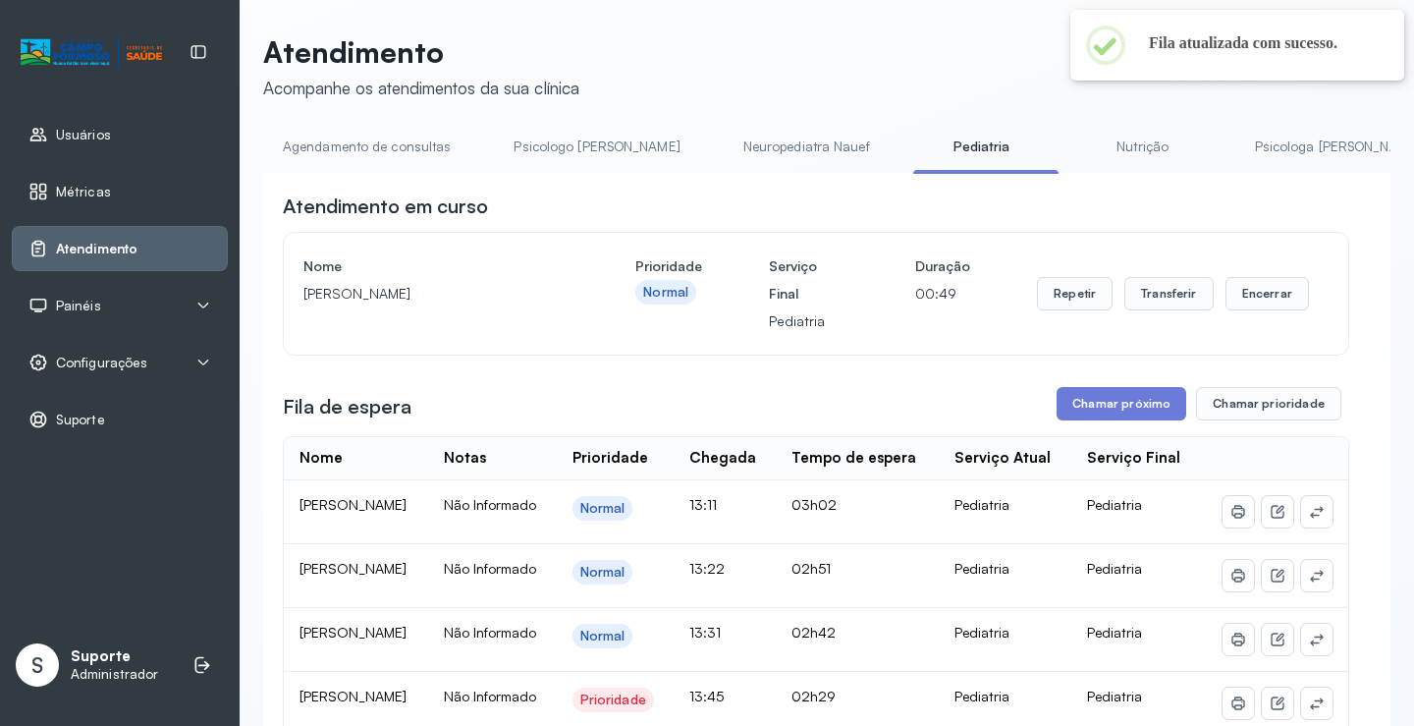
click at [370, 150] on link "Agendamento de consultas" at bounding box center [366, 147] width 207 height 32
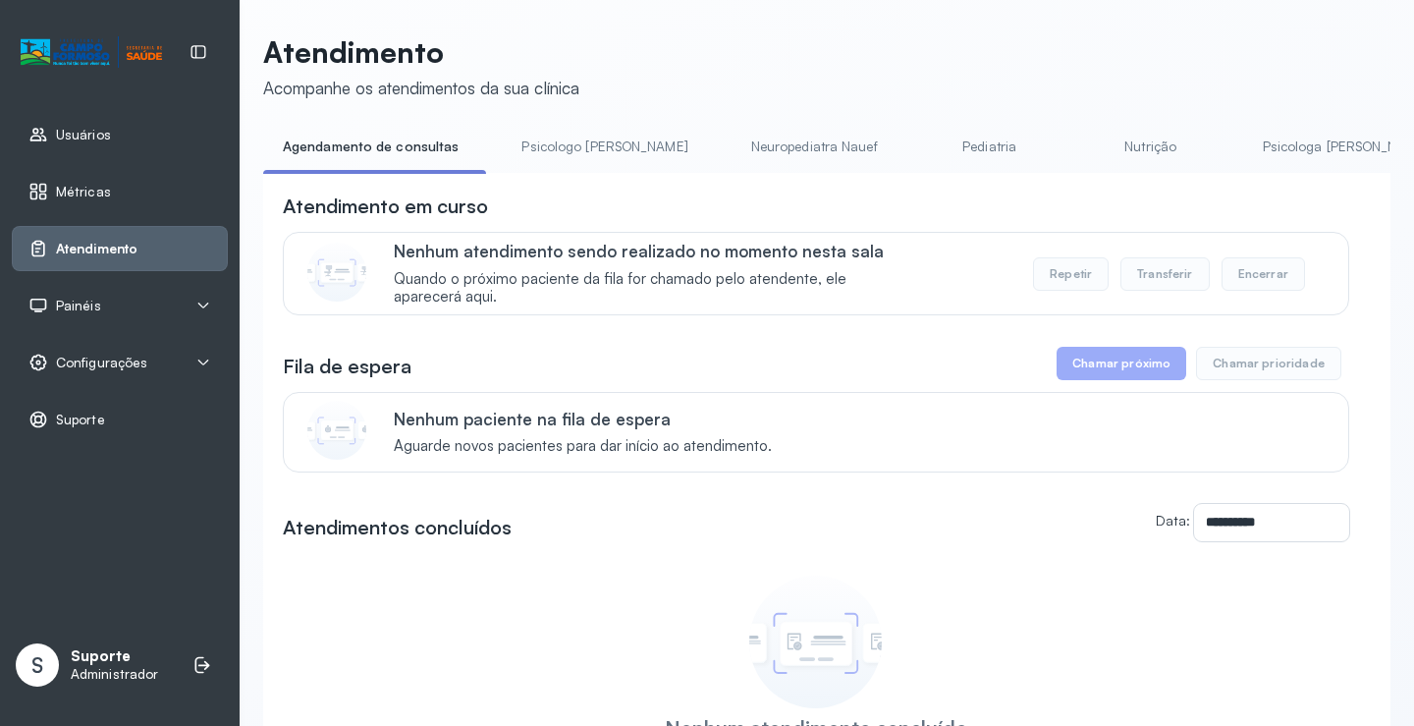
click at [921, 145] on link "Pediatria" at bounding box center [989, 147] width 137 height 32
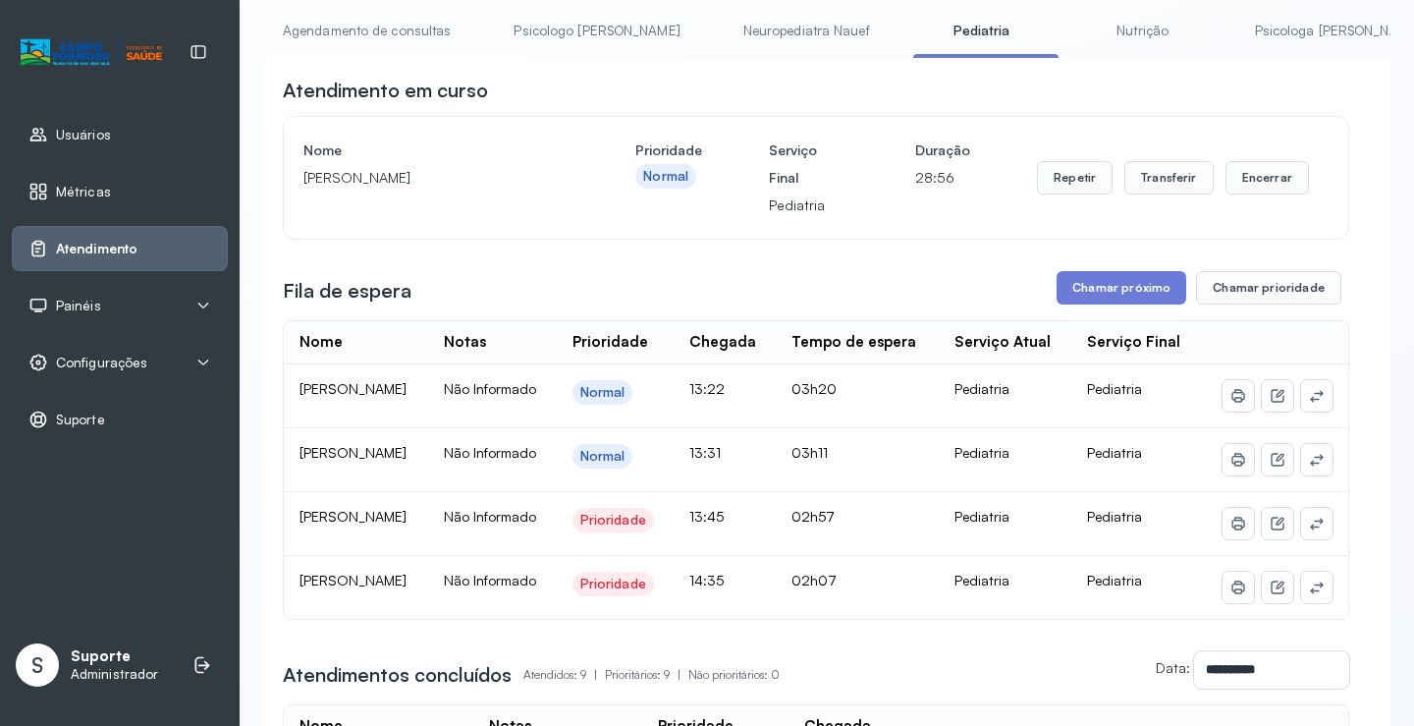
scroll to position [0, 0]
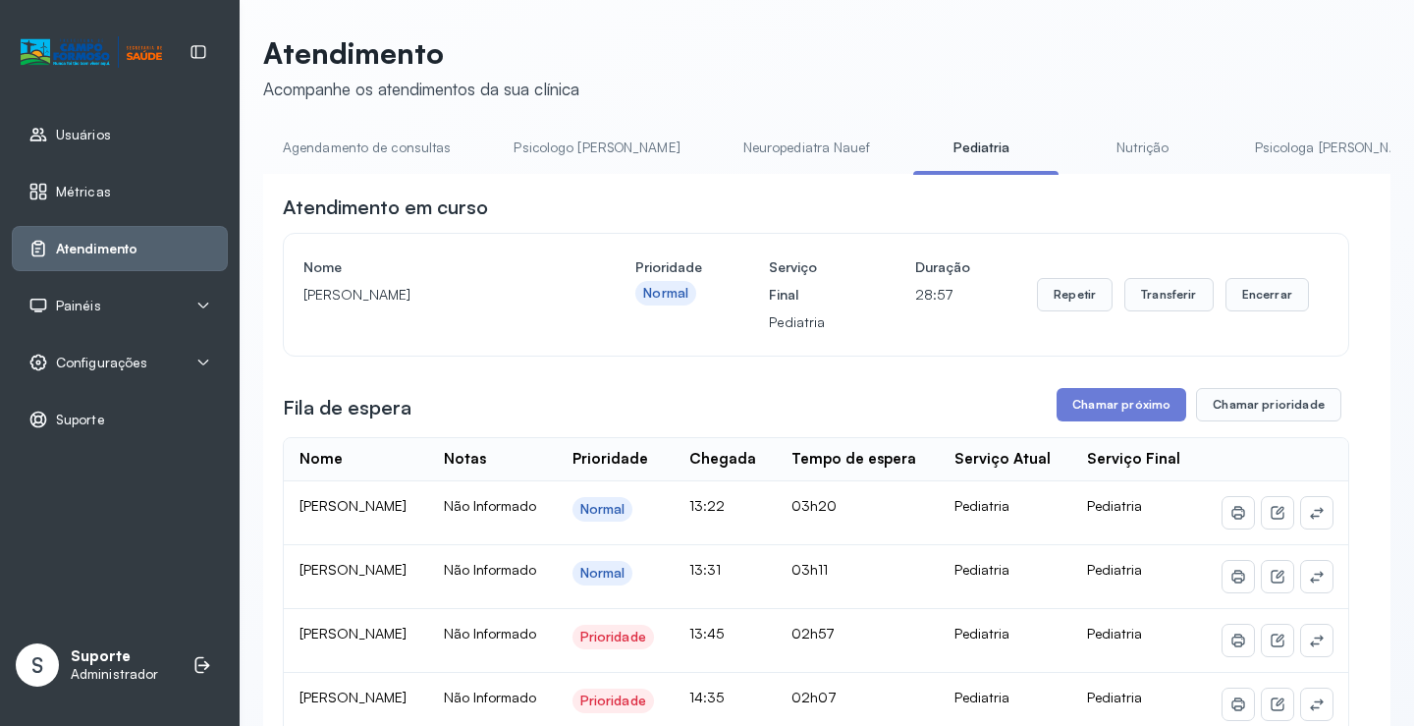
click at [724, 138] on link "Neuropediatra Nauef" at bounding box center [807, 148] width 166 height 32
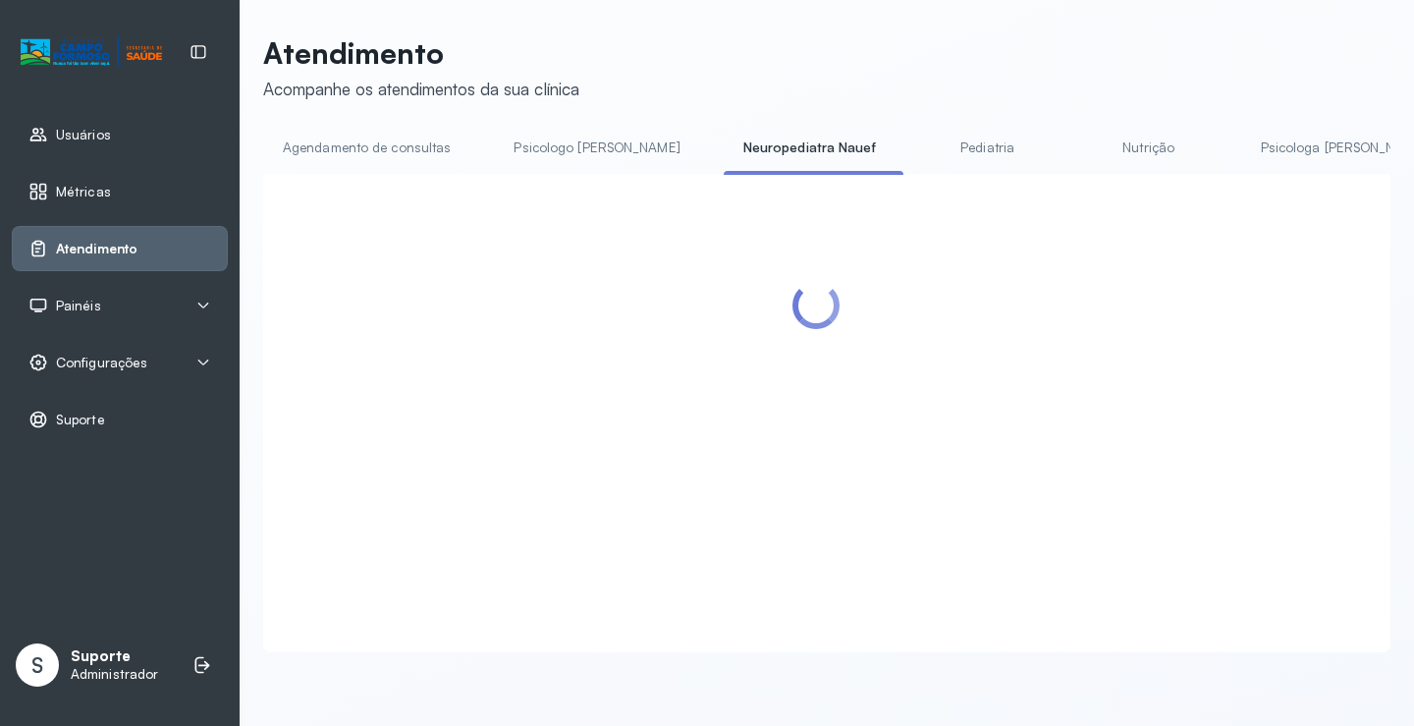
click at [923, 139] on link "Pediatria" at bounding box center [987, 148] width 137 height 32
